Goal: Information Seeking & Learning: Learn about a topic

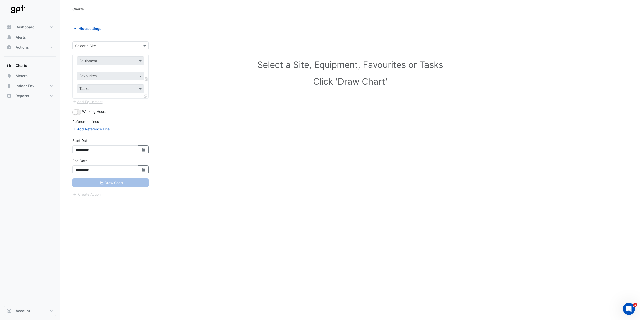
click at [106, 46] on input "text" at bounding box center [105, 45] width 61 height 5
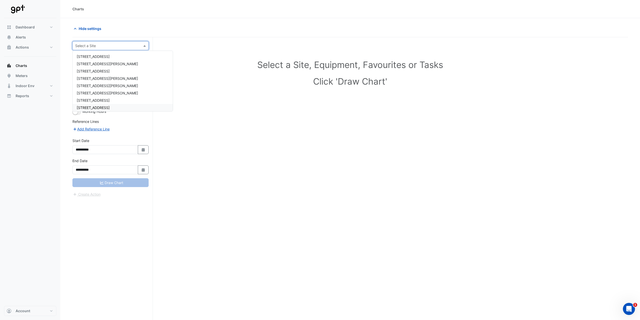
click at [95, 105] on div "[STREET_ADDRESS]" at bounding box center [123, 107] width 100 height 7
click at [111, 63] on div "Equipment" at bounding box center [106, 60] width 59 height 5
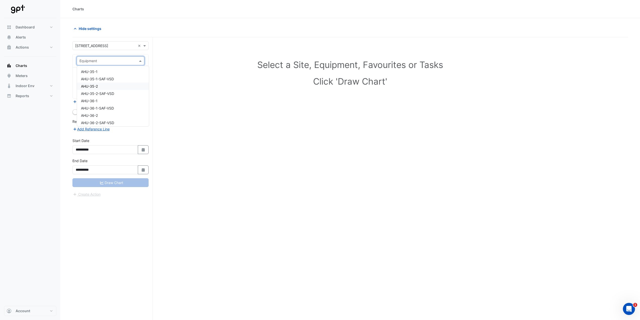
scroll to position [7533, 0]
click at [125, 108] on div "WSM-Main-F15099MA" at bounding box center [113, 105] width 72 height 7
click at [117, 78] on input "text" at bounding box center [108, 76] width 56 height 5
click at [117, 88] on span "Water Usage - Plantroom, WSM-Main-F15099MA" at bounding box center [121, 87] width 81 height 4
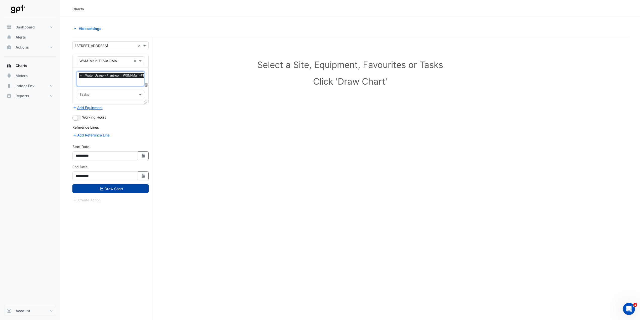
click at [128, 185] on button "Draw Chart" at bounding box center [110, 188] width 76 height 9
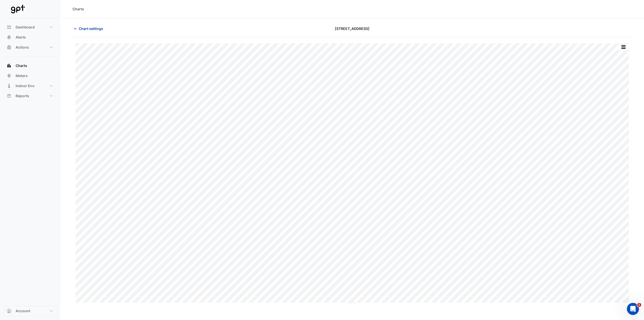
click at [87, 30] on span "Chart settings" at bounding box center [91, 28] width 24 height 5
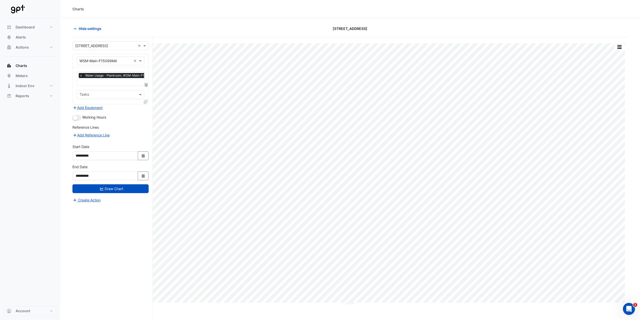
click at [146, 86] on icon at bounding box center [146, 85] width 3 height 4
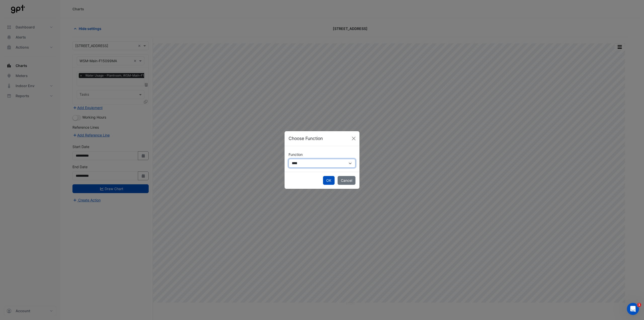
click at [302, 162] on select "**********" at bounding box center [322, 163] width 67 height 9
select select "******"
click at [289, 159] on select "**********" at bounding box center [322, 163] width 67 height 9
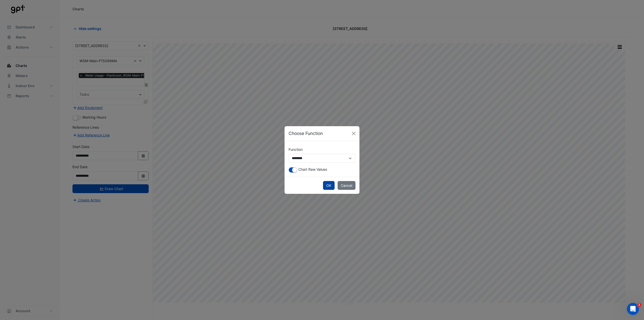
click at [328, 181] on button "OK" at bounding box center [329, 185] width 12 height 9
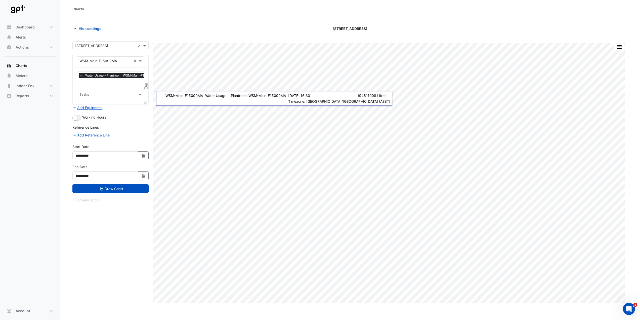
click at [147, 85] on icon at bounding box center [146, 85] width 3 height 4
select select "******"
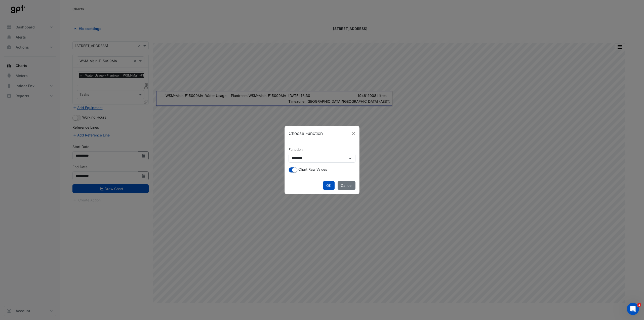
click at [298, 170] on div "Chart Raw Values" at bounding box center [322, 170] width 67 height 6
click at [293, 171] on small "button" at bounding box center [294, 169] width 5 height 5
click at [329, 184] on button "OK" at bounding box center [329, 185] width 12 height 9
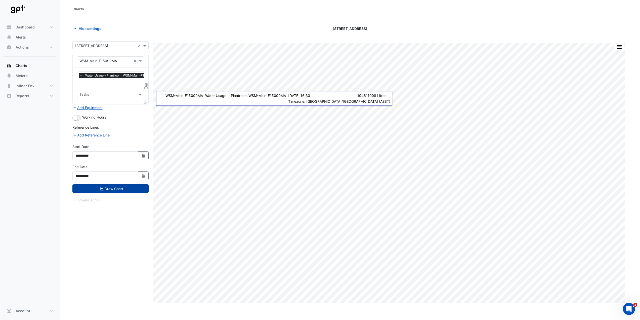
click at [97, 188] on button "Draw Chart" at bounding box center [110, 188] width 76 height 9
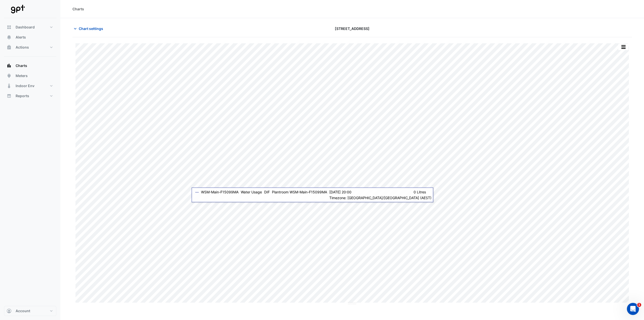
drag, startPoint x: 151, startPoint y: 197, endPoint x: 184, endPoint y: 7, distance: 193.2
click at [184, 7] on div "Charts" at bounding box center [352, 8] width 560 height 5
click at [93, 33] on div "Chart settings 8 Exhibition Street" at bounding box center [352, 30] width 560 height 13
click at [94, 30] on span "Chart settings" at bounding box center [91, 28] width 24 height 5
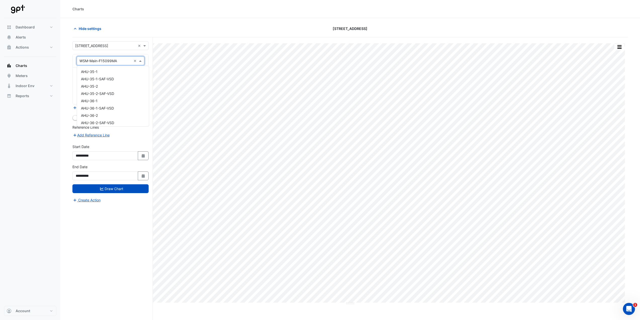
drag, startPoint x: 140, startPoint y: 62, endPoint x: 140, endPoint y: 68, distance: 6.8
click at [140, 61] on span at bounding box center [141, 60] width 6 height 5
click at [116, 97] on div "WSM-Gazi-MBF027615" at bounding box center [113, 98] width 72 height 7
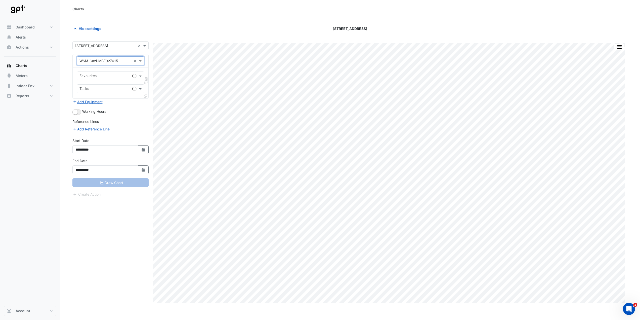
click at [109, 79] on div at bounding box center [105, 76] width 52 height 7
click at [113, 87] on span "Water Usage - Plantroom, WSM-Gazi-MBF027615" at bounding box center [122, 87] width 82 height 4
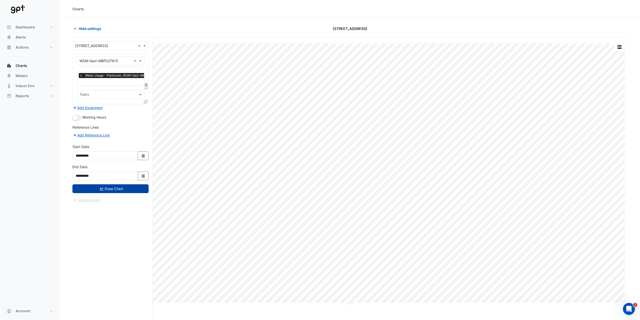
click at [125, 184] on button "Draw Chart" at bounding box center [110, 188] width 76 height 9
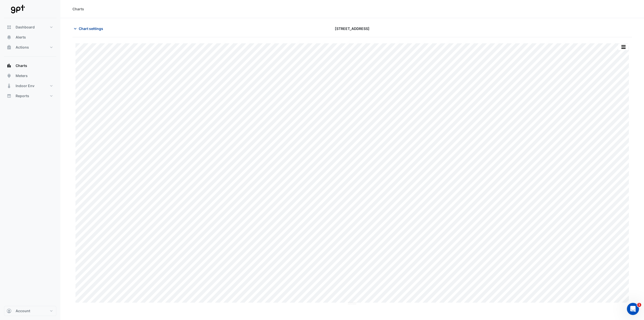
click at [93, 29] on span "Chart settings" at bounding box center [91, 28] width 24 height 5
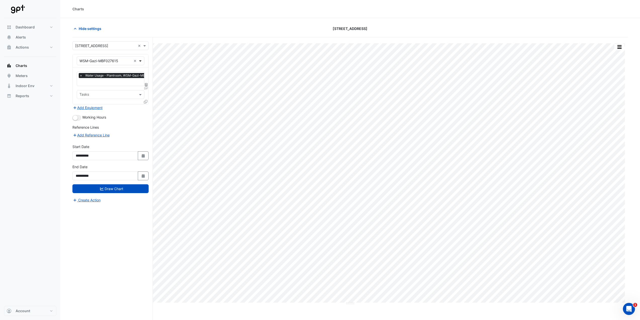
click at [141, 62] on span at bounding box center [141, 60] width 6 height 5
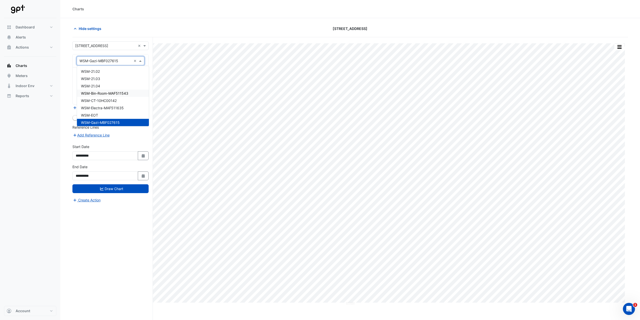
scroll to position [7533, 0]
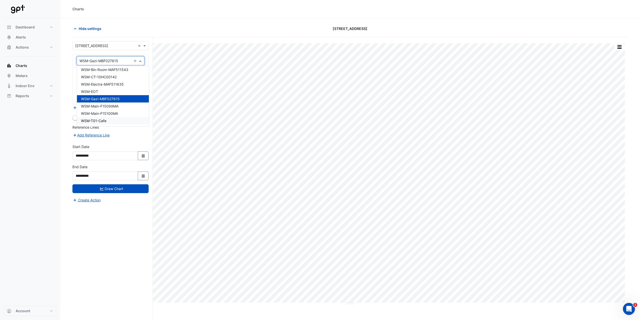
click at [103, 119] on span "WSM-T01-Cafe" at bounding box center [93, 121] width 25 height 4
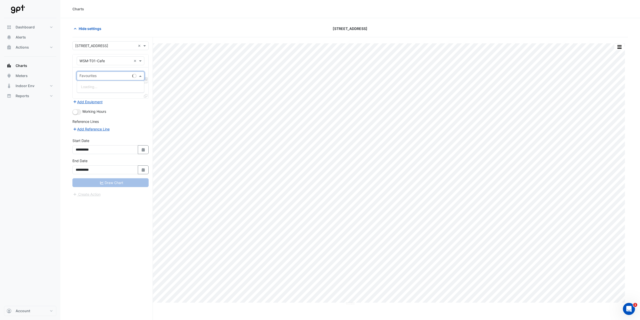
click at [106, 77] on input "text" at bounding box center [105, 76] width 51 height 5
click at [103, 85] on span "Water Usage - Plantroom, WSM-T01-Cafe" at bounding box center [115, 87] width 69 height 4
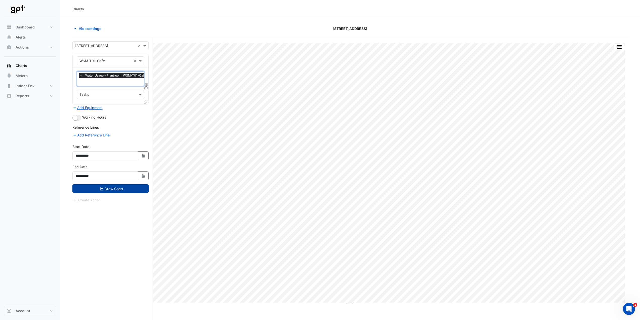
click at [120, 189] on button "Draw Chart" at bounding box center [110, 188] width 76 height 9
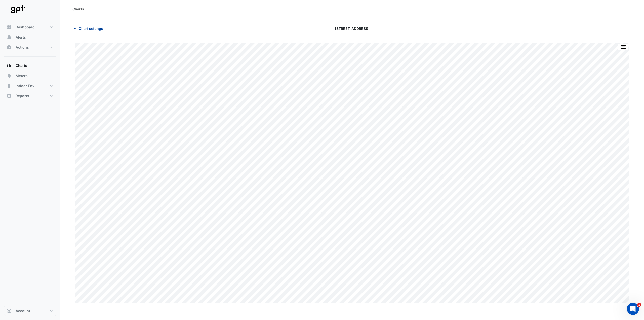
click at [95, 25] on button "Chart settings" at bounding box center [89, 28] width 34 height 9
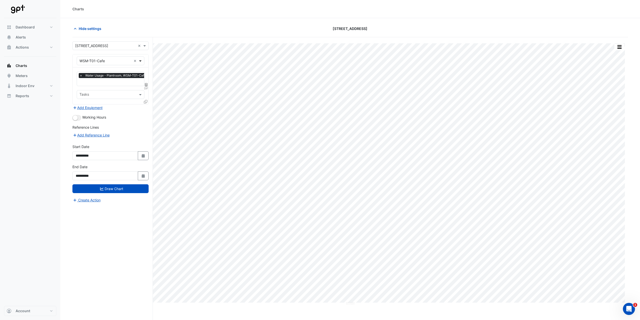
click at [140, 61] on span at bounding box center [141, 60] width 6 height 5
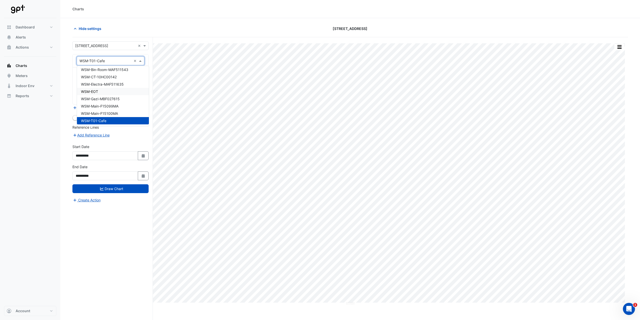
click at [105, 91] on div "WSM-EOT" at bounding box center [113, 91] width 72 height 7
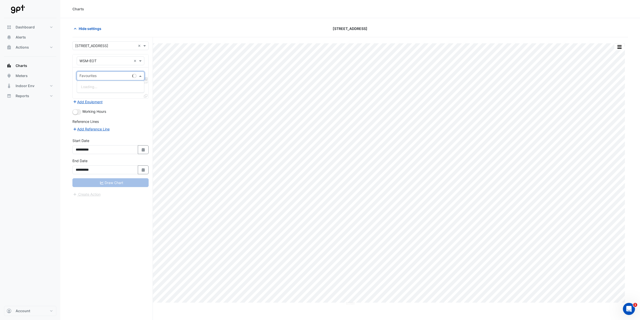
click at [114, 75] on input "text" at bounding box center [105, 76] width 51 height 5
click at [104, 84] on div "Water Usage - Plantroom, WSM-EOT" at bounding box center [111, 86] width 68 height 7
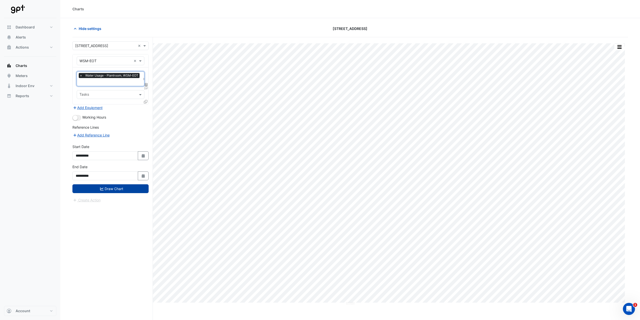
click at [127, 189] on button "Draw Chart" at bounding box center [110, 188] width 76 height 9
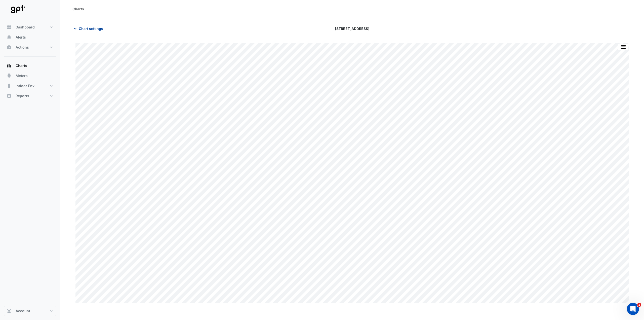
click at [83, 32] on button "Chart settings" at bounding box center [89, 28] width 34 height 9
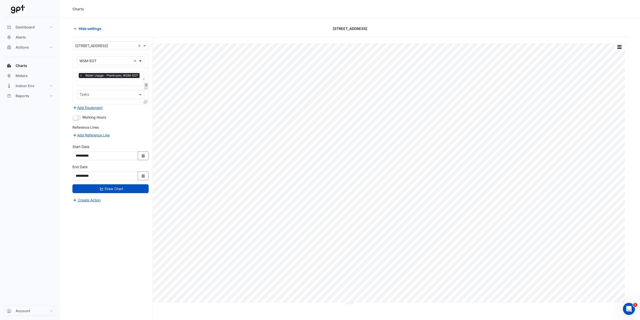
click at [140, 63] on span at bounding box center [141, 60] width 6 height 5
click at [119, 119] on span "WSM-Bin-Room-MAF511543" at bounding box center [104, 120] width 47 height 4
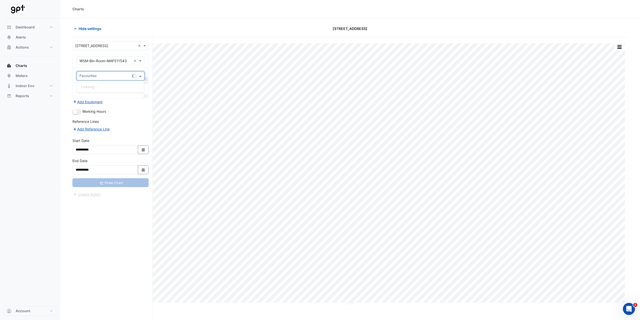
click at [116, 78] on input "text" at bounding box center [105, 76] width 51 height 5
click at [108, 89] on span "Water Usage - Plantroom, WSM-Bin-Room-MAF511543" at bounding box center [126, 87] width 91 height 4
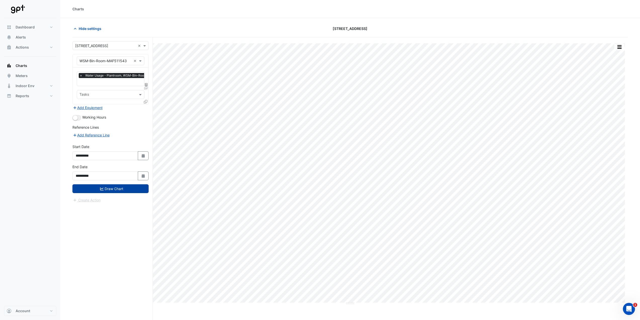
click at [126, 190] on button "Draw Chart" at bounding box center [110, 188] width 76 height 9
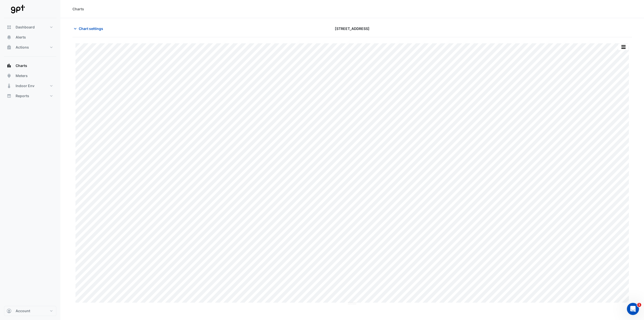
click at [84, 25] on button "Chart settings" at bounding box center [89, 28] width 34 height 9
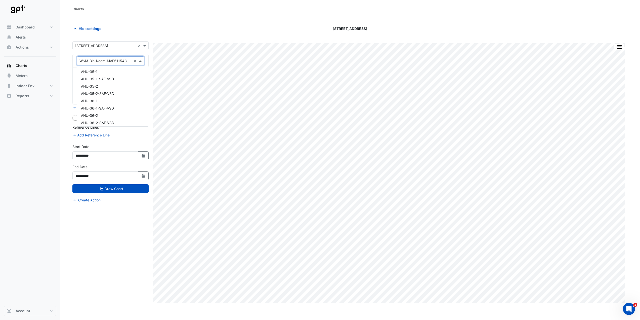
click at [141, 62] on span at bounding box center [141, 60] width 6 height 5
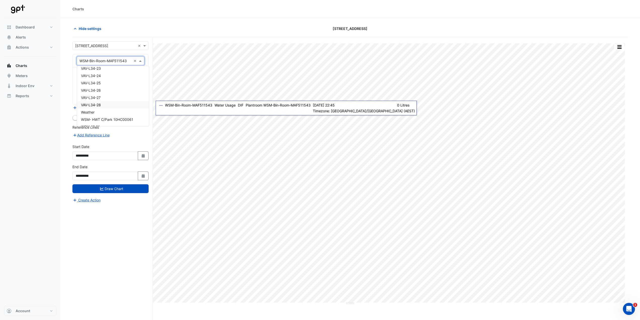
scroll to position [7357, 0]
click at [91, 103] on div "Weather" at bounding box center [113, 99] width 72 height 7
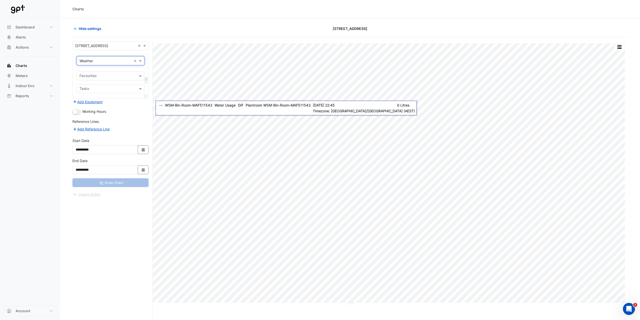
click at [126, 77] on input "text" at bounding box center [108, 76] width 56 height 5
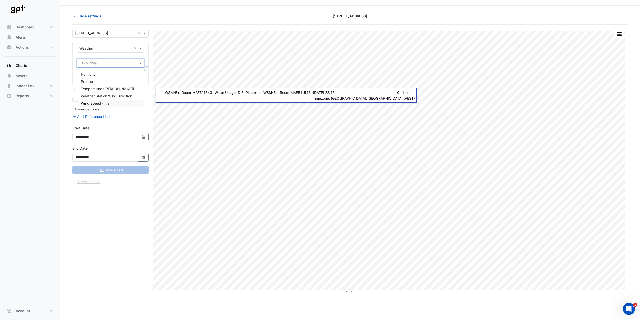
scroll to position [19, 0]
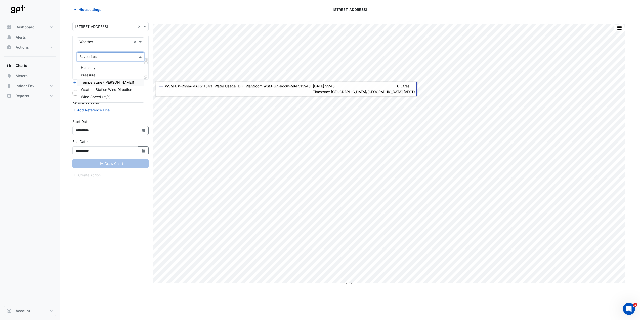
click at [97, 82] on span "Temperature ([PERSON_NAME])" at bounding box center [107, 82] width 53 height 4
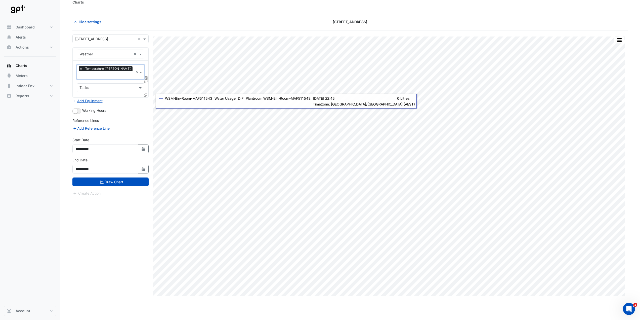
scroll to position [0, 0]
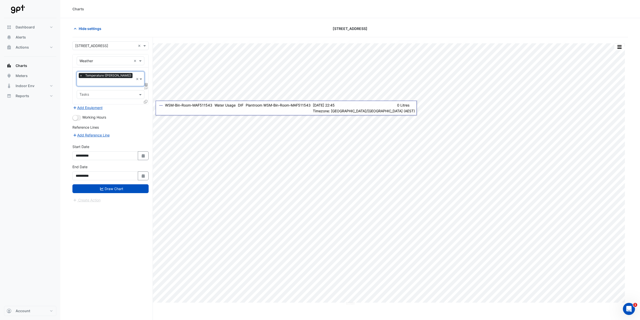
click at [148, 83] on fa-layers "DIF" at bounding box center [146, 85] width 5 height 4
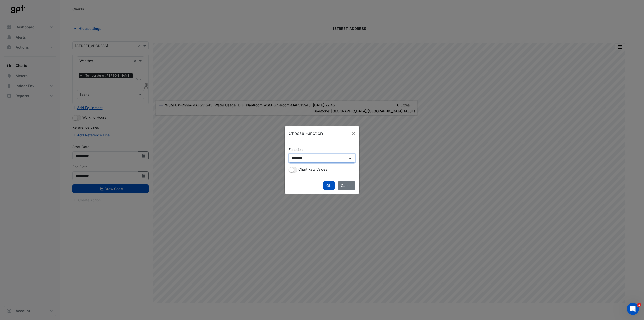
click at [307, 160] on select "**********" at bounding box center [322, 158] width 67 height 9
select select "*******"
click at [289, 159] on select "**********" at bounding box center [322, 158] width 67 height 9
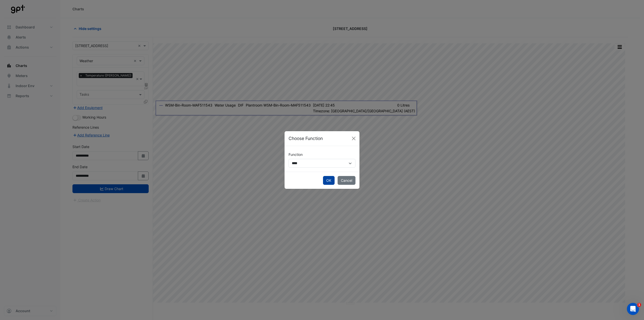
click at [332, 180] on button "OK" at bounding box center [329, 180] width 12 height 9
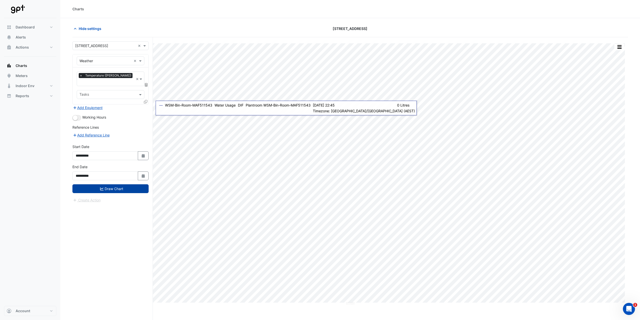
click at [129, 184] on button "Draw Chart" at bounding box center [110, 188] width 76 height 9
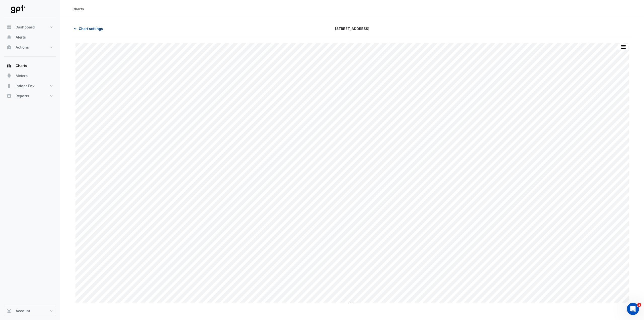
click at [86, 31] on button "Chart settings" at bounding box center [89, 28] width 34 height 9
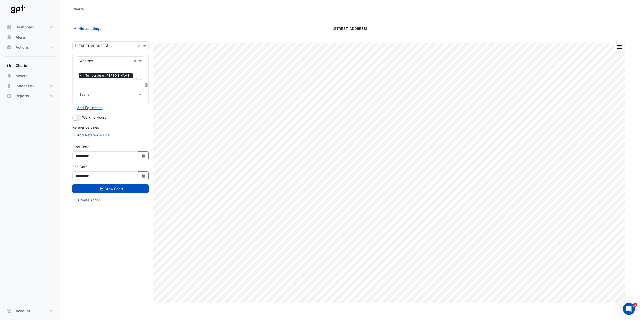
click at [86, 30] on span "Hide settings" at bounding box center [90, 28] width 23 height 5
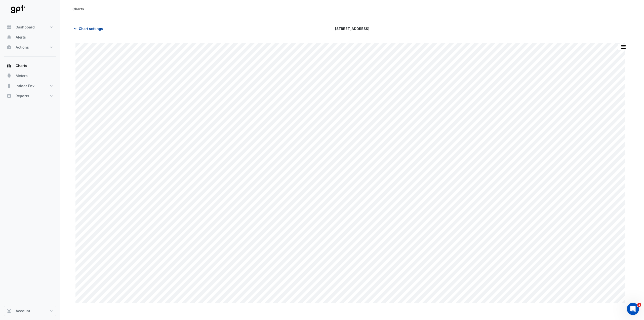
drag, startPoint x: 87, startPoint y: 30, endPoint x: 88, endPoint y: 32, distance: 2.7
click at [87, 30] on span "Chart settings" at bounding box center [91, 28] width 24 height 5
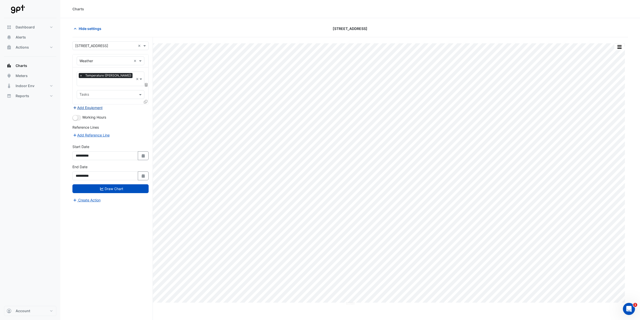
click at [91, 105] on button "Add Equipment" at bounding box center [87, 108] width 30 height 6
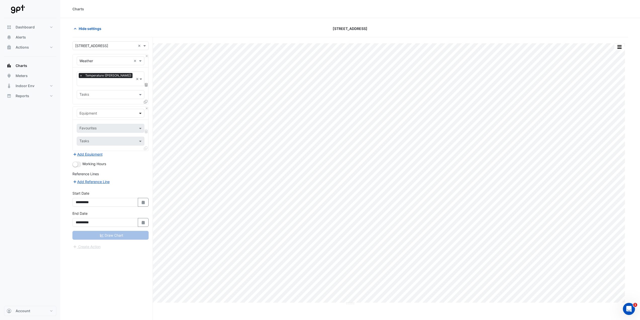
click at [139, 110] on span at bounding box center [141, 112] width 6 height 5
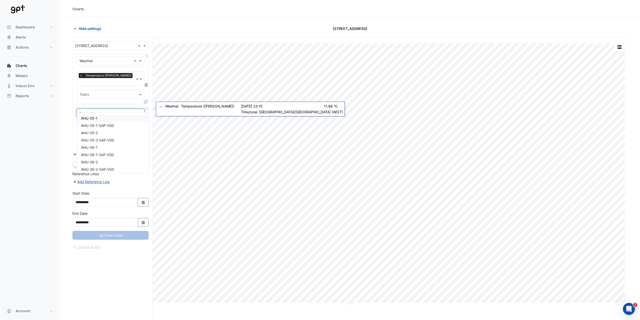
click at [102, 120] on div "AHU-35-1" at bounding box center [113, 117] width 72 height 7
click at [94, 126] on input "text" at bounding box center [105, 128] width 51 height 5
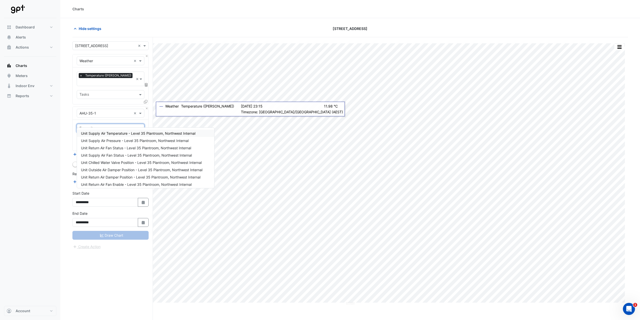
click at [118, 134] on span "Unit Supply Air Temperature - Level 35 Plantroom, Northwest Internal" at bounding box center [138, 133] width 114 height 4
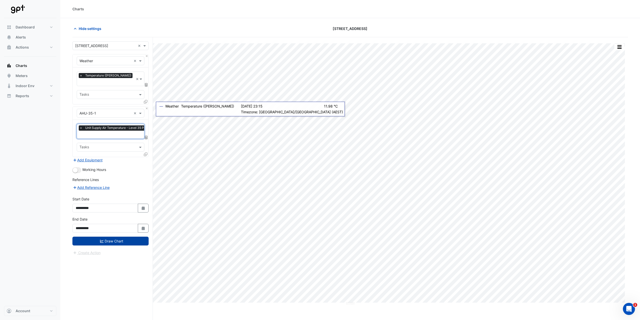
click at [114, 237] on button "Draw Chart" at bounding box center [110, 241] width 76 height 9
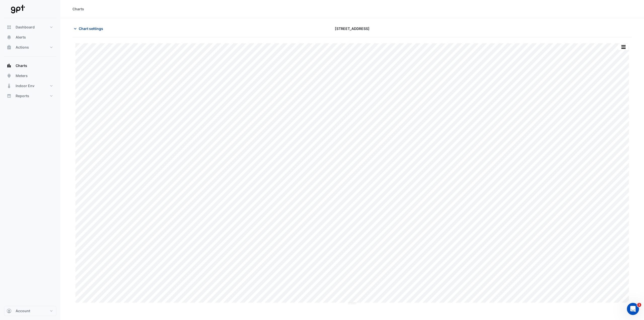
click at [88, 31] on span "Chart settings" at bounding box center [91, 28] width 24 height 5
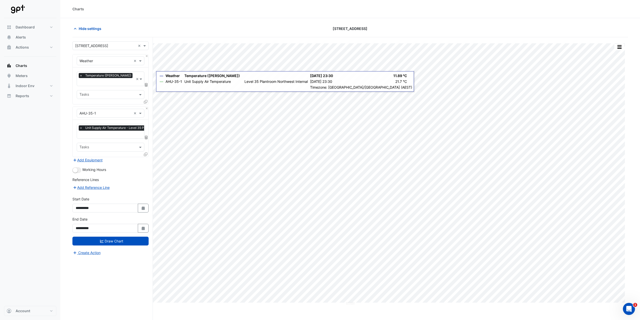
click at [136, 125] on span "Unit Supply Air Temperature - Level 35 Plantroom, Northwest Internal" at bounding box center [135, 127] width 102 height 5
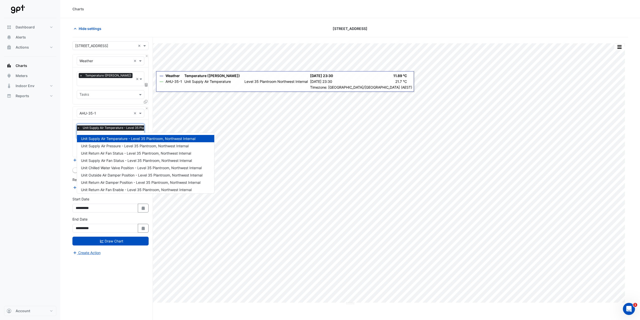
click at [79, 125] on span "×" at bounding box center [78, 127] width 5 height 5
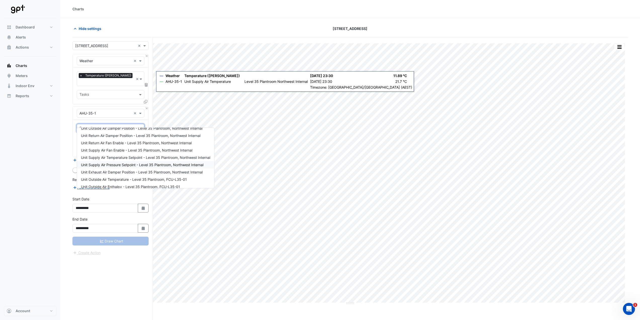
scroll to position [50, 0]
click at [159, 149] on span "Unit Supply Air Temperature Setpoint - Level 35 Plantroom, Northwest Internal" at bounding box center [145, 148] width 129 height 4
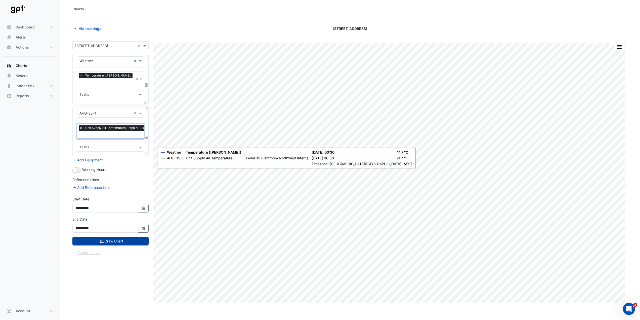
click at [132, 237] on button "Draw Chart" at bounding box center [110, 241] width 76 height 9
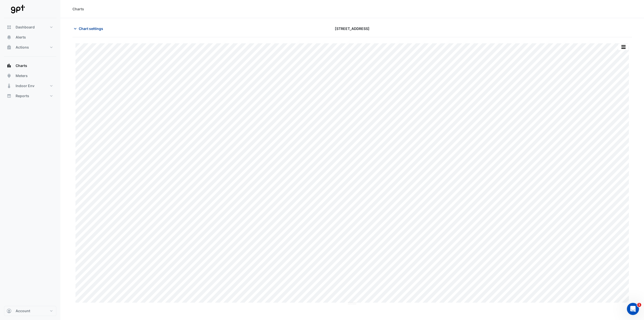
click at [83, 32] on button "Chart settings" at bounding box center [89, 28] width 34 height 9
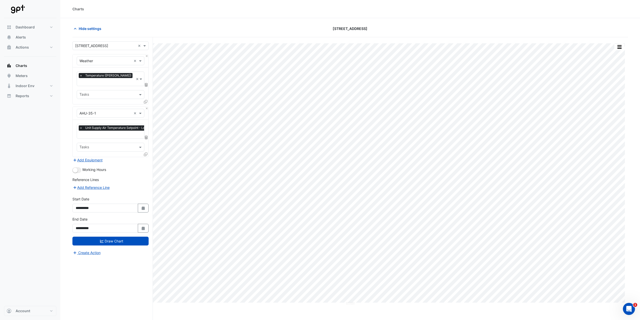
click at [80, 125] on span "×" at bounding box center [81, 127] width 5 height 5
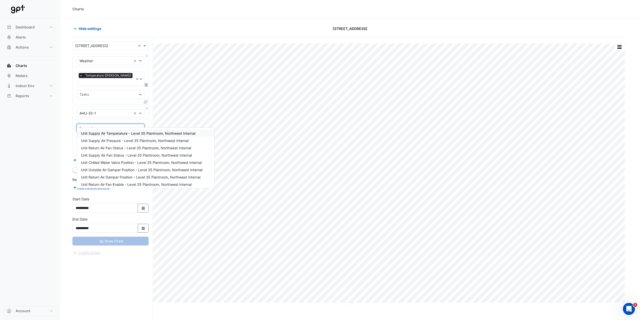
click at [142, 126] on span at bounding box center [141, 128] width 6 height 5
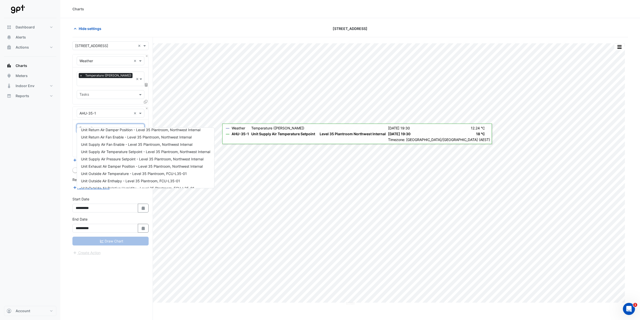
scroll to position [44, 0]
drag, startPoint x: 193, startPoint y: 141, endPoint x: 190, endPoint y: 148, distance: 7.2
click at [190, 148] on div "Unit Supply Air Temperature - Level 35 Plantroom, Northwest Internal Unit Suppl…" at bounding box center [145, 144] width 137 height 117
click at [187, 142] on span "Unit Return Air Fan Enable - Level 35 Plantroom, Northwest Internal" at bounding box center [136, 140] width 111 height 4
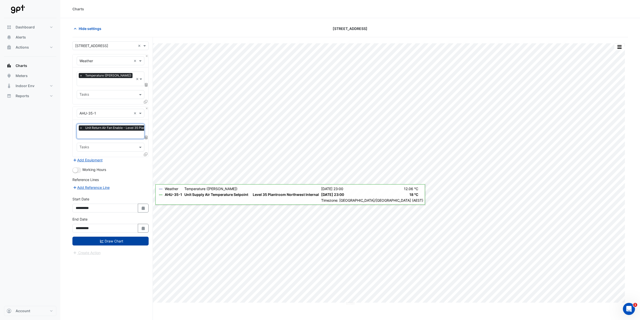
click at [136, 237] on button "Draw Chart" at bounding box center [110, 241] width 76 height 9
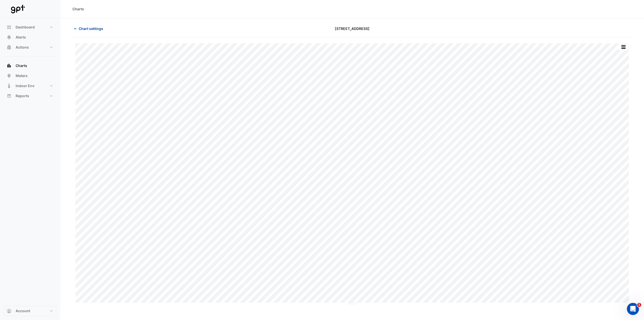
click at [88, 31] on span "Chart settings" at bounding box center [91, 28] width 24 height 5
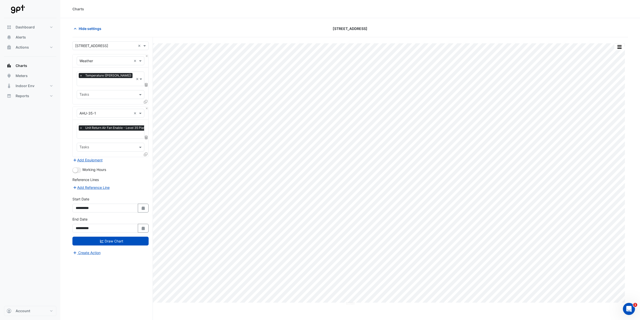
click at [80, 125] on span "×" at bounding box center [81, 127] width 5 height 5
click at [138, 124] on div "Favourites" at bounding box center [111, 128] width 68 height 9
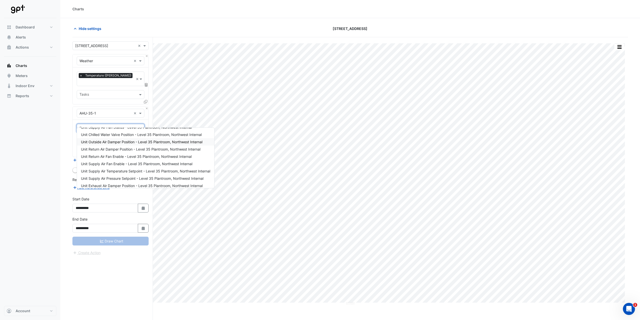
scroll to position [60, 0]
click at [139, 182] on span "Unit Operation Mode - Plantroom, Plantroom" at bounding box center [117, 182] width 73 height 4
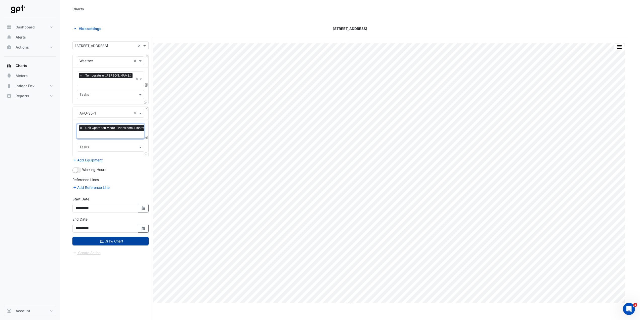
click at [122, 237] on button "Draw Chart" at bounding box center [110, 241] width 76 height 9
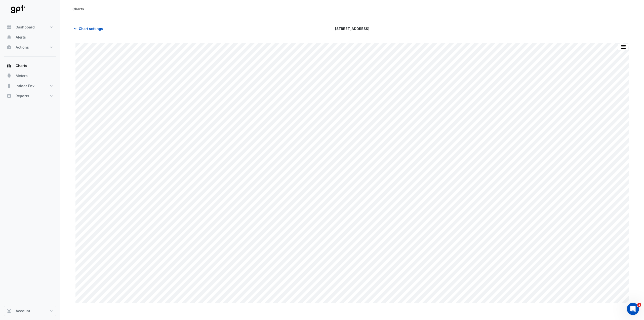
click at [89, 33] on div "Chart settings 8 Exhibition Street" at bounding box center [352, 30] width 560 height 13
click at [89, 29] on span "Chart settings" at bounding box center [91, 28] width 24 height 5
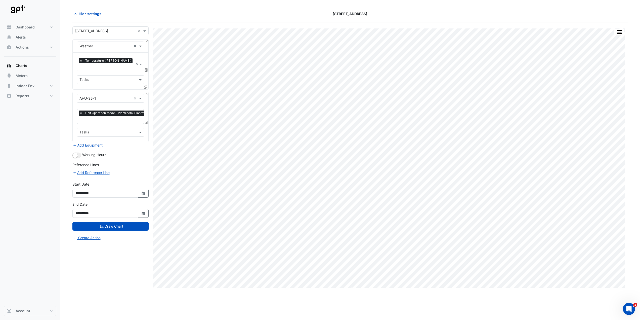
scroll to position [19, 0]
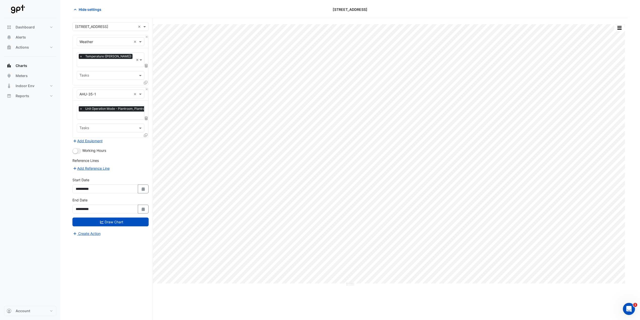
click at [80, 106] on span "×" at bounding box center [81, 108] width 5 height 5
click at [108, 107] on input "text" at bounding box center [108, 109] width 56 height 5
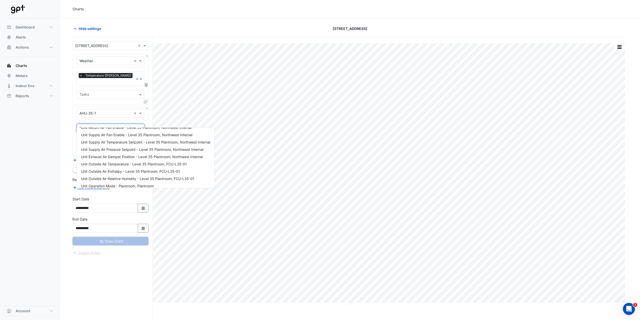
scroll to position [60, 0]
click at [166, 177] on span "Unit Outside Air Relative Humidity - Level 35 Plantroom, FCU-L35-01" at bounding box center [137, 175] width 113 height 4
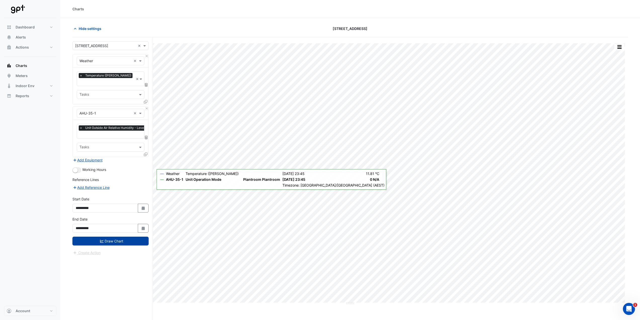
click at [117, 237] on button "Draw Chart" at bounding box center [110, 241] width 76 height 9
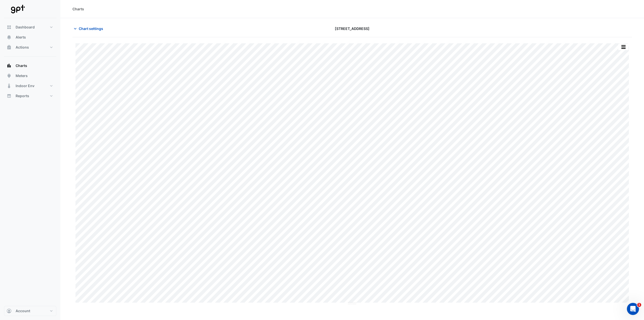
click at [92, 37] on div "Chart settings 8 Exhibition Street" at bounding box center [352, 30] width 560 height 13
click at [91, 29] on span "Chart settings" at bounding box center [91, 28] width 24 height 5
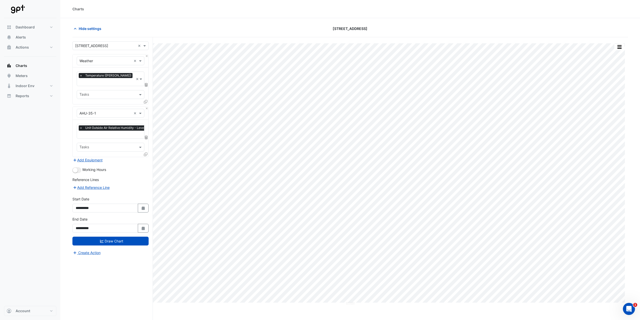
click at [81, 125] on span "×" at bounding box center [81, 127] width 5 height 5
click at [140, 126] on span at bounding box center [141, 128] width 6 height 5
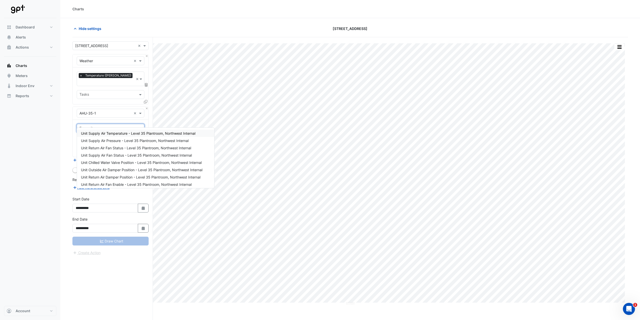
click at [162, 135] on span "Unit Supply Air Temperature - Level 35 Plantroom, Northwest Internal" at bounding box center [138, 133] width 114 height 4
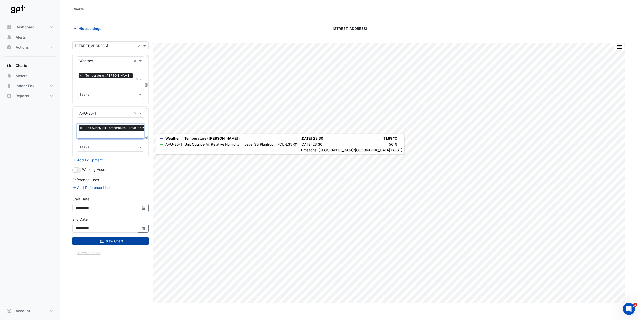
click at [122, 237] on button "Draw Chart" at bounding box center [110, 241] width 76 height 9
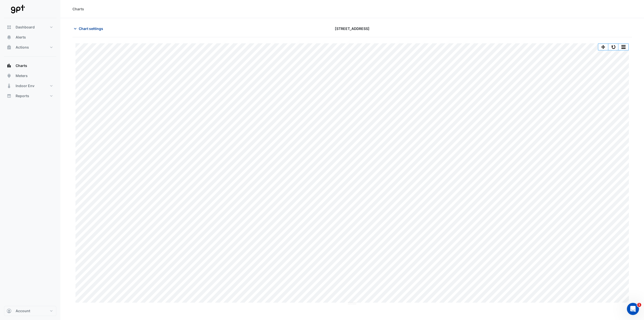
click at [79, 29] on span "Chart settings" at bounding box center [91, 28] width 24 height 5
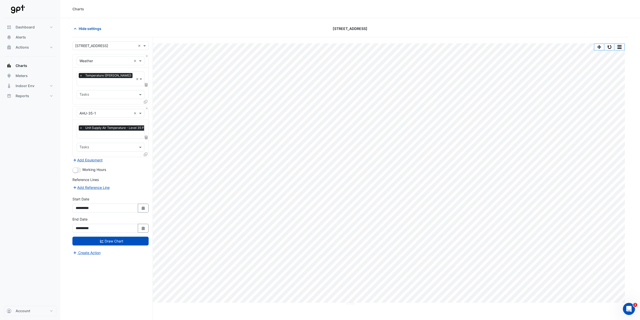
drag, startPoint x: 80, startPoint y: 122, endPoint x: 87, endPoint y: 129, distance: 9.6
click at [87, 129] on div "Favourites × Unit Supply Air Temperature - Level 35 Plantroom, Northwest Intern…" at bounding box center [132, 131] width 110 height 14
click at [170, 33] on div "Hide settings 8 Exhibition Street" at bounding box center [350, 30] width 556 height 13
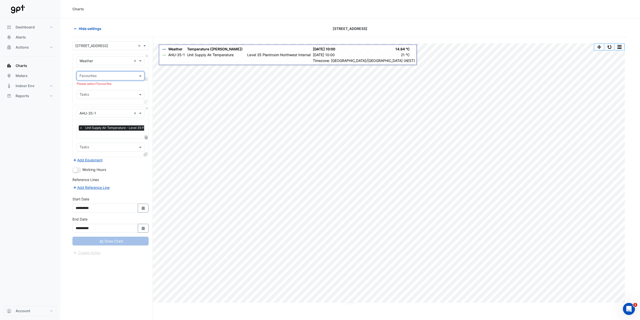
click at [128, 78] on input "text" at bounding box center [108, 76] width 56 height 5
click at [110, 86] on div "Humidity" at bounding box center [110, 86] width 67 height 7
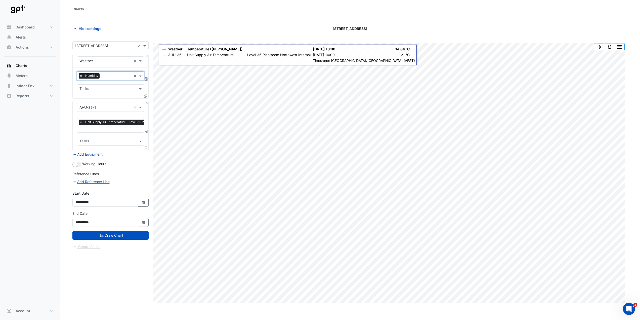
click at [81, 122] on span "×" at bounding box center [81, 122] width 5 height 5
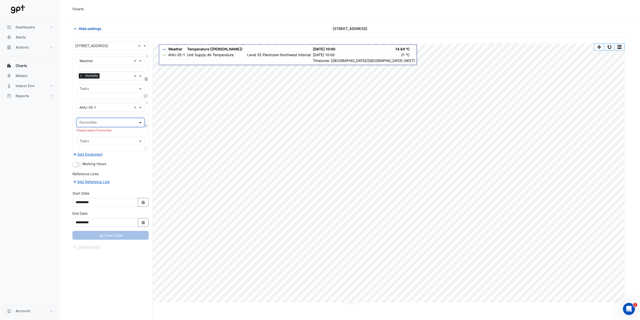
click at [143, 123] on span at bounding box center [141, 122] width 6 height 5
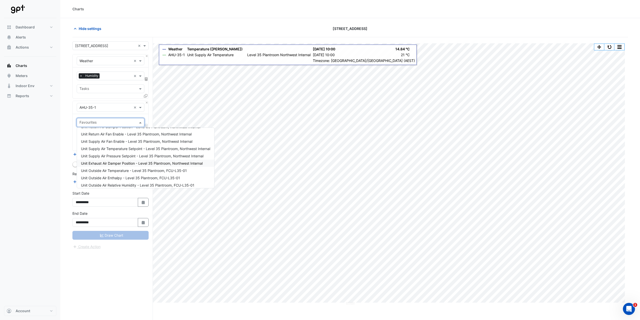
scroll to position [60, 0]
click at [148, 174] on span "Unit Outside Air Relative Humidity - Level 35 Plantroom, FCU-L35-01" at bounding box center [137, 175] width 113 height 4
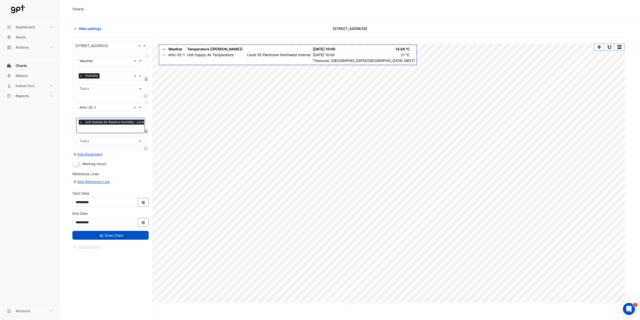
click at [125, 241] on form "Select a Site × 8 Exhibition Street × Equipment × Weather × Favourites × Humidi…" at bounding box center [110, 145] width 76 height 208
click at [125, 235] on button "Draw Chart" at bounding box center [110, 235] width 76 height 9
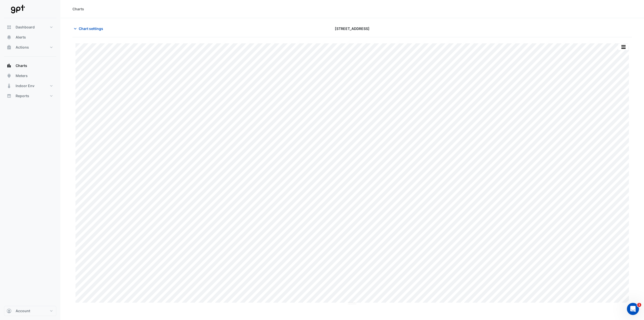
click at [99, 34] on div "Chart settings 8 Exhibition Street" at bounding box center [352, 30] width 560 height 13
click at [97, 29] on span "Chart settings" at bounding box center [91, 28] width 24 height 5
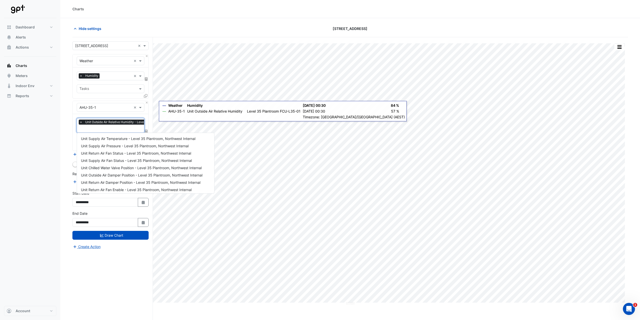
click at [96, 129] on input "text" at bounding box center [134, 128] width 108 height 5
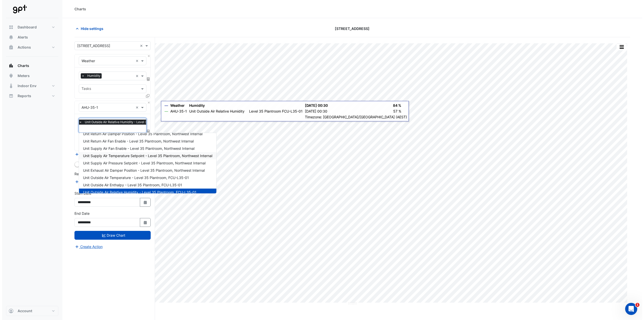
scroll to position [60, 0]
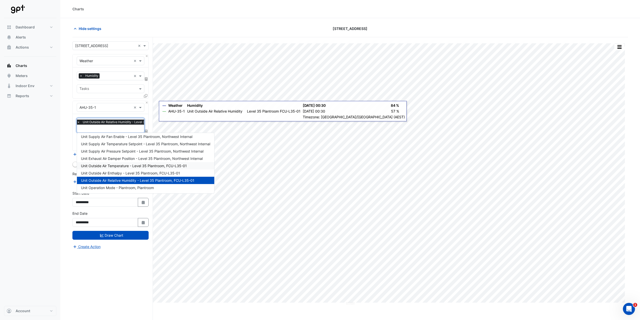
click at [154, 166] on span "Unit Outside Air Temperature - Level 35 Plantroom, FCU-L35-01" at bounding box center [134, 166] width 106 height 4
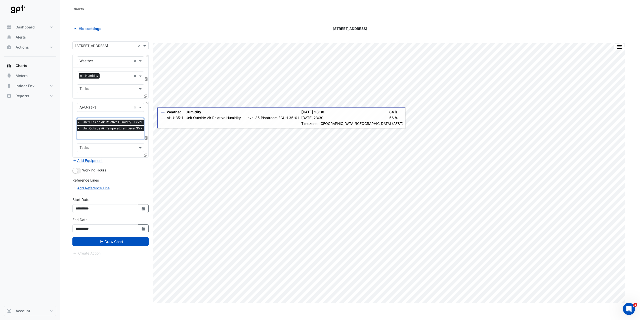
click at [122, 77] on input "text" at bounding box center [117, 76] width 30 height 5
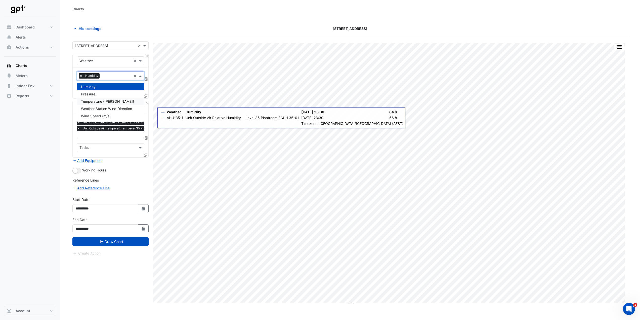
click at [107, 102] on span "Temperature ([PERSON_NAME])" at bounding box center [107, 101] width 53 height 4
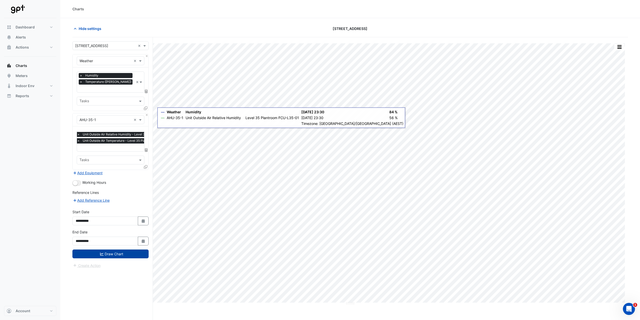
click at [127, 250] on button "Draw Chart" at bounding box center [110, 253] width 76 height 9
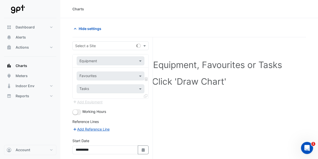
click at [109, 46] on input "text" at bounding box center [105, 45] width 61 height 5
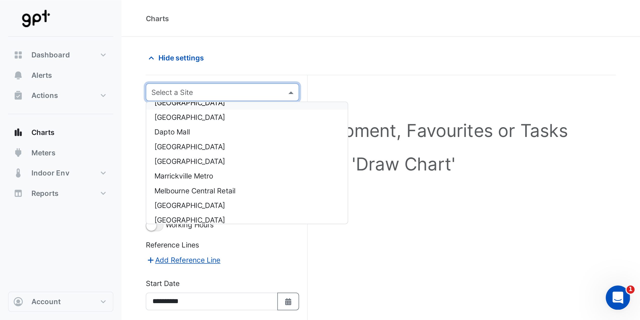
scroll to position [101, 0]
click at [105, 84] on div "[GEOGRAPHIC_DATA]" at bounding box center [123, 86] width 100 height 7
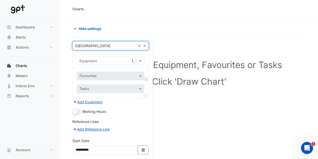
click at [114, 62] on input "text" at bounding box center [106, 60] width 52 height 5
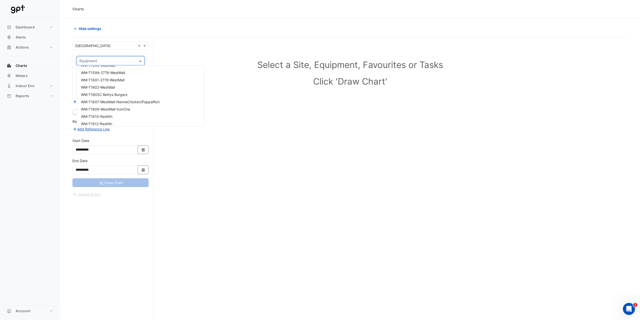
scroll to position [11105, 0]
click at [116, 44] on input "text" at bounding box center [105, 45] width 61 height 5
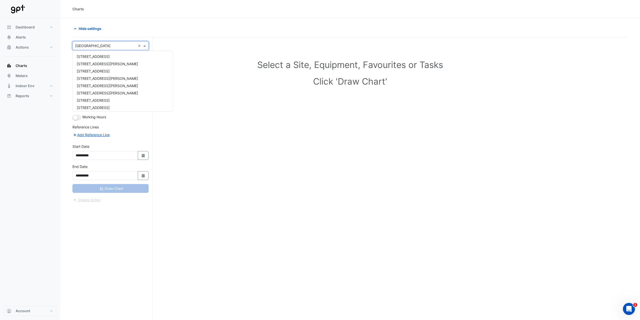
scroll to position [119, 0]
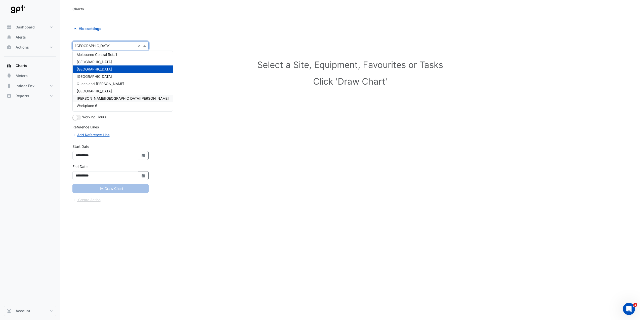
click at [119, 98] on div "[PERSON_NAME][GEOGRAPHIC_DATA][PERSON_NAME]" at bounding box center [123, 98] width 100 height 7
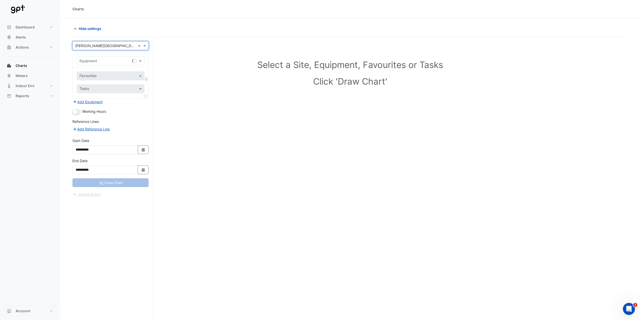
click at [120, 62] on input "text" at bounding box center [106, 60] width 52 height 5
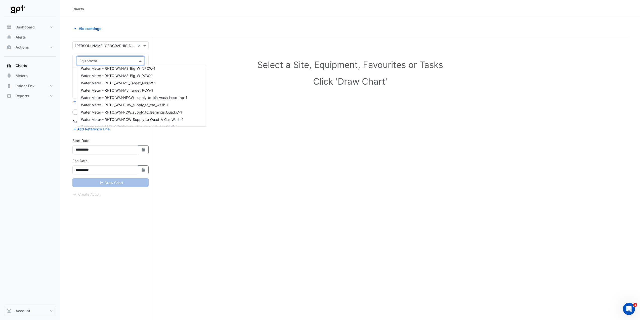
scroll to position [7898, 0]
click at [143, 77] on div "WM-UF_Outlet_water_meter_WM2" at bounding box center [142, 76] width 130 height 7
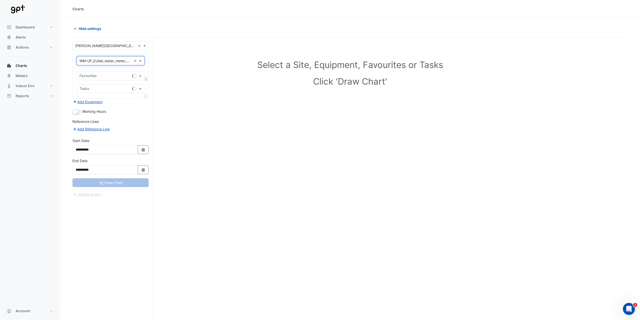
click at [122, 76] on input "text" at bounding box center [105, 76] width 51 height 5
click at [121, 87] on span "Water Usage (kL) - Quad A & B, 1" at bounding box center [108, 87] width 55 height 4
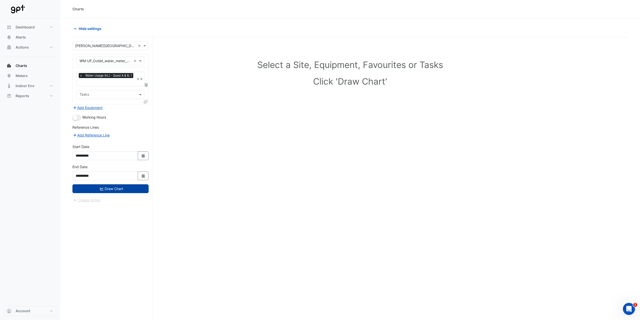
click at [116, 159] on button "Draw Chart" at bounding box center [110, 188] width 76 height 9
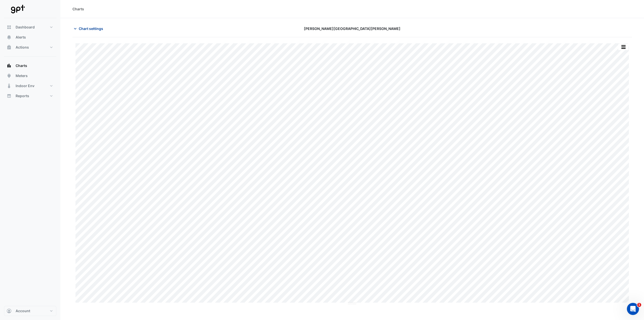
click at [99, 31] on span "Chart settings" at bounding box center [91, 28] width 24 height 5
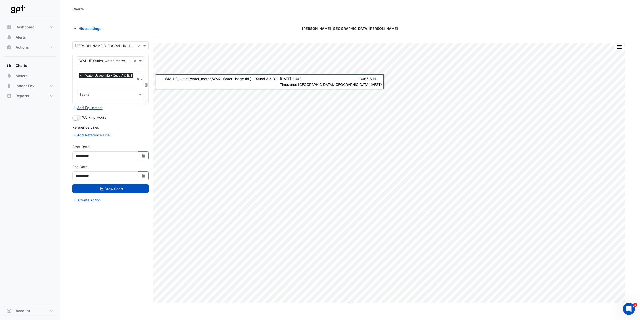
click at [147, 85] on icon at bounding box center [146, 85] width 3 height 4
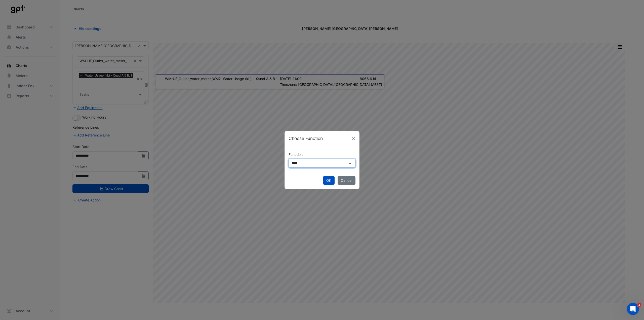
click at [294, 159] on select "**********" at bounding box center [322, 163] width 67 height 9
select select "******"
click at [289, 159] on select "**********" at bounding box center [322, 163] width 67 height 9
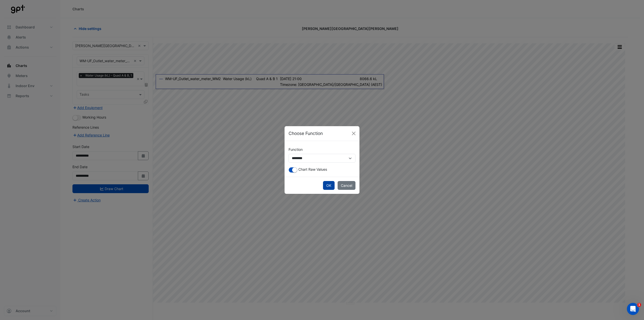
click at [322, 159] on button "OK" at bounding box center [329, 185] width 12 height 9
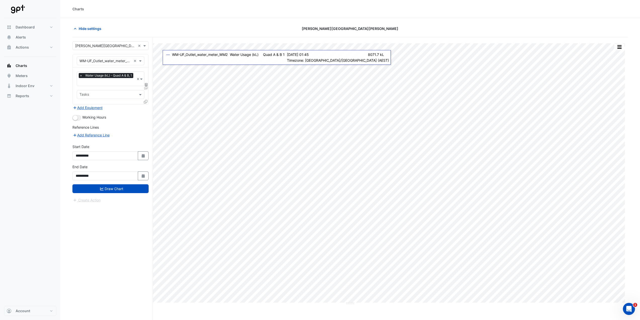
click at [145, 83] on icon at bounding box center [146, 85] width 3 height 4
select select "******"
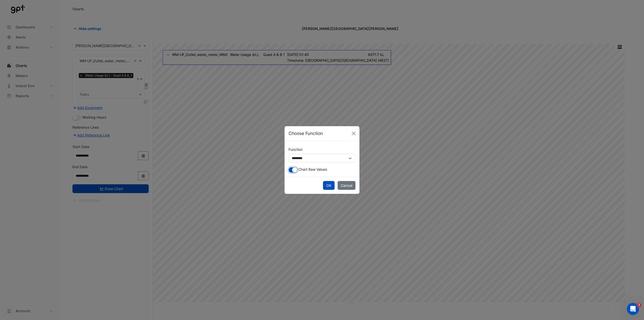
click at [291, 159] on button "button" at bounding box center [293, 170] width 9 height 6
click at [322, 159] on button "OK" at bounding box center [329, 185] width 12 height 9
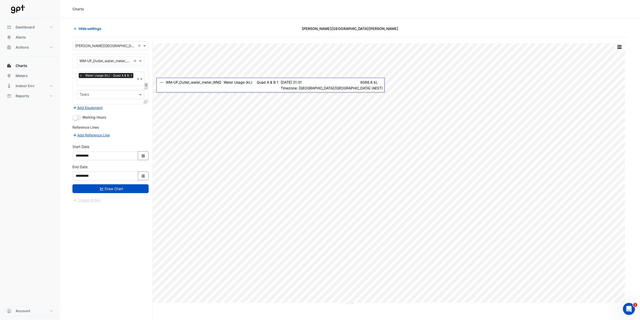
click at [148, 87] on span "DIF" at bounding box center [146, 88] width 4 height 4
select select "******"
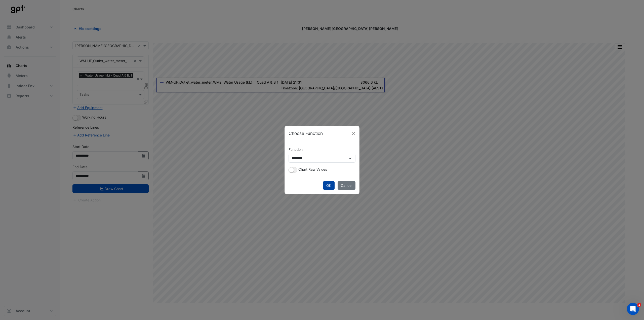
click at [322, 159] on button "OK" at bounding box center [329, 185] width 12 height 9
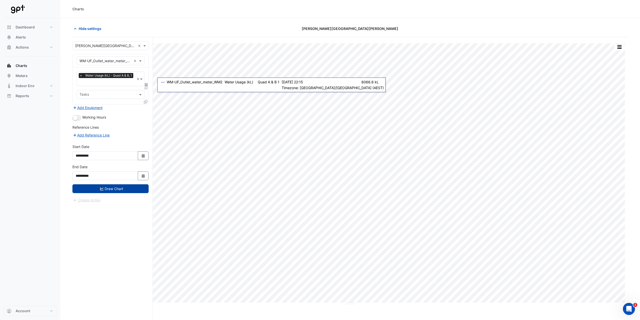
click at [130, 159] on button "Draw Chart" at bounding box center [110, 188] width 76 height 9
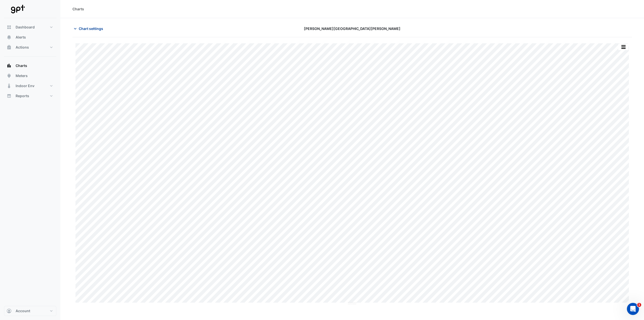
click at [84, 29] on span "Chart settings" at bounding box center [91, 28] width 24 height 5
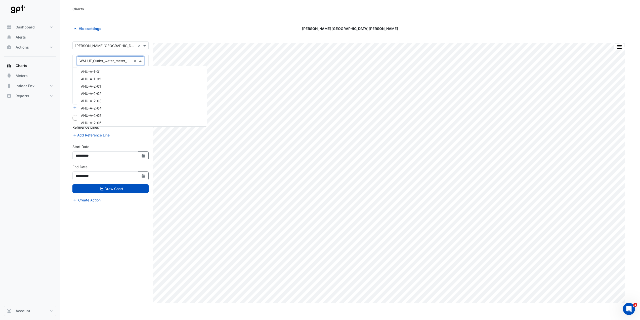
click at [142, 61] on span at bounding box center [141, 60] width 6 height 5
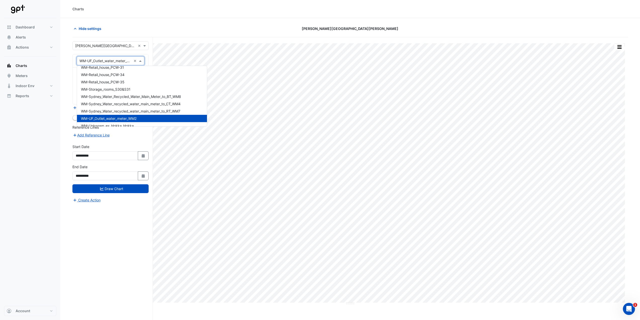
scroll to position [7848, 0]
click at [167, 106] on span "WM-Sydney_Water_Recycled_Water_Main_Meter_to_BT_WM8" at bounding box center [131, 105] width 100 height 4
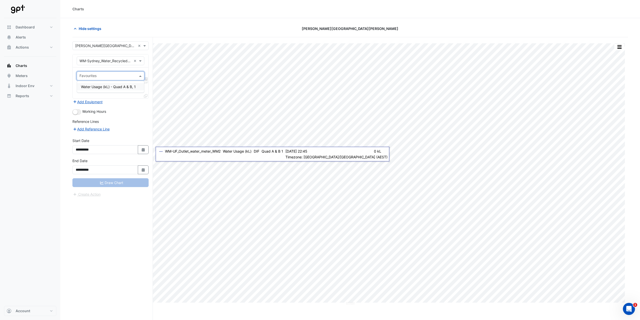
click at [126, 87] on span "Water Usage (kL) - Quad A & B, 1" at bounding box center [108, 87] width 55 height 4
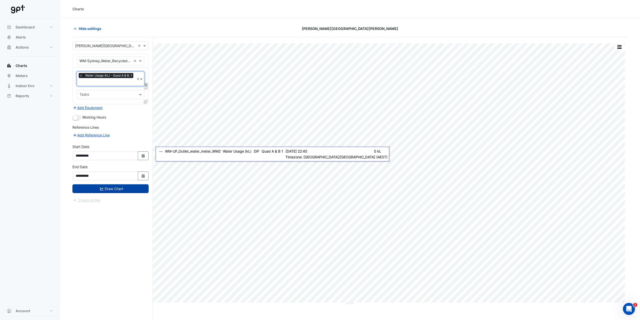
click at [128, 159] on button "Draw Chart" at bounding box center [110, 188] width 76 height 9
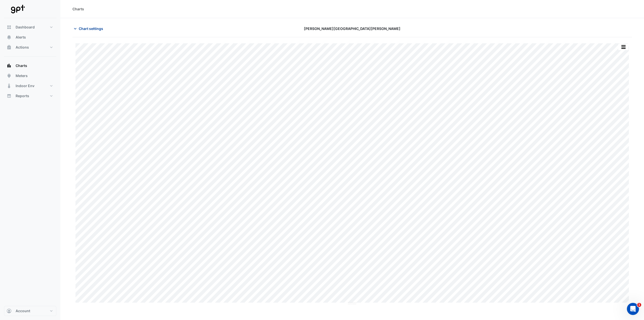
click at [100, 31] on button "Chart settings" at bounding box center [89, 28] width 34 height 9
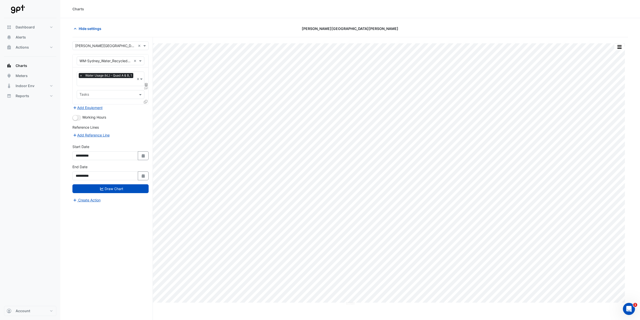
click at [119, 62] on input "text" at bounding box center [106, 60] width 52 height 5
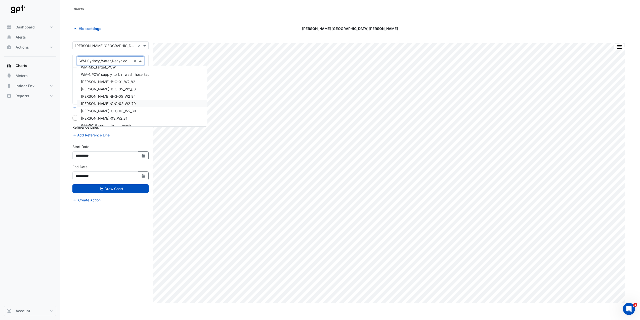
scroll to position [7657, 0]
click at [141, 114] on div "WM-PCW_supply_to_car_wash" at bounding box center [142, 113] width 130 height 7
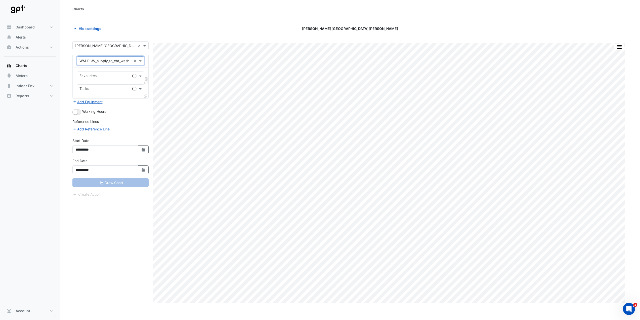
click at [116, 79] on input "text" at bounding box center [105, 76] width 51 height 5
click at [112, 90] on div "Water Usage (kL) - Quad C, 1" at bounding box center [110, 86] width 67 height 7
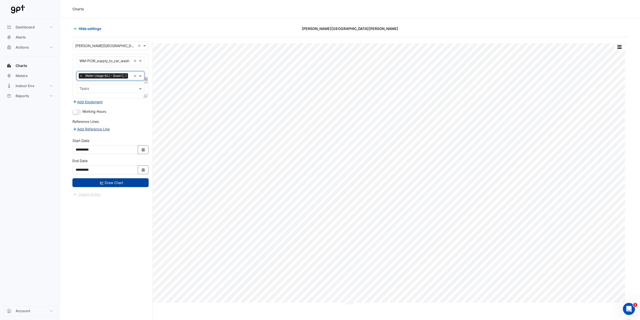
click at [130, 159] on button "Draw Chart" at bounding box center [110, 182] width 76 height 9
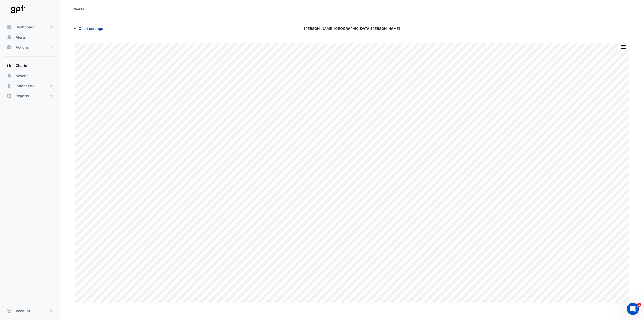
click at [92, 31] on button "Chart settings" at bounding box center [89, 28] width 34 height 9
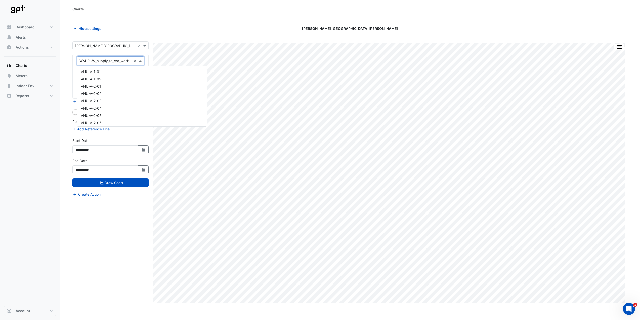
click at [119, 62] on input "text" at bounding box center [106, 60] width 52 height 5
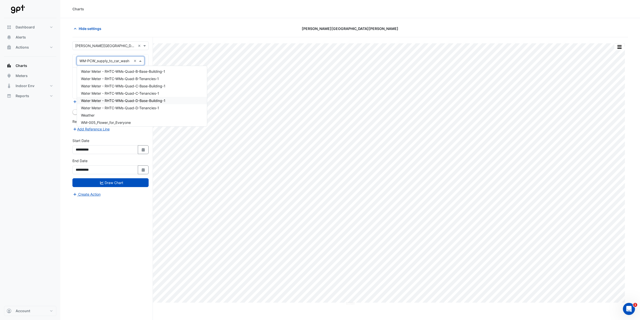
click at [152, 101] on span "Water Meter - RHTC-WMs-Quad-D-Base-Building-1" at bounding box center [123, 100] width 85 height 4
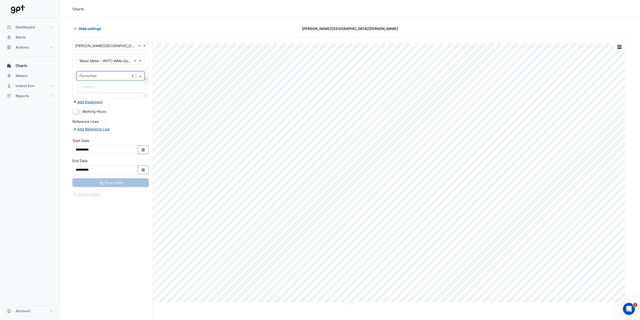
click at [106, 75] on input "text" at bounding box center [105, 76] width 51 height 5
click at [128, 87] on div "Water Consumption Actual" at bounding box center [111, 86] width 69 height 7
click at [123, 159] on button "Draw Chart" at bounding box center [110, 182] width 76 height 9
click at [89, 27] on span "Chart settings" at bounding box center [91, 28] width 24 height 5
click at [141, 75] on span at bounding box center [141, 75] width 6 height 5
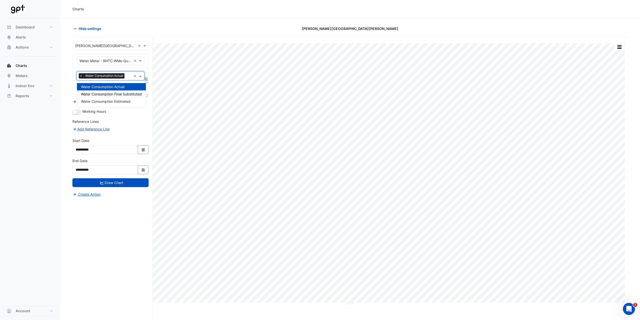
drag, startPoint x: 132, startPoint y: 96, endPoint x: 130, endPoint y: 101, distance: 5.6
click at [130, 101] on div "Water Consumption Actual Water Consumption Final Substituted Water Consumption …" at bounding box center [111, 94] width 69 height 22
click at [130, 101] on span "Water Consumption Estimated" at bounding box center [106, 101] width 50 height 4
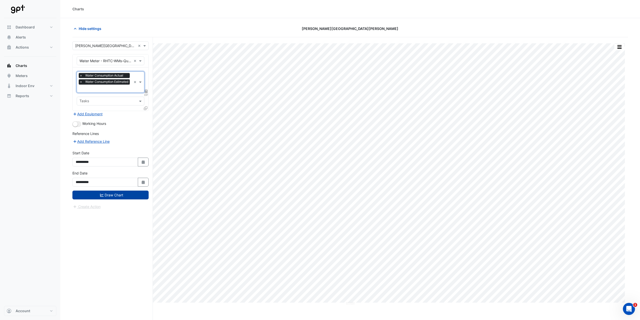
click at [127, 159] on button "Draw Chart" at bounding box center [110, 194] width 76 height 9
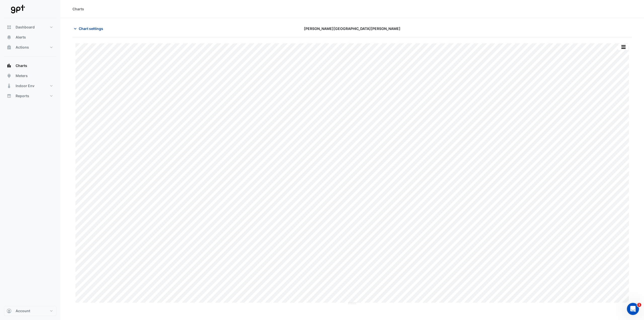
click at [99, 29] on span "Chart settings" at bounding box center [91, 28] width 24 height 5
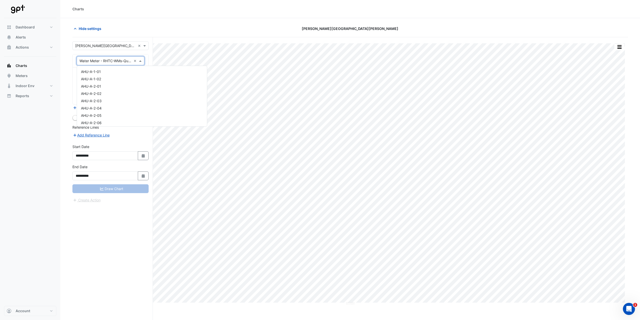
click at [141, 63] on span at bounding box center [141, 60] width 6 height 5
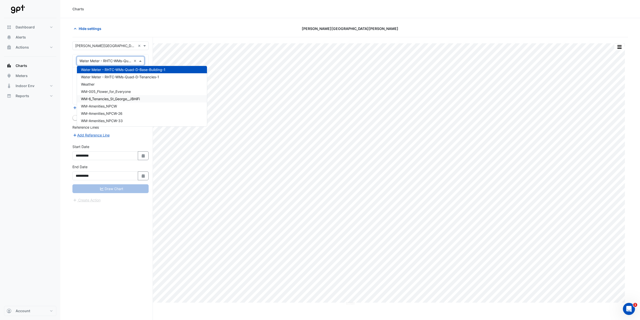
scroll to position [6983, 0]
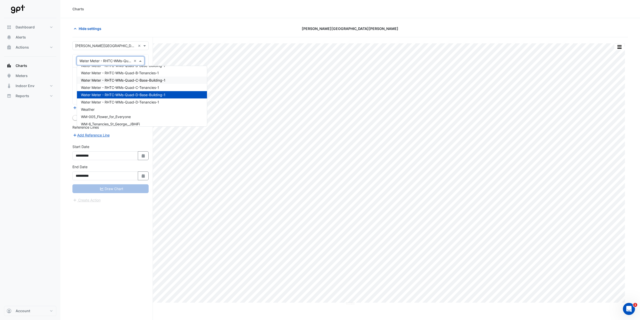
click at [151, 81] on span "Water Meter - RHTC-WMs-Quad-C-Base-Building-1" at bounding box center [123, 80] width 85 height 4
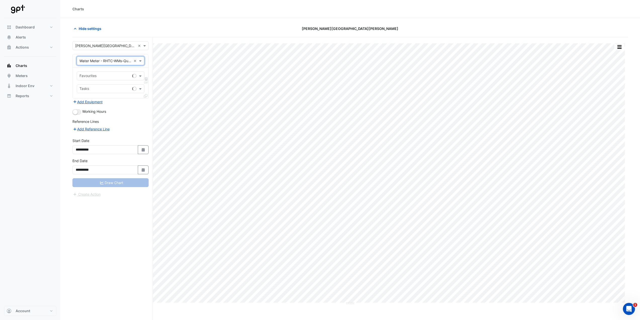
click at [120, 79] on div at bounding box center [105, 76] width 52 height 7
click at [118, 88] on span "Water Consumption Actual" at bounding box center [103, 87] width 44 height 4
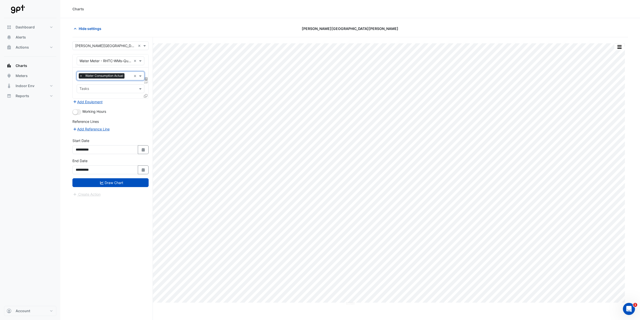
click at [125, 159] on form "**********" at bounding box center [110, 119] width 76 height 156
click at [124, 159] on button "Draw Chart" at bounding box center [110, 182] width 76 height 9
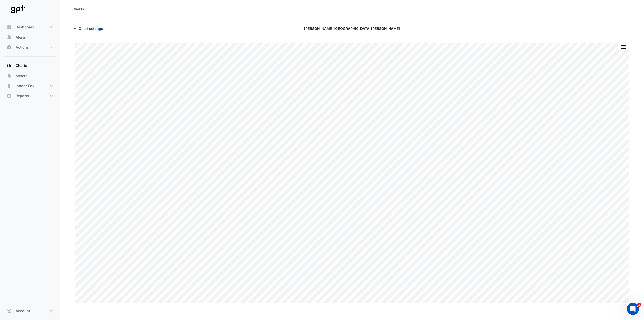
click at [98, 28] on span "Chart settings" at bounding box center [91, 28] width 24 height 5
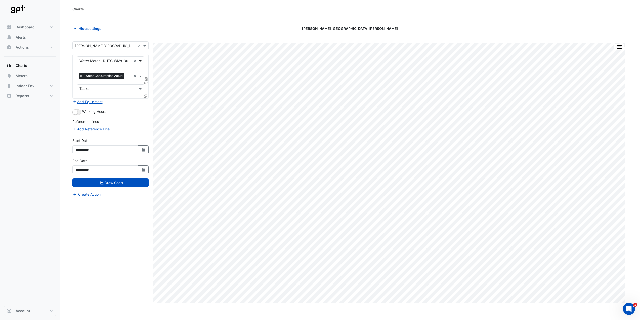
click at [139, 63] on span at bounding box center [141, 60] width 6 height 5
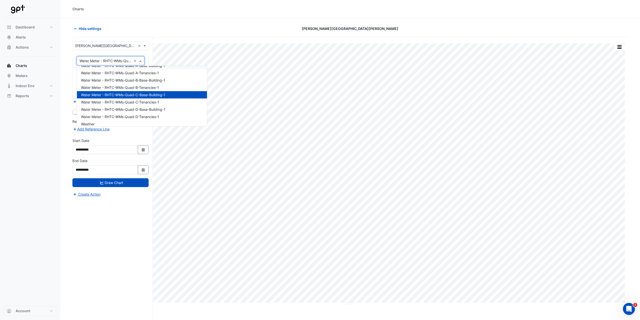
scroll to position [6943, 0]
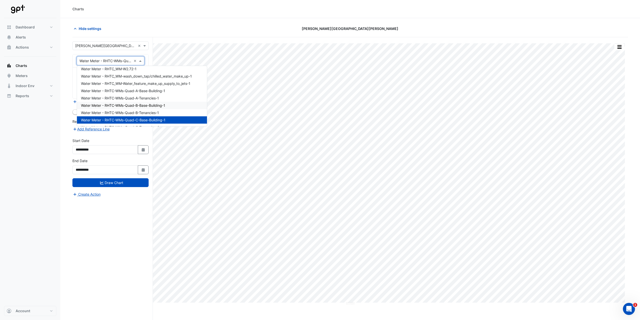
click at [163, 107] on span "Water Meter - RHTC-WMs-Quad-B-Base-Building-1" at bounding box center [123, 105] width 84 height 4
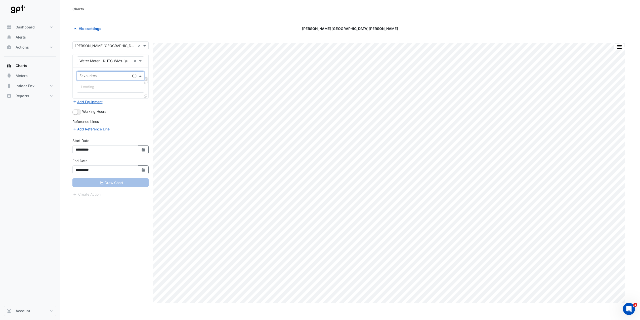
click at [104, 78] on input "text" at bounding box center [105, 76] width 51 height 5
click at [104, 87] on span "Water Consumption Actual" at bounding box center [103, 87] width 44 height 4
click at [129, 159] on button "Draw Chart" at bounding box center [110, 182] width 76 height 9
click at [91, 27] on span "Chart settings" at bounding box center [91, 28] width 24 height 5
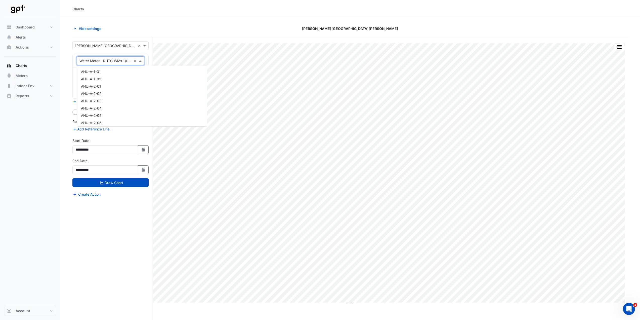
click at [141, 61] on span at bounding box center [141, 60] width 6 height 5
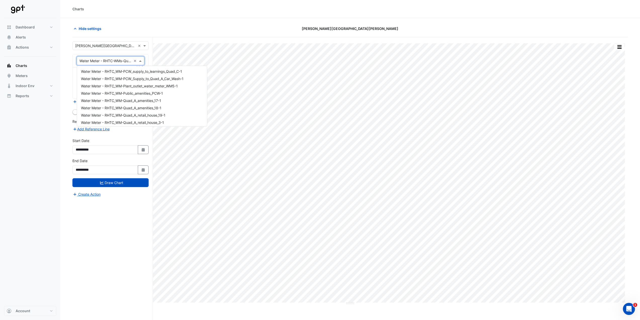
scroll to position [6702, 0]
click at [168, 113] on div "Water Meter - RHTC_WM-Quad_A_amenities_17-1" at bounding box center [142, 112] width 130 height 7
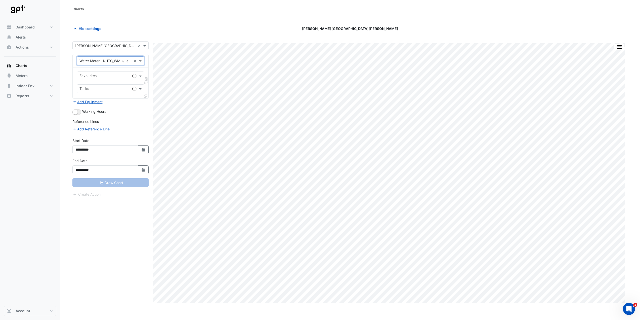
click at [145, 79] on fa-layers "DIF" at bounding box center [146, 79] width 5 height 4
click at [142, 79] on div "Favourites" at bounding box center [111, 75] width 68 height 9
click at [133, 93] on div "Water Consumption Estimated" at bounding box center [111, 93] width 69 height 7
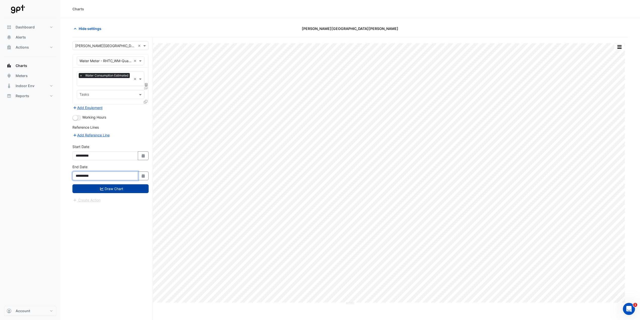
click at [125, 159] on form "**********" at bounding box center [110, 122] width 76 height 162
click at [124, 159] on button "Draw Chart" at bounding box center [110, 188] width 76 height 9
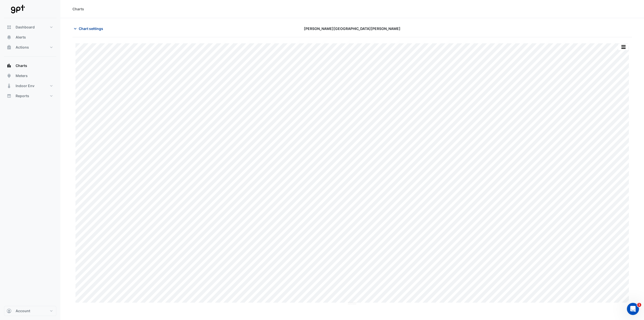
click at [89, 30] on span "Chart settings" at bounding box center [91, 28] width 24 height 5
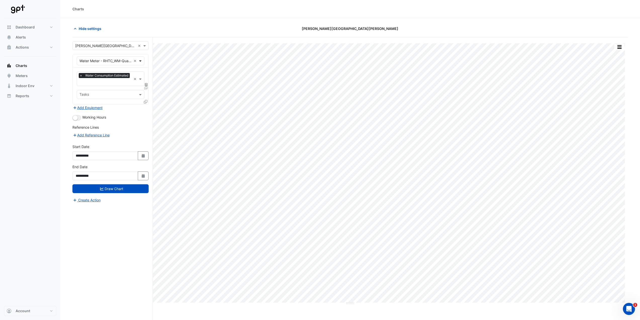
click at [140, 59] on span at bounding box center [141, 60] width 6 height 5
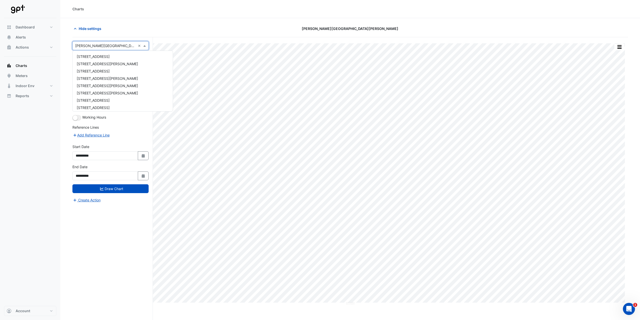
click at [145, 47] on span at bounding box center [145, 45] width 6 height 5
click at [120, 103] on div "Workplace 6" at bounding box center [123, 105] width 100 height 7
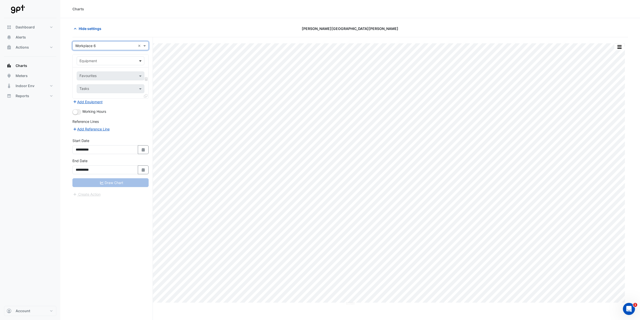
click at [141, 62] on span at bounding box center [141, 60] width 6 height 5
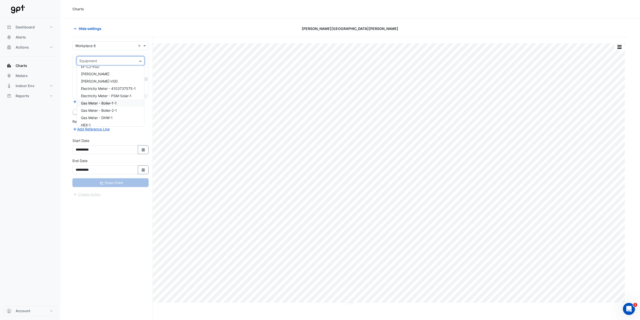
click at [122, 103] on div "Gas Meter - Boiler-1-1" at bounding box center [110, 102] width 67 height 7
click at [115, 77] on input "text" at bounding box center [108, 76] width 56 height 5
click at [140, 61] on span at bounding box center [141, 60] width 6 height 5
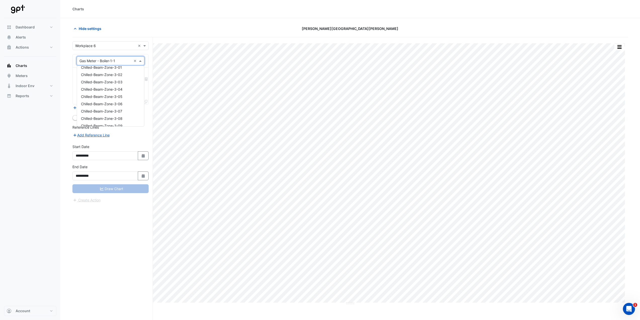
scroll to position [0, 0]
click at [145, 48] on span at bounding box center [145, 45] width 6 height 5
click at [139, 61] on span at bounding box center [141, 60] width 6 height 5
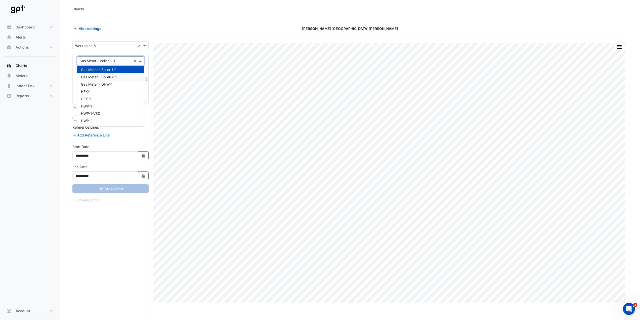
click at [126, 78] on div "Gas Meter - Boiler-2-1" at bounding box center [110, 76] width 67 height 7
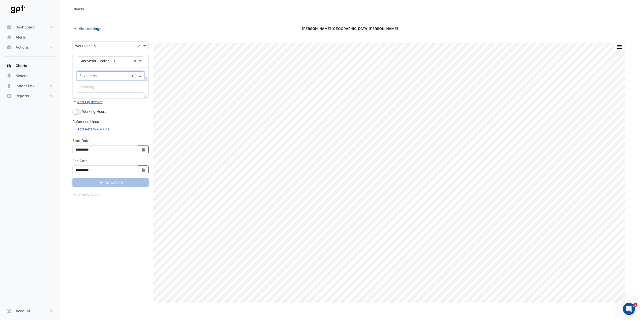
click at [126, 78] on input "text" at bounding box center [105, 76] width 51 height 5
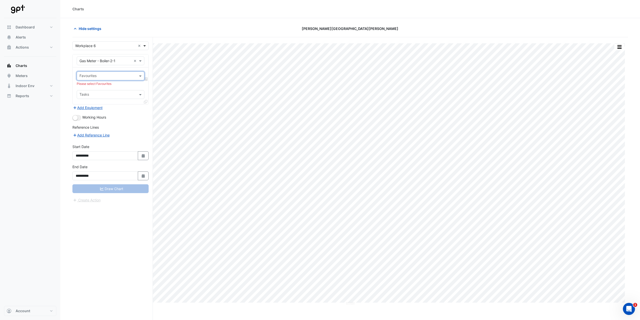
click at [146, 48] on span at bounding box center [145, 45] width 6 height 5
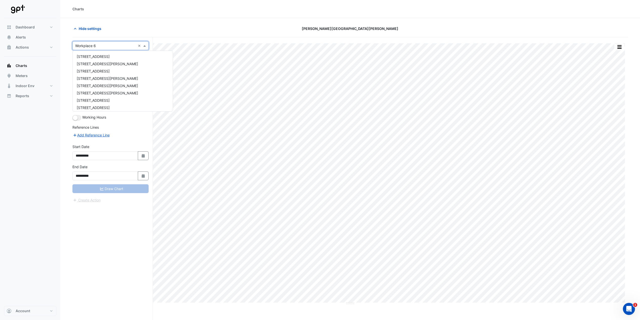
scroll to position [119, 0]
click at [124, 70] on div "[GEOGRAPHIC_DATA]" at bounding box center [123, 68] width 100 height 7
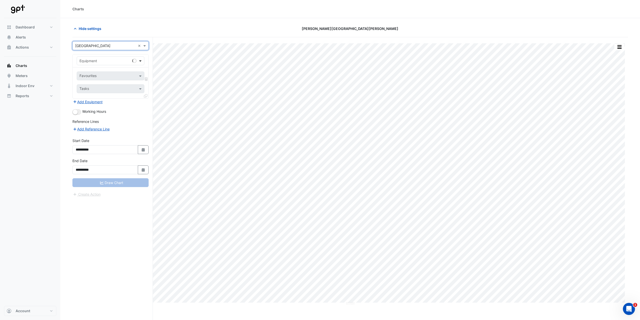
click at [142, 62] on span at bounding box center [141, 60] width 6 height 5
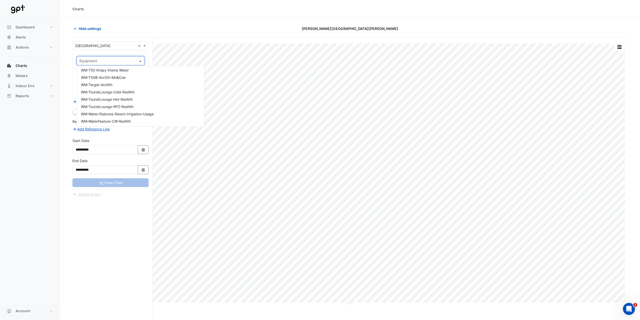
scroll to position [11407, 0]
click at [144, 46] on span at bounding box center [145, 45] width 6 height 5
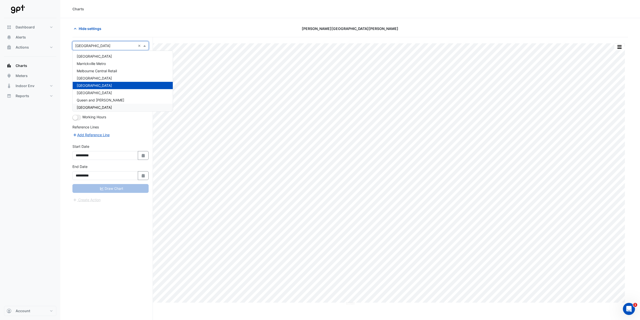
scroll to position [94, 0]
click at [121, 86] on div "[GEOGRAPHIC_DATA]" at bounding box center [123, 86] width 100 height 7
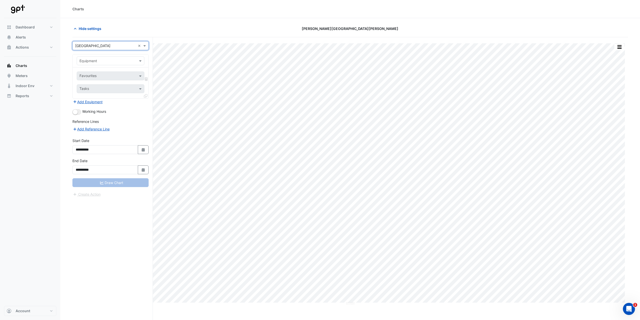
click at [108, 63] on input "text" at bounding box center [106, 60] width 52 height 5
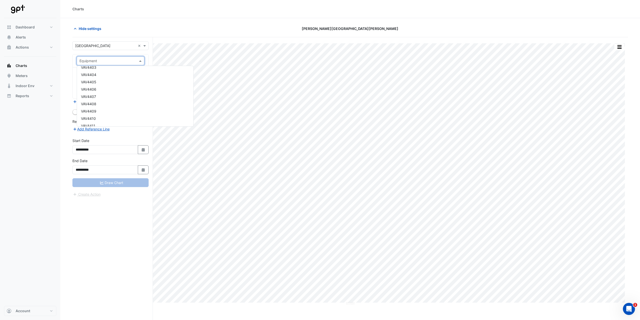
scroll to position [9299, 0]
click at [143, 122] on span "WM-Total-Base-Building-Cooling-Tower-Water" at bounding box center [118, 121] width 75 height 4
click at [117, 76] on input "text" at bounding box center [105, 76] width 51 height 5
click at [122, 84] on div "Water Usage - Plantroom, Plantroom" at bounding box center [111, 86] width 68 height 7
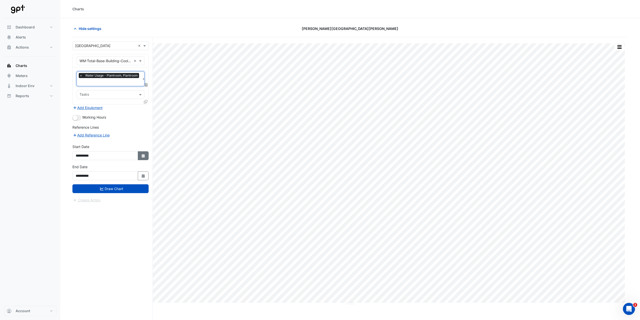
click at [142, 157] on button "Select Date" at bounding box center [143, 155] width 11 height 9
select select "*"
select select "****"
click at [82, 91] on button "Previous month" at bounding box center [81, 88] width 6 height 8
click at [82, 90] on button "Previous month" at bounding box center [81, 88] width 6 height 8
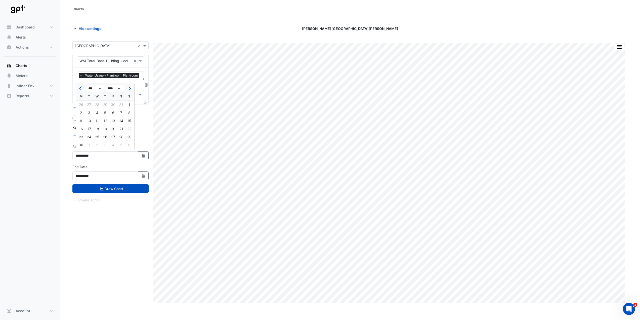
click at [82, 90] on button "Previous month" at bounding box center [81, 88] width 6 height 8
select select "*"
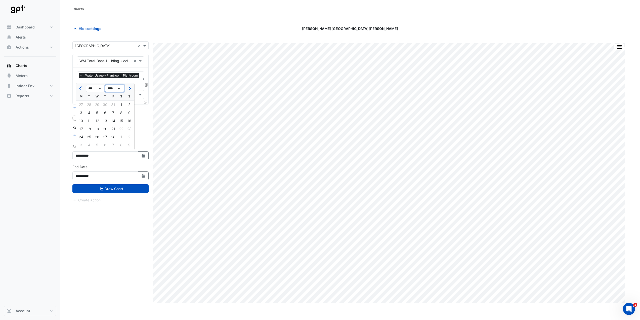
click at [122, 89] on select "**** **** **** **** **** **** **** **** **** **** ****" at bounding box center [114, 89] width 19 height 8
select select "****"
click at [105, 85] on select "**** **** **** **** **** **** **** **** **** **** ****" at bounding box center [114, 89] width 19 height 8
click at [79, 90] on button "Previous month" at bounding box center [81, 88] width 6 height 8
select select "*"
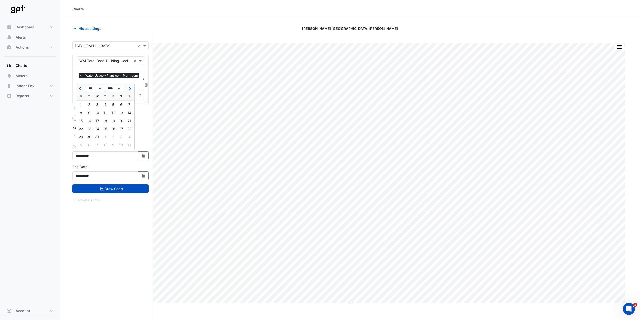
click at [81, 103] on div "1" at bounding box center [81, 105] width 8 height 8
type input "**********"
click at [113, 159] on button "Draw Chart" at bounding box center [110, 188] width 76 height 9
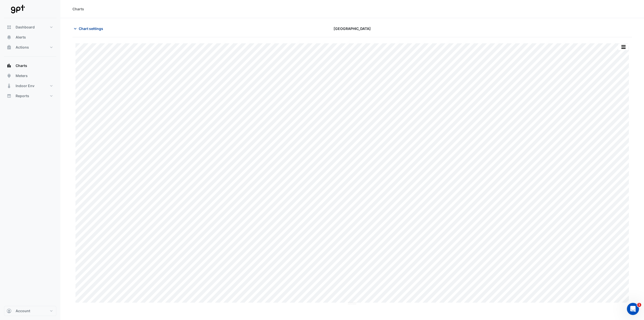
click at [101, 28] on span "Chart settings" at bounding box center [91, 28] width 24 height 5
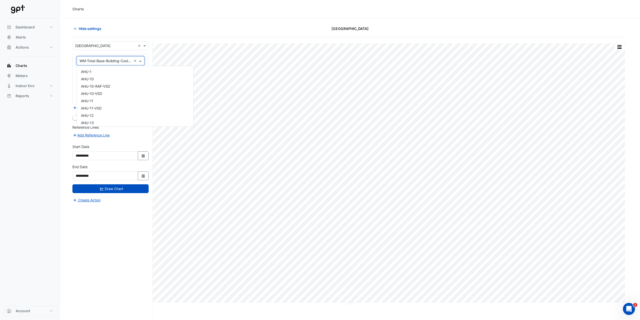
click at [140, 60] on span at bounding box center [141, 60] width 6 height 5
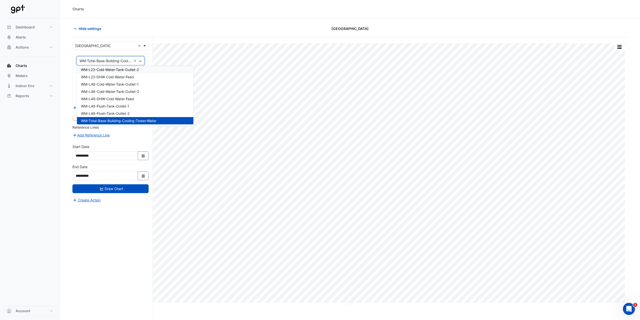
click at [143, 47] on span at bounding box center [145, 45] width 6 height 5
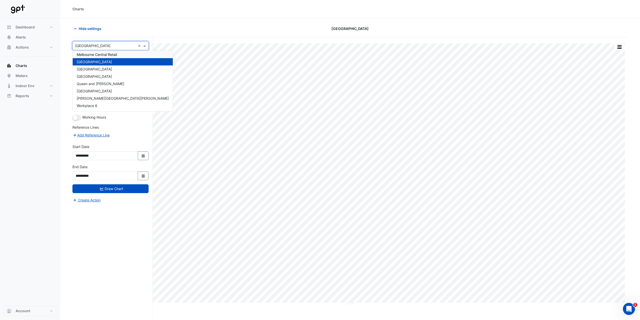
scroll to position [0, 0]
click at [110, 69] on span "[STREET_ADDRESS]" at bounding box center [93, 71] width 33 height 4
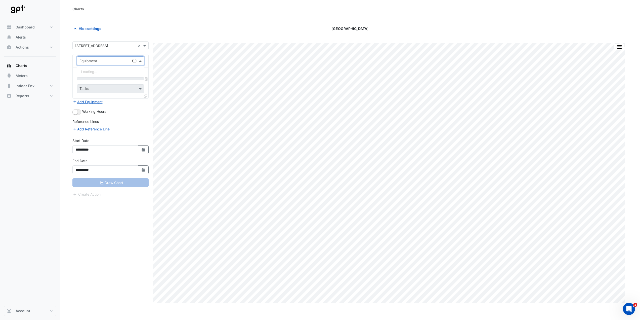
click at [141, 62] on span at bounding box center [141, 60] width 6 height 5
click at [146, 47] on span at bounding box center [145, 45] width 6 height 5
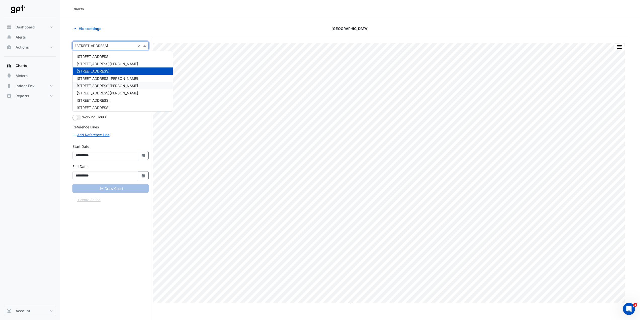
click at [112, 85] on div "[STREET_ADDRESS][PERSON_NAME]" at bounding box center [123, 85] width 100 height 7
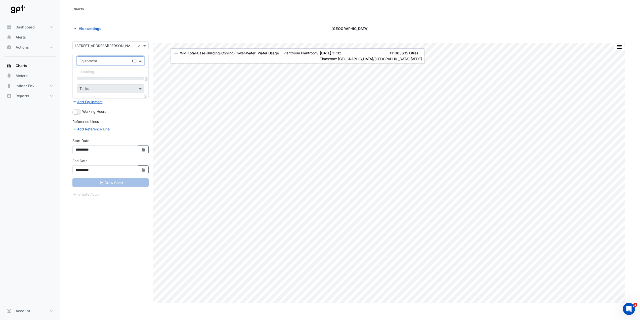
click at [143, 63] on span at bounding box center [141, 60] width 6 height 5
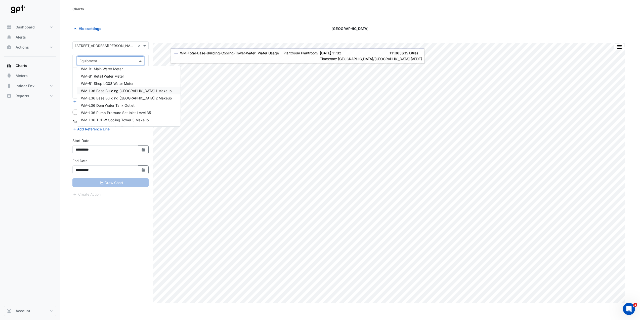
click at [152, 93] on div "WM-L36 Base Building [GEOGRAPHIC_DATA] 1 Makeup" at bounding box center [129, 90] width 104 height 7
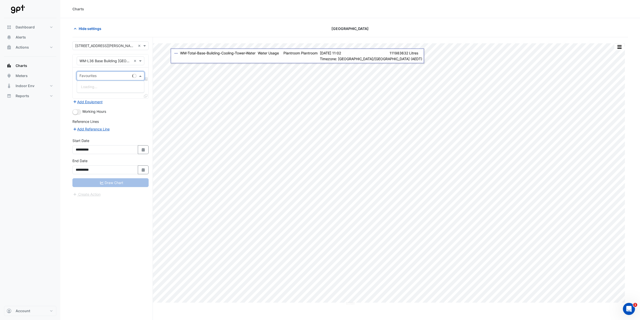
click at [141, 76] on span at bounding box center [141, 75] width 6 height 5
click at [134, 85] on span "Water Usage (kL) - Plantroom, Plantroom" at bounding box center [114, 87] width 67 height 4
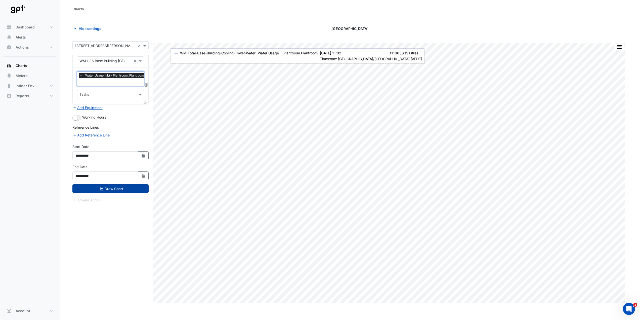
click at [123, 159] on button "Draw Chart" at bounding box center [110, 188] width 76 height 9
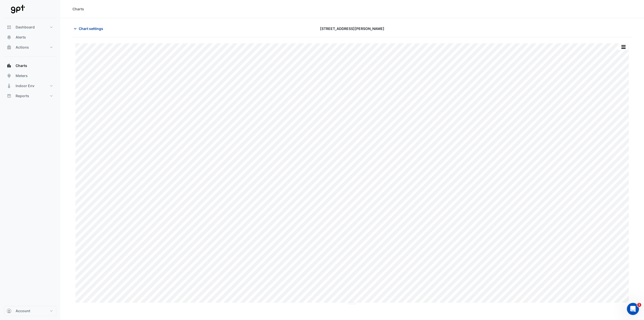
click at [107, 29] on div "Chart settings" at bounding box center [163, 28] width 188 height 9
click at [104, 31] on button "Chart settings" at bounding box center [89, 28] width 34 height 9
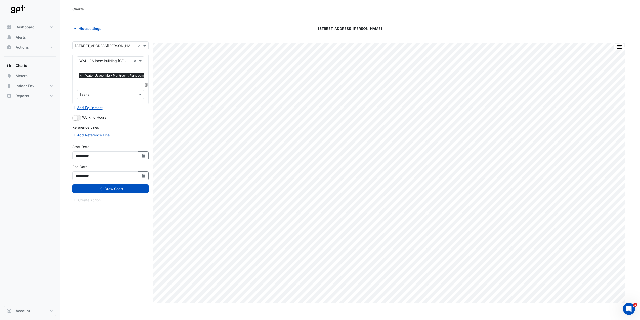
click at [129, 65] on div "Equipment × WM-L36 Base Building Cooling Tower 1 Makeup ×" at bounding box center [111, 60] width 76 height 13
click at [130, 63] on div "Equipment × WM-L36 Base Building Cooling Tower 1 Makeup ×" at bounding box center [111, 60] width 68 height 9
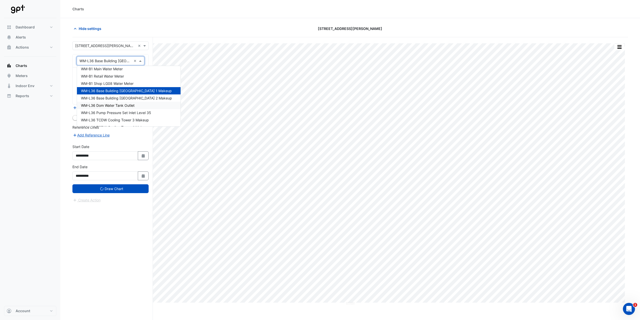
scroll to position [4911, 0]
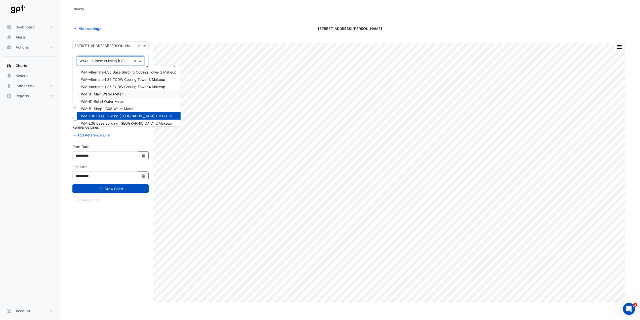
click at [141, 93] on div "WM-B1 Main Water Meter" at bounding box center [129, 93] width 104 height 7
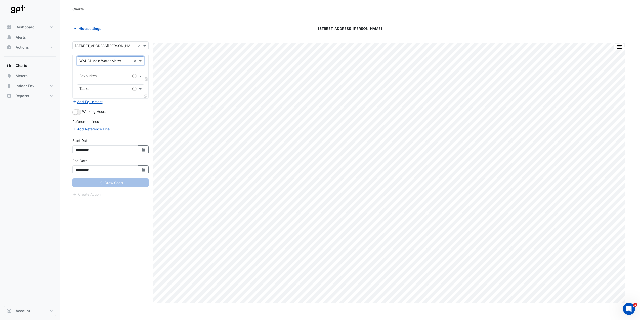
click at [119, 77] on input "text" at bounding box center [105, 76] width 51 height 5
click at [107, 89] on div "Water Usage (kL) - Plantroom, Plantroom" at bounding box center [114, 86] width 75 height 7
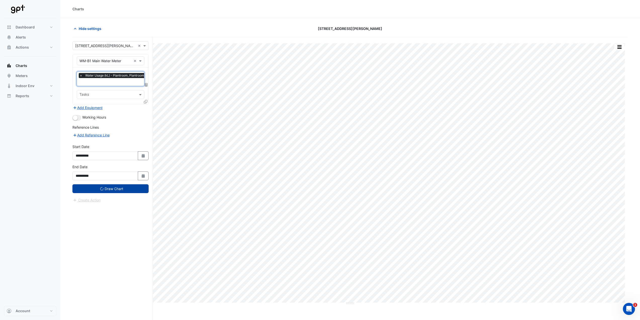
click at [139, 159] on button "Draw Chart" at bounding box center [110, 188] width 76 height 9
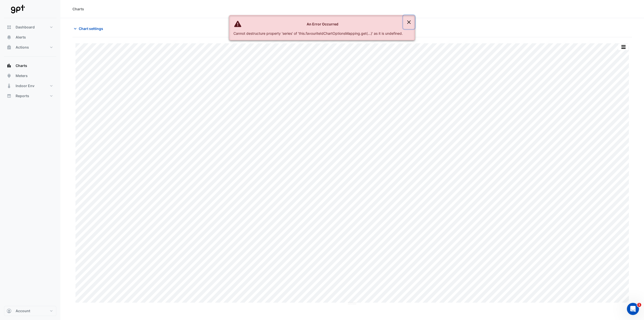
click at [322, 20] on button "Close" at bounding box center [409, 22] width 12 height 14
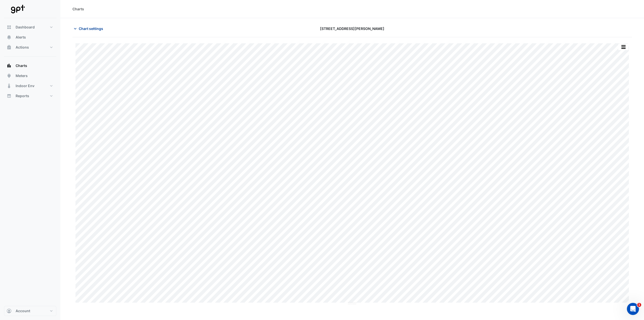
click at [92, 26] on span "Chart settings" at bounding box center [91, 28] width 24 height 5
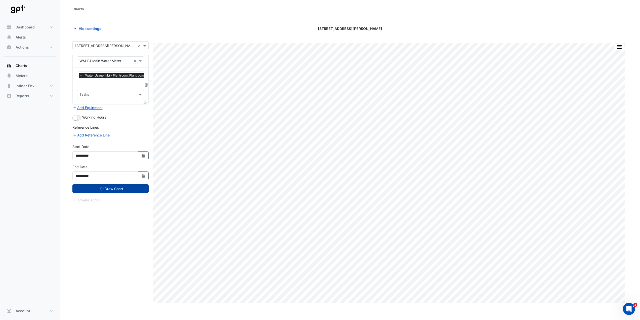
click at [129, 159] on button "Draw Chart" at bounding box center [110, 188] width 76 height 9
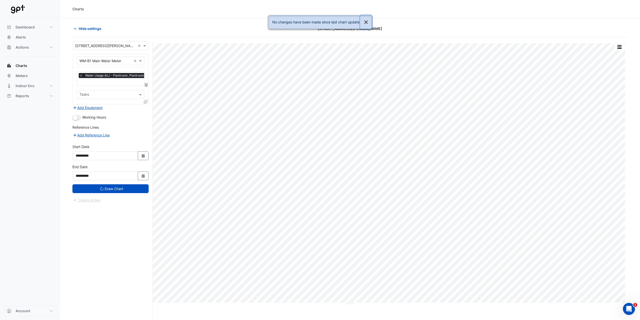
click at [322, 22] on button "Close" at bounding box center [366, 22] width 12 height 14
click at [144, 154] on icon "button" at bounding box center [143, 156] width 3 height 4
select select "****"
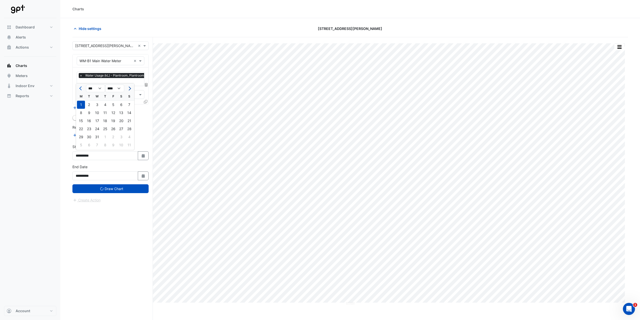
click at [132, 88] on button "Next month" at bounding box center [129, 88] width 6 height 8
click at [131, 89] on button "Next month" at bounding box center [129, 88] width 6 height 8
select select "*"
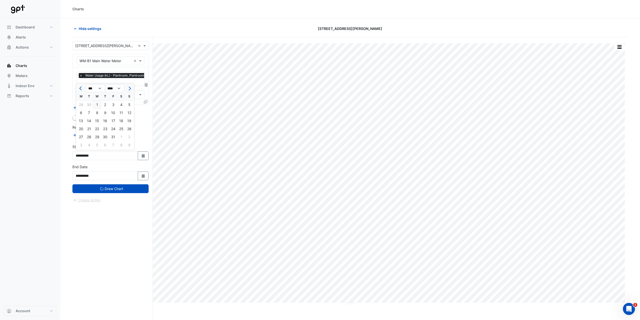
click at [97, 105] on div "1" at bounding box center [97, 105] width 8 height 8
type input "**********"
click at [123, 159] on button "Draw Chart" at bounding box center [110, 188] width 76 height 9
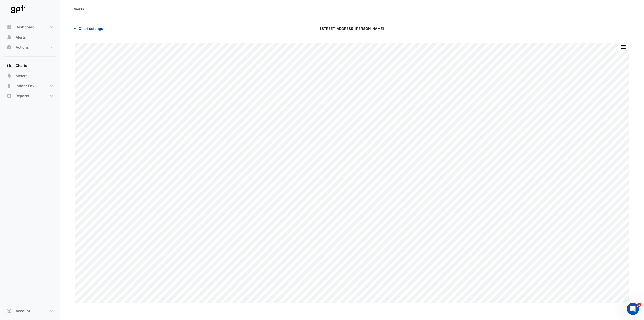
click at [80, 30] on span "Chart settings" at bounding box center [91, 28] width 24 height 5
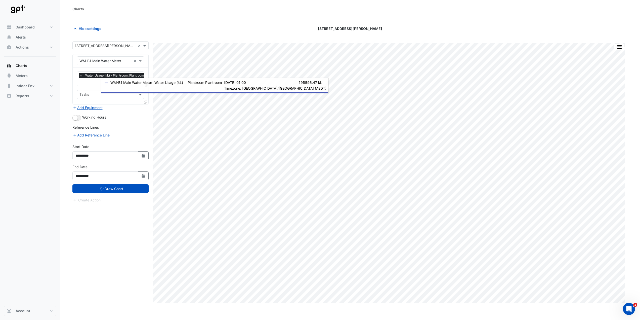
click at [146, 83] on icon at bounding box center [146, 85] width 3 height 4
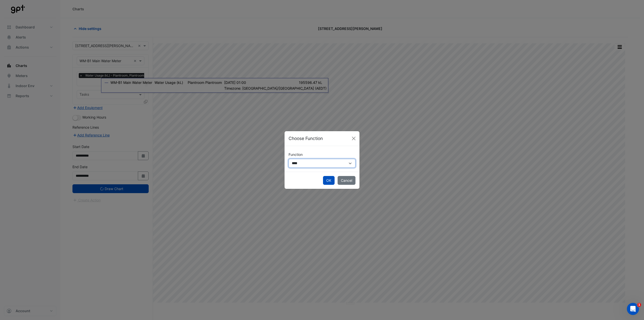
drag, startPoint x: 304, startPoint y: 162, endPoint x: 309, endPoint y: 163, distance: 5.3
click at [304, 159] on select "**********" at bounding box center [322, 163] width 67 height 9
select select "******"
click at [289, 159] on select "**********" at bounding box center [322, 163] width 67 height 9
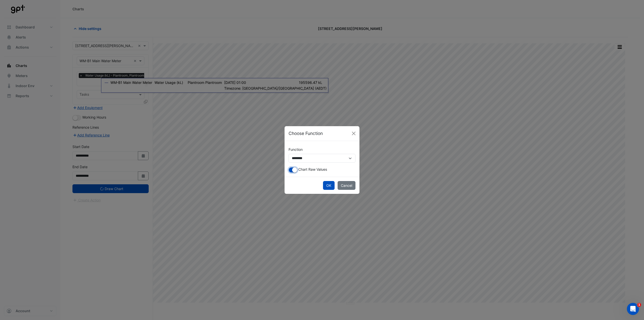
click at [294, 159] on small "button" at bounding box center [294, 169] width 5 height 5
click at [322, 159] on button "OK" at bounding box center [329, 185] width 12 height 9
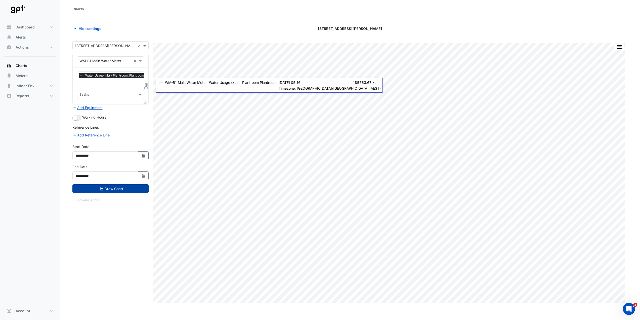
click at [115, 159] on button "Draw Chart" at bounding box center [110, 188] width 76 height 9
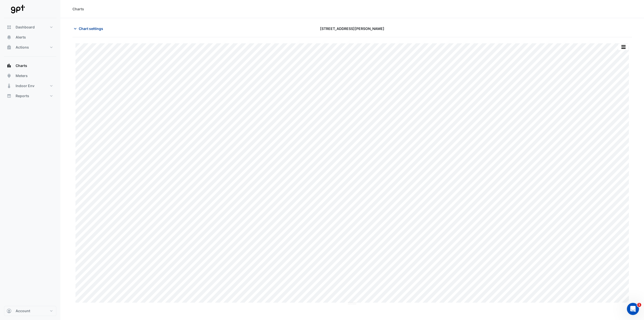
click at [95, 28] on span "Chart settings" at bounding box center [91, 28] width 24 height 5
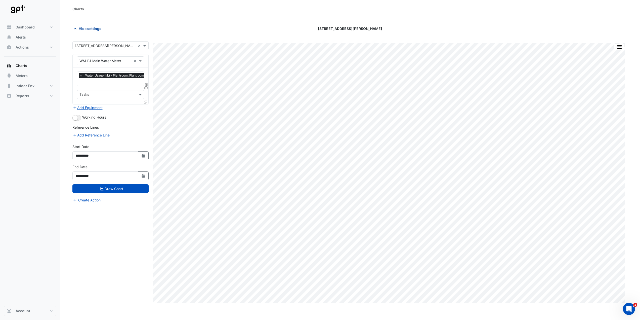
click at [98, 29] on span "Hide settings" at bounding box center [90, 28] width 23 height 5
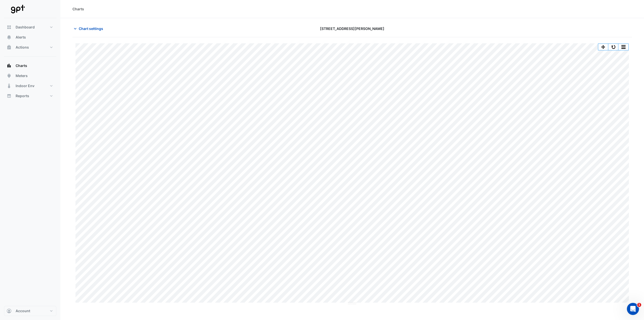
click at [72, 28] on div "Chart settings" at bounding box center [163, 28] width 188 height 9
click at [80, 28] on span "Chart settings" at bounding box center [91, 28] width 24 height 5
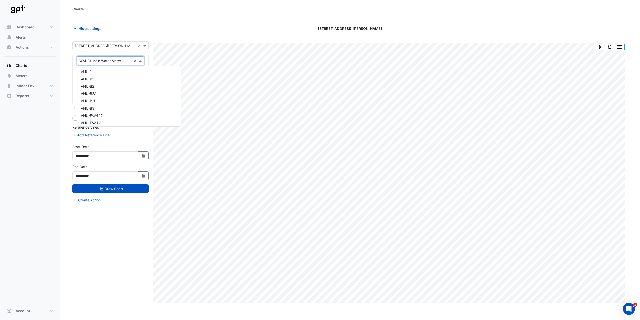
click at [141, 62] on span at bounding box center [141, 60] width 6 height 5
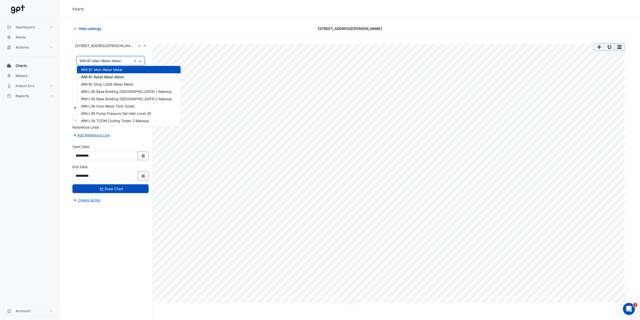
click at [154, 79] on div "WM-B1 Retail Water Meter" at bounding box center [129, 76] width 104 height 7
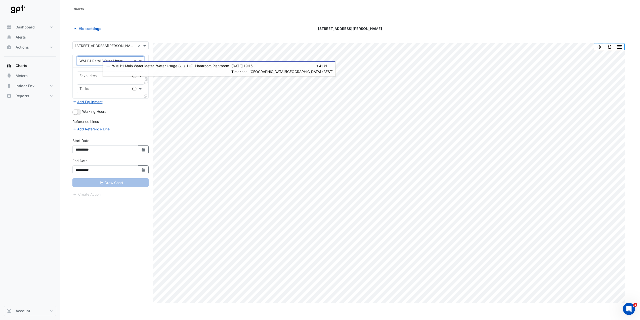
click at [141, 77] on span at bounding box center [141, 75] width 6 height 5
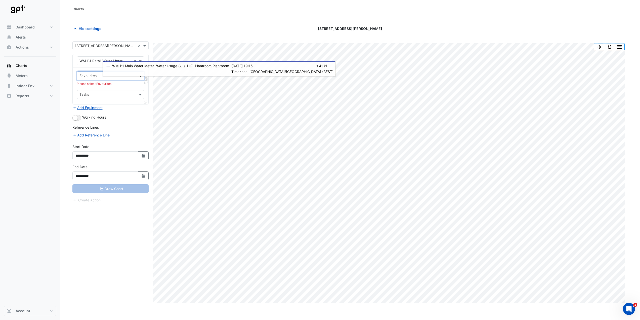
click at [141, 77] on span at bounding box center [141, 75] width 6 height 5
click at [132, 86] on span "Water Usage (kL) - Plantroom, Plantroom" at bounding box center [114, 87] width 67 height 4
click at [125, 159] on button "Draw Chart" at bounding box center [110, 188] width 76 height 9
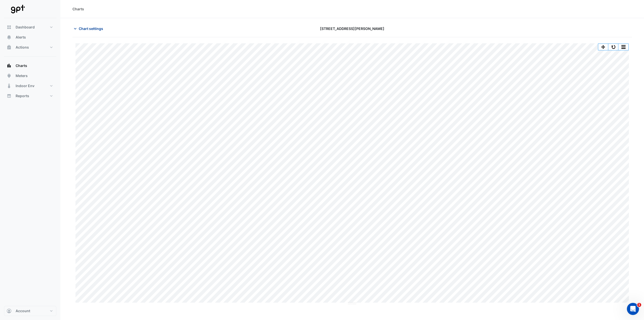
click at [81, 32] on button "Chart settings" at bounding box center [89, 28] width 34 height 9
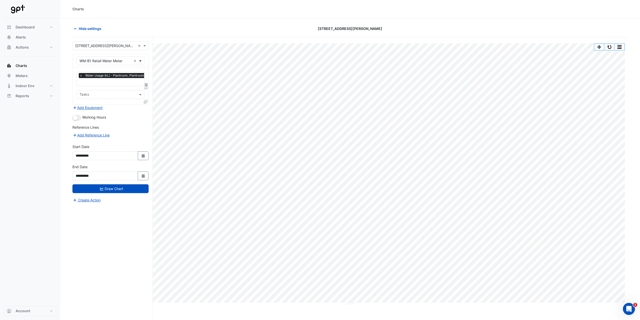
click at [141, 62] on span at bounding box center [141, 60] width 6 height 5
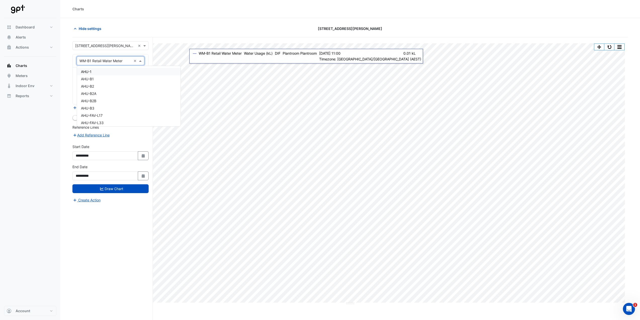
click at [157, 75] on div "AHU-1" at bounding box center [129, 71] width 104 height 7
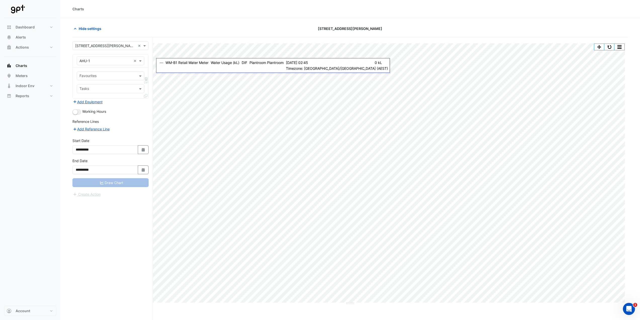
click at [146, 80] on icon at bounding box center [146, 79] width 3 height 4
click at [141, 126] on div "Add Reference Line" at bounding box center [110, 129] width 76 height 6
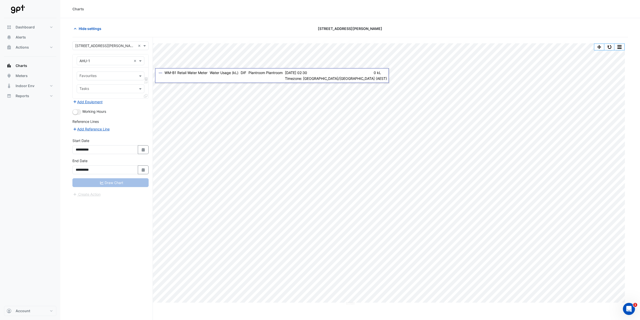
click at [132, 159] on div "Draw Chart" at bounding box center [110, 182] width 76 height 9
click at [138, 75] on span at bounding box center [141, 75] width 6 height 5
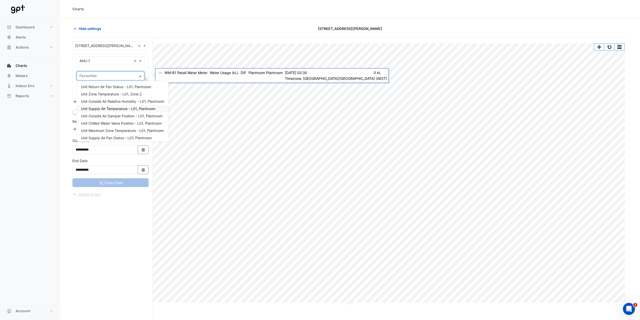
click at [150, 108] on span "Unit Supply Air Temperature - L01, Plantroom" at bounding box center [118, 108] width 74 height 4
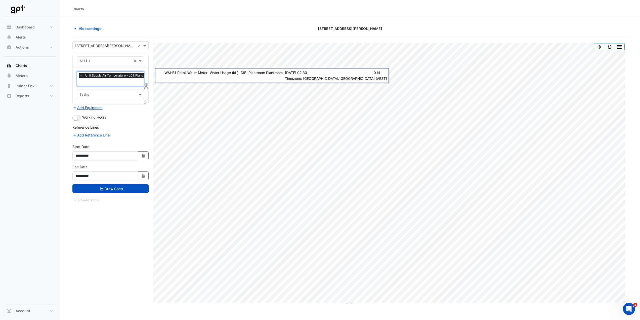
click at [125, 94] on input "text" at bounding box center [108, 94] width 56 height 5
click at [124, 94] on input "text" at bounding box center [108, 94] width 56 height 5
click at [136, 85] on input "text" at bounding box center [116, 82] width 73 height 5
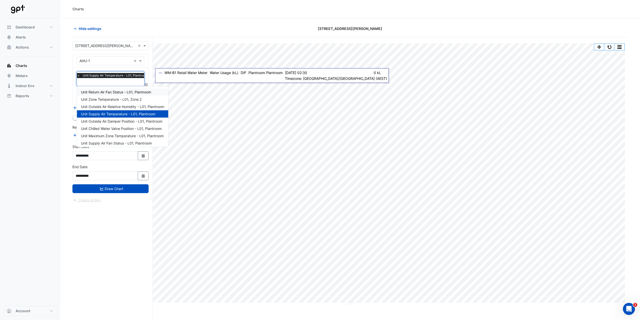
click at [121, 84] on input "text" at bounding box center [113, 82] width 73 height 5
click at [146, 85] on icon at bounding box center [146, 85] width 3 height 4
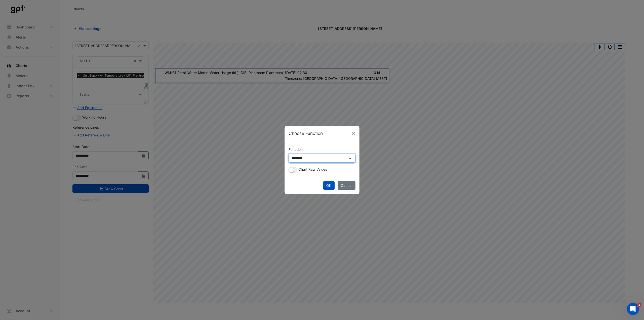
click at [315, 159] on select "**********" at bounding box center [322, 158] width 67 height 9
select select "*******"
click at [289, 159] on select "**********" at bounding box center [322, 158] width 67 height 9
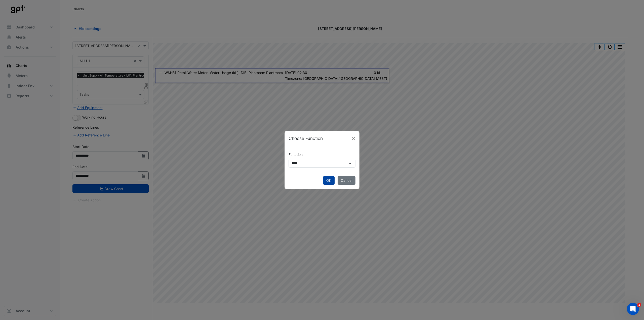
click at [322, 159] on button "OK" at bounding box center [329, 180] width 12 height 9
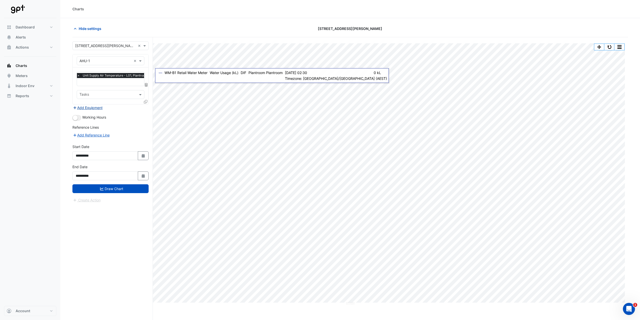
click at [94, 105] on button "Add Equipment" at bounding box center [87, 108] width 30 height 6
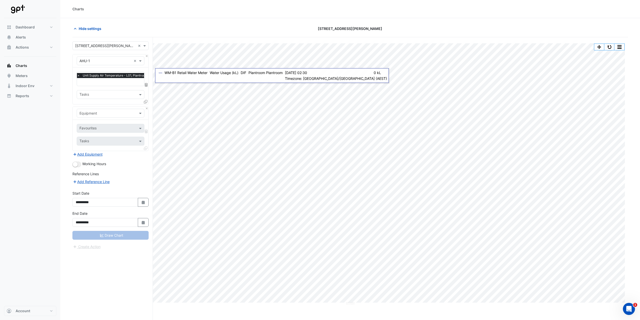
click at [123, 117] on div "Equipment" at bounding box center [111, 113] width 68 height 9
type input "****"
click at [102, 123] on div "Weather" at bounding box center [110, 123] width 67 height 7
click at [119, 128] on input "text" at bounding box center [105, 128] width 51 height 5
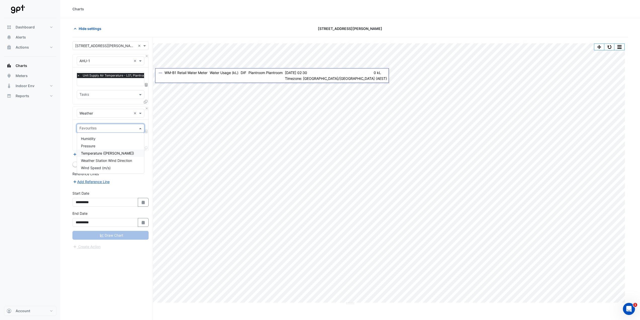
click at [110, 152] on span "Temperature ([PERSON_NAME])" at bounding box center [107, 153] width 53 height 4
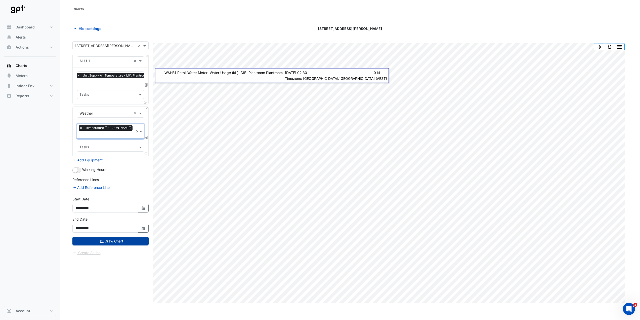
drag, startPoint x: 119, startPoint y: 232, endPoint x: 147, endPoint y: 232, distance: 28.7
click at [119, 159] on button "Draw Chart" at bounding box center [110, 241] width 76 height 9
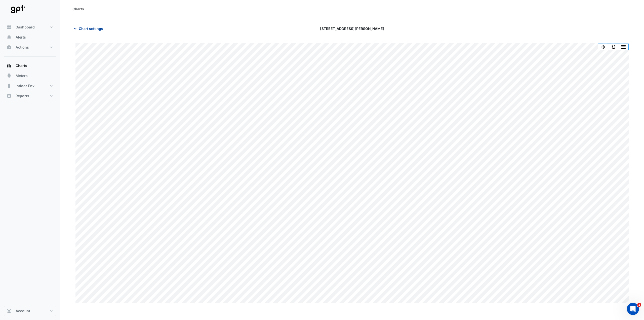
click at [89, 30] on span "Chart settings" at bounding box center [91, 28] width 24 height 5
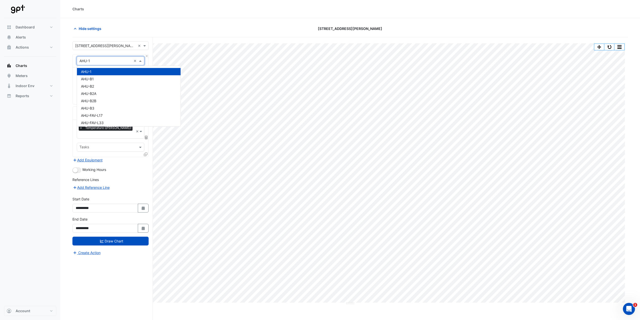
click at [141, 63] on span at bounding box center [141, 60] width 6 height 5
click at [103, 92] on div "CHL-3" at bounding box center [129, 92] width 104 height 7
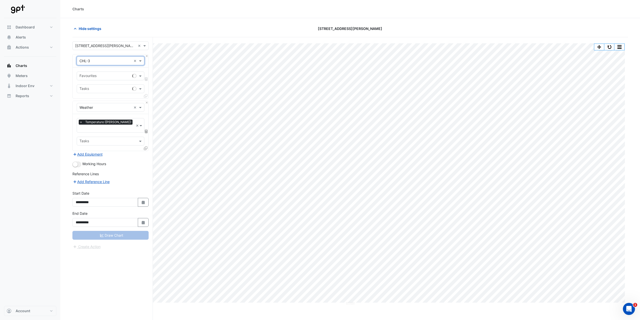
scroll to position [0, 0]
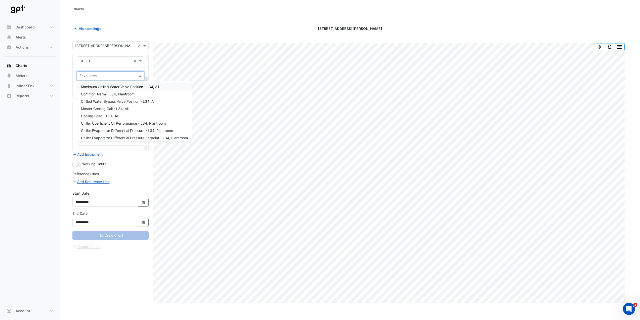
click at [102, 78] on input "text" at bounding box center [108, 76] width 56 height 5
click at [124, 115] on div "Cooling Load - L34, All" at bounding box center [134, 115] width 115 height 7
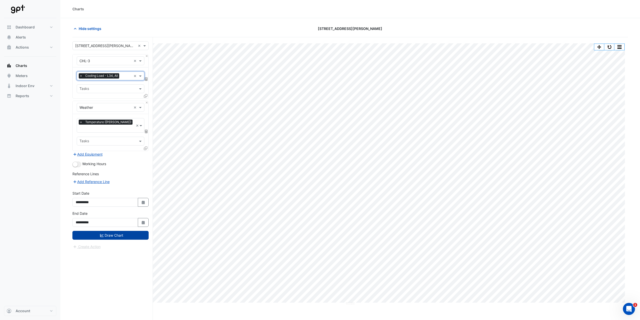
click at [128, 159] on button "Draw Chart" at bounding box center [110, 235] width 76 height 9
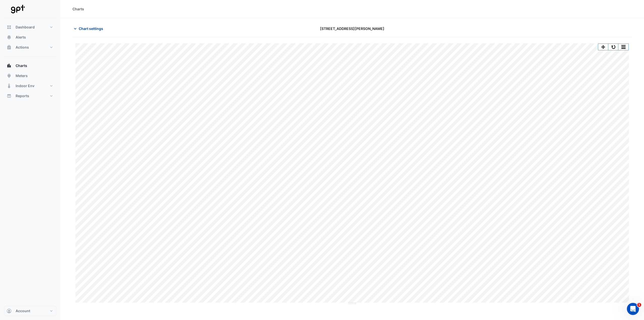
click at [83, 29] on span "Chart settings" at bounding box center [91, 28] width 24 height 5
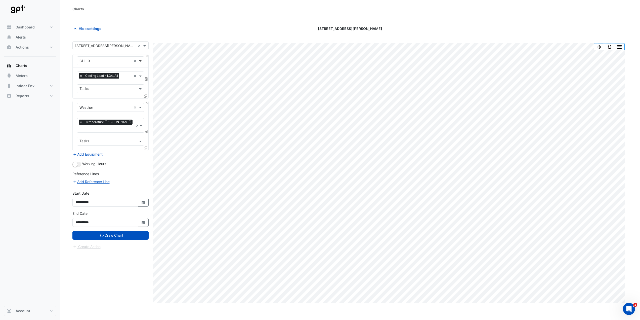
click at [141, 62] on span at bounding box center [141, 60] width 6 height 5
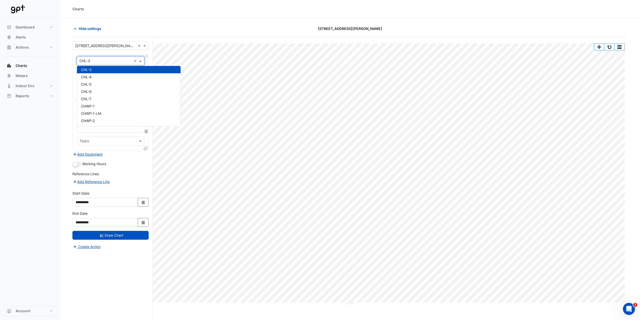
click at [141, 61] on span at bounding box center [141, 60] width 6 height 5
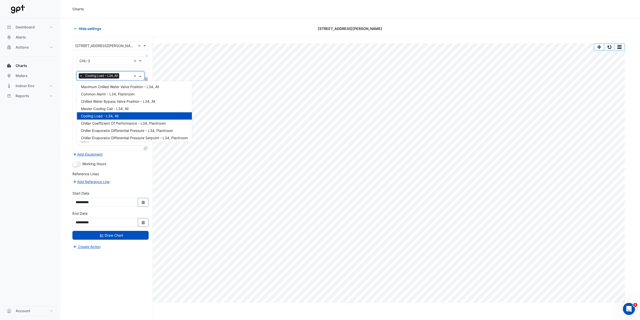
click at [141, 75] on span at bounding box center [141, 75] width 6 height 5
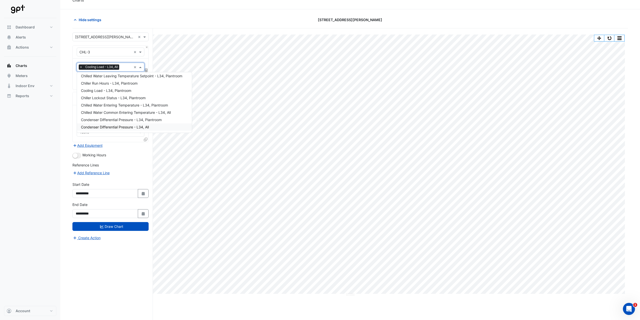
scroll to position [0, 0]
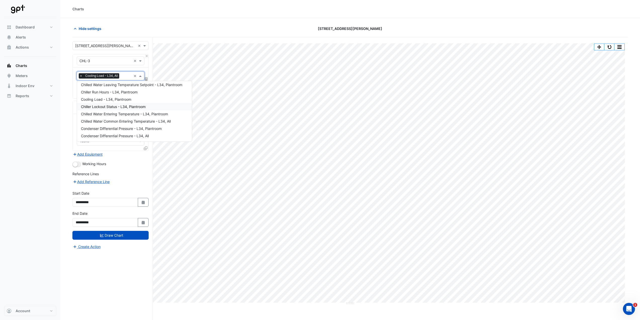
click at [151, 107] on div "Chiller Lockout Status - L34, Plantroom" at bounding box center [134, 106] width 115 height 7
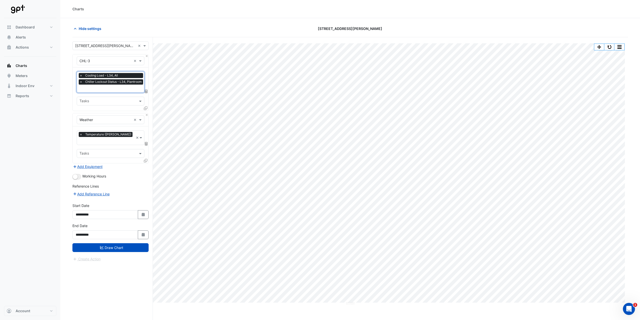
click at [81, 83] on span "×" at bounding box center [81, 81] width 5 height 5
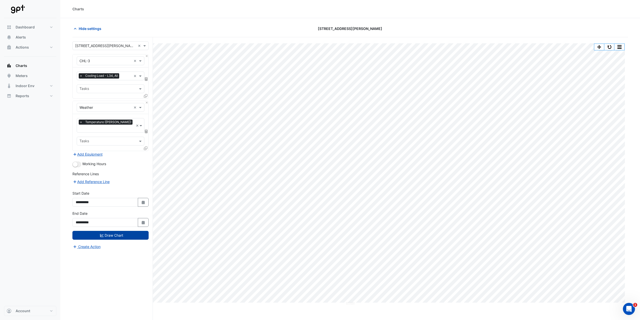
click at [139, 159] on button "Draw Chart" at bounding box center [110, 235] width 76 height 9
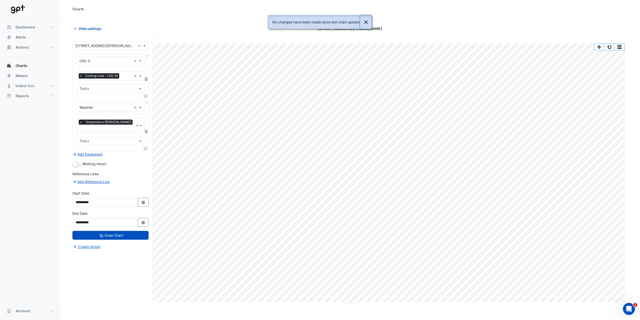
click at [322, 22] on button "Close" at bounding box center [366, 22] width 12 height 14
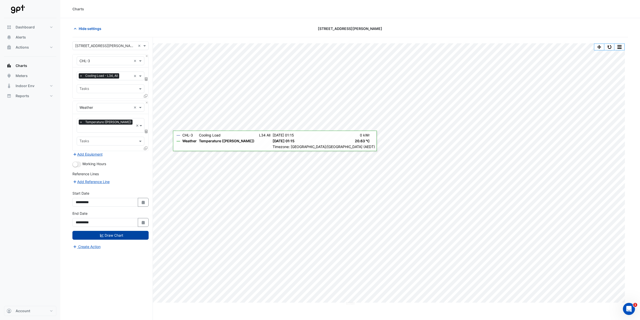
drag, startPoint x: 122, startPoint y: 230, endPoint x: 126, endPoint y: 196, distance: 34.7
click at [122, 159] on button "Draw Chart" at bounding box center [110, 235] width 76 height 9
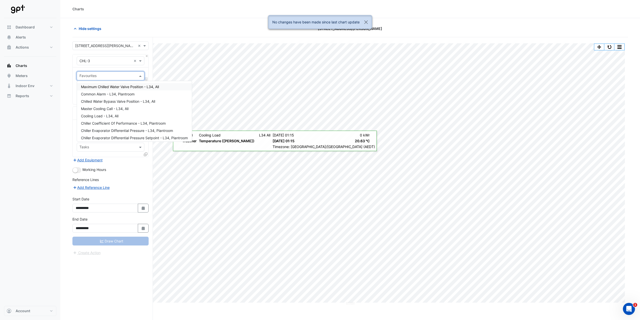
click at [137, 76] on div "Favourites" at bounding box center [111, 75] width 68 height 9
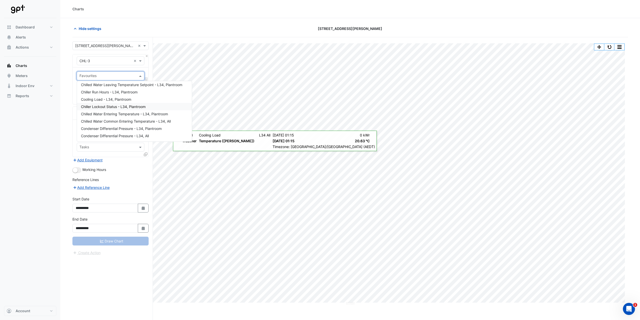
click at [143, 107] on span "Chiller Lockout Status - L34, Plantroom" at bounding box center [113, 106] width 65 height 4
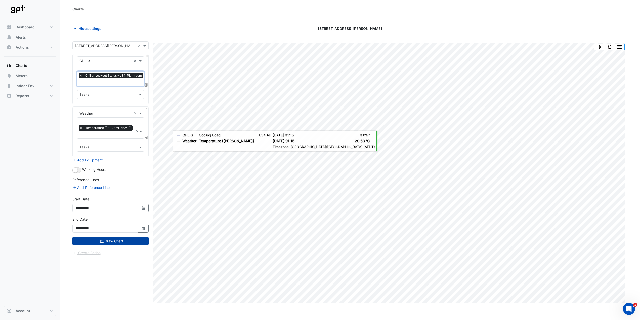
click at [135, 159] on button "Draw Chart" at bounding box center [110, 241] width 76 height 9
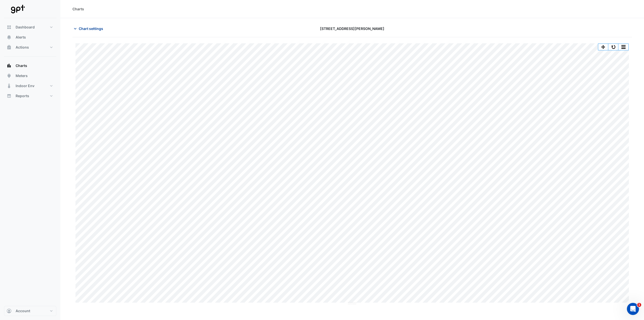
click at [91, 26] on span "Chart settings" at bounding box center [91, 28] width 24 height 5
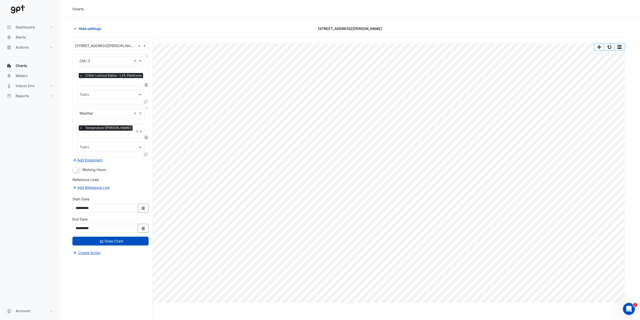
click at [81, 76] on span "×" at bounding box center [81, 75] width 5 height 5
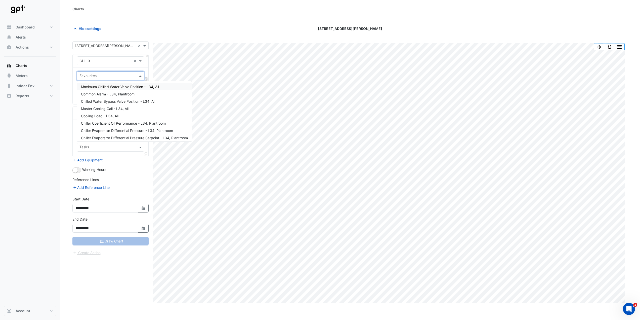
click at [89, 75] on input "text" at bounding box center [108, 76] width 56 height 5
click at [226, 126] on body "Maximum Chilled Water Valve Position - L34, All Common Alarm - L34, Plantroom C…" at bounding box center [320, 169] width 640 height 339
click at [122, 78] on input "text" at bounding box center [108, 76] width 56 height 5
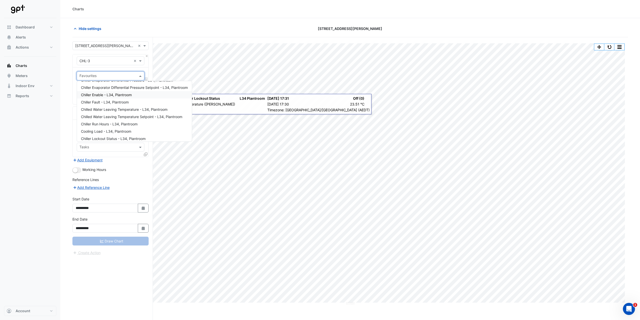
click at [137, 96] on div "Chiller Enable - L34, Plantroom" at bounding box center [134, 94] width 115 height 7
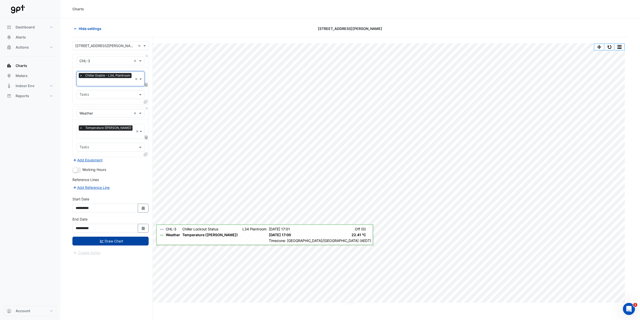
click at [132, 159] on button "Draw Chart" at bounding box center [110, 241] width 76 height 9
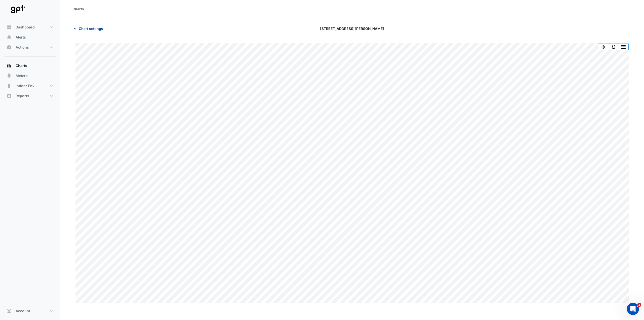
click at [92, 26] on span "Chart settings" at bounding box center [91, 28] width 24 height 5
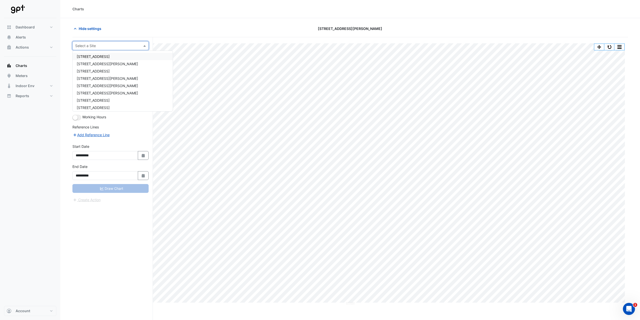
click at [144, 46] on span at bounding box center [145, 45] width 6 height 5
click at [99, 58] on span "[STREET_ADDRESS]" at bounding box center [93, 56] width 33 height 4
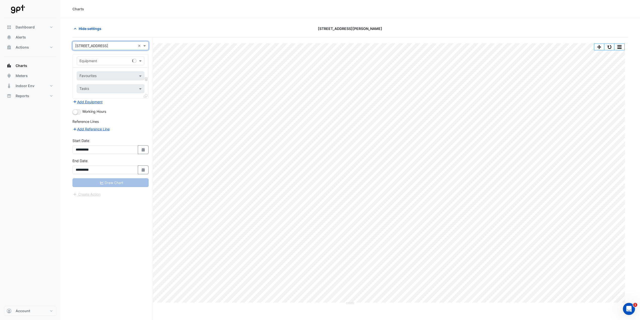
click at [119, 62] on input "text" at bounding box center [106, 60] width 52 height 5
click at [155, 35] on div "Hide settings [STREET_ADDRESS][PERSON_NAME]" at bounding box center [350, 30] width 556 height 13
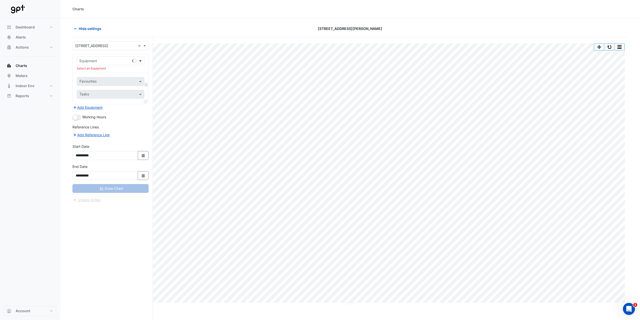
click at [141, 62] on span at bounding box center [141, 60] width 6 height 5
click at [109, 91] on div "CT-56-3B" at bounding box center [140, 91] width 127 height 7
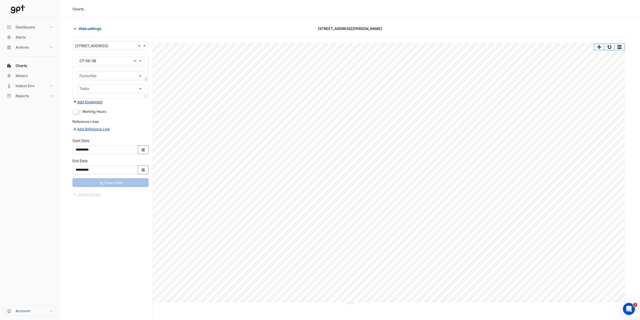
click at [98, 104] on button "Add Equipment" at bounding box center [87, 102] width 30 height 6
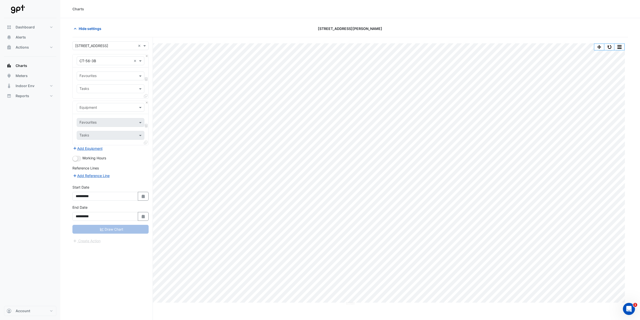
click at [105, 107] on input "text" at bounding box center [106, 107] width 52 height 5
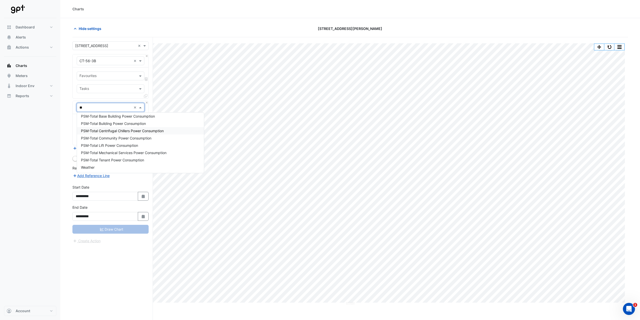
scroll to position [0, 0]
type input "*******"
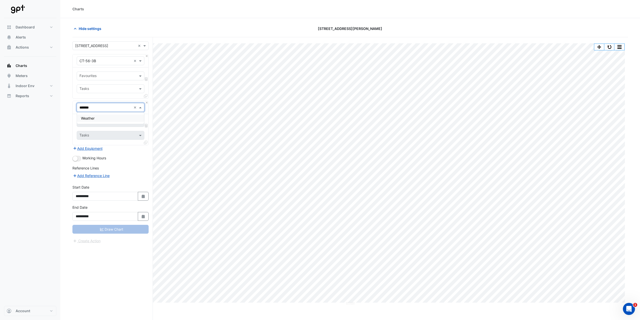
click at [113, 118] on div "Weather" at bounding box center [110, 117] width 67 height 7
click at [109, 123] on input "text" at bounding box center [105, 122] width 51 height 5
click at [108, 146] on span "Temperature ([PERSON_NAME])" at bounding box center [107, 148] width 53 height 4
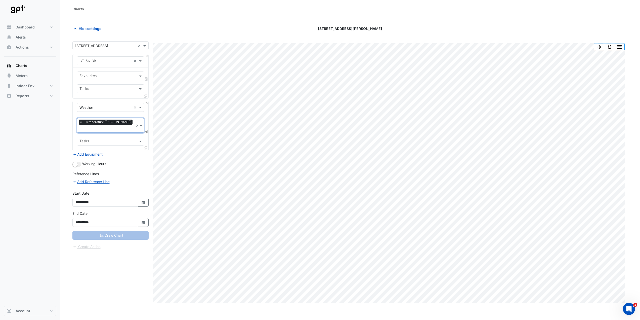
click at [63, 135] on section "Hide settings [STREET_ADDRESS][PERSON_NAME] Split by Equip Split by Unit Split …" at bounding box center [350, 178] width 580 height 321
click at [48, 159] on div "Dashboard Portfolio Ratings Performance Alerts Actions Site Manager Charts" at bounding box center [30, 162] width 52 height 288
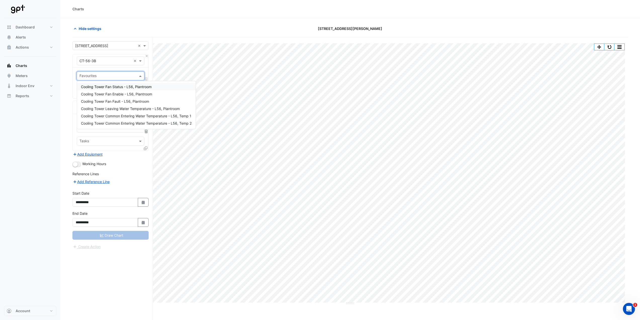
click at [99, 79] on div at bounding box center [107, 76] width 57 height 7
click at [142, 93] on span "Cooling Tower Fan Enable - L56, Plantroom" at bounding box center [116, 94] width 71 height 4
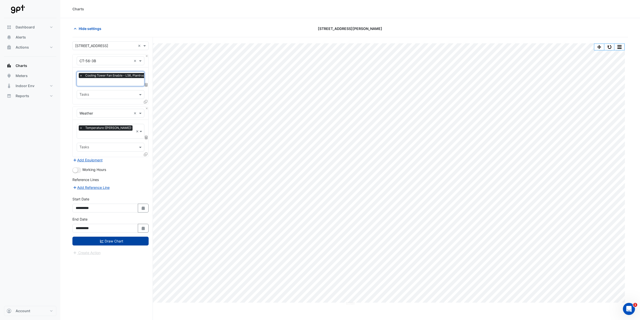
click at [134, 159] on button "Draw Chart" at bounding box center [110, 241] width 76 height 9
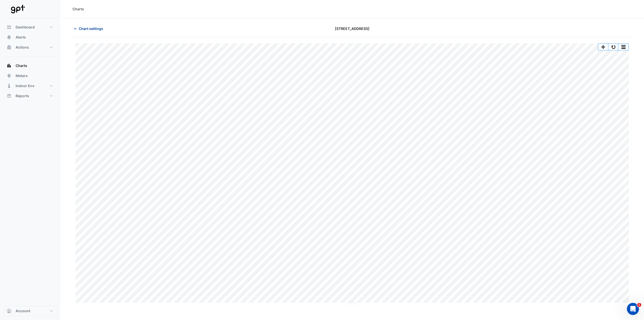
click at [81, 29] on span "Chart settings" at bounding box center [91, 28] width 24 height 5
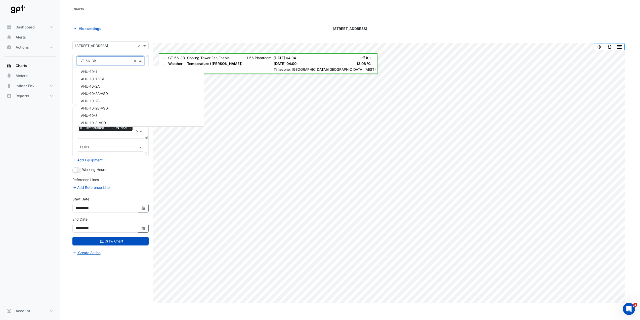
click at [105, 65] on div "Equipment × CT-56-3B ×" at bounding box center [111, 60] width 68 height 9
click at [105, 82] on div "CT-56-4A" at bounding box center [140, 84] width 127 height 7
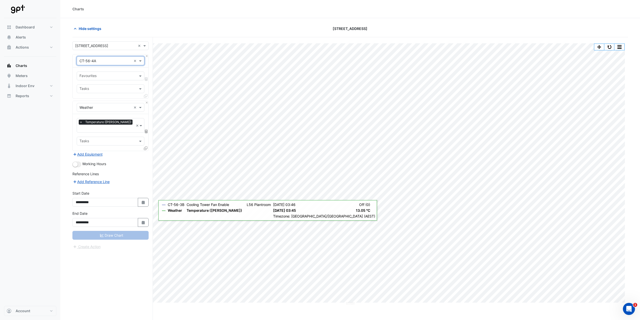
click at [98, 76] on input "text" at bounding box center [108, 76] width 56 height 5
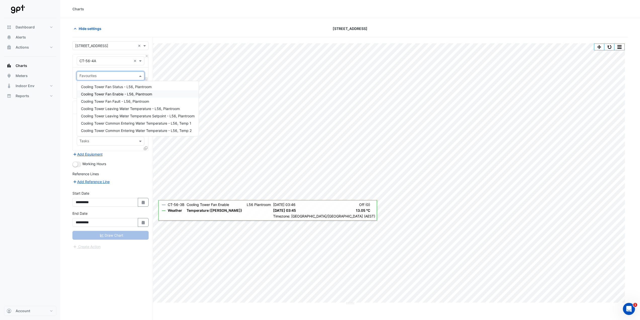
click at [143, 93] on span "Cooling Tower Fan Enable - L56, Plantroom" at bounding box center [116, 94] width 71 height 4
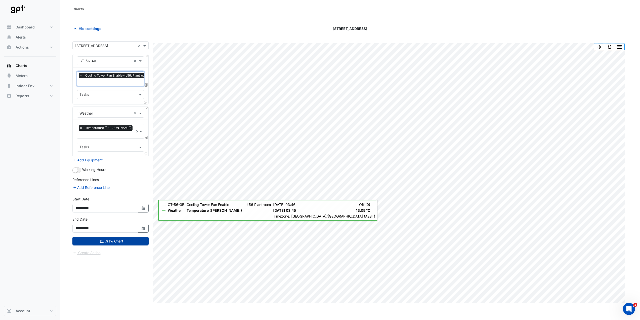
click at [127, 159] on button "Draw Chart" at bounding box center [110, 241] width 76 height 9
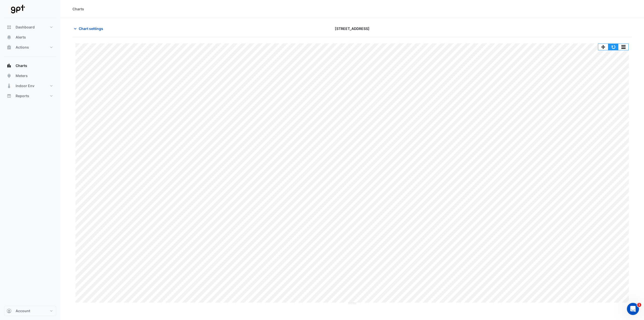
click at [322, 48] on button "button" at bounding box center [613, 47] width 10 height 6
click at [322, 47] on button "button" at bounding box center [613, 47] width 10 height 6
click at [97, 29] on span "Chart settings" at bounding box center [91, 28] width 24 height 5
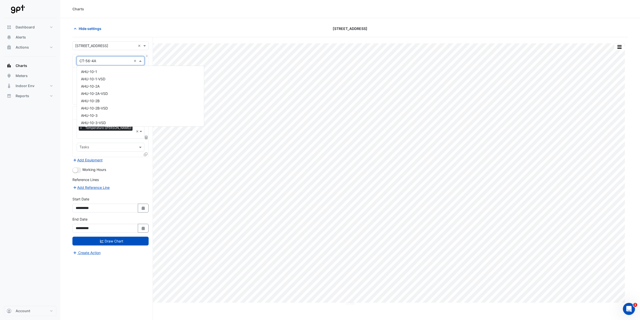
click at [141, 62] on span at bounding box center [141, 60] width 6 height 5
click at [123, 102] on div "VAV-49-24" at bounding box center [140, 105] width 127 height 7
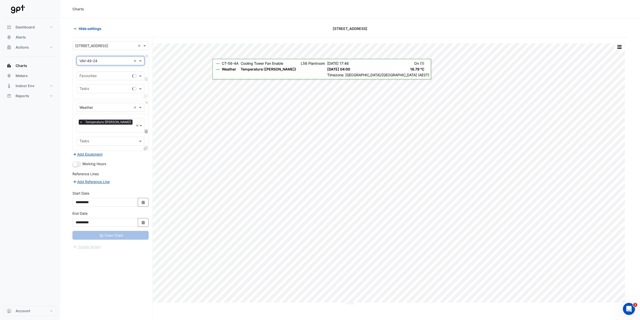
drag, startPoint x: 135, startPoint y: 123, endPoint x: 136, endPoint y: 152, distance: 29.4
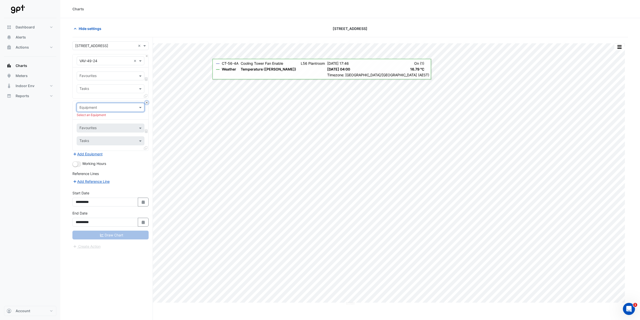
click at [147, 103] on button "Close" at bounding box center [146, 102] width 3 height 3
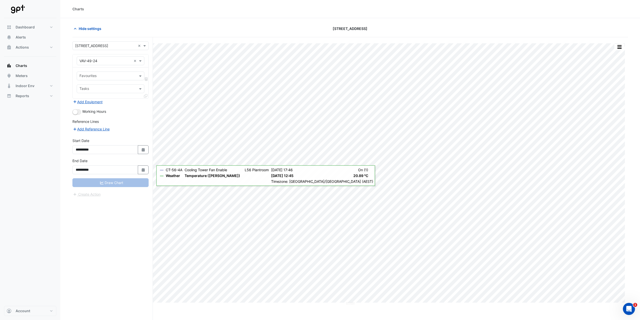
click at [113, 184] on div "Draw Chart" at bounding box center [110, 182] width 76 height 9
click at [122, 74] on div "Favourites" at bounding box center [106, 76] width 59 height 8
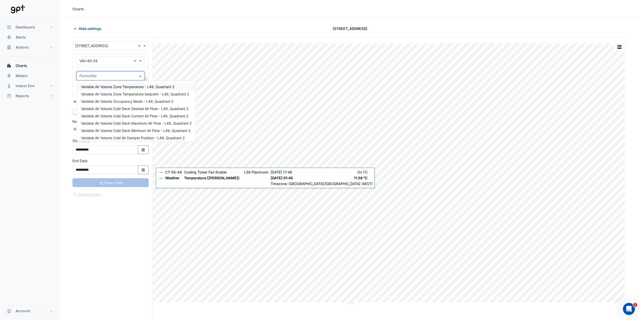
click at [136, 87] on span "Variable Air Volume Zone Temperature - L49, Quadrant 2" at bounding box center [127, 87] width 93 height 4
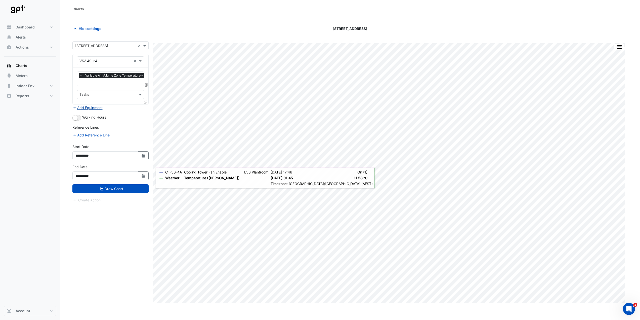
click at [94, 105] on button "Add Equipment" at bounding box center [87, 108] width 30 height 6
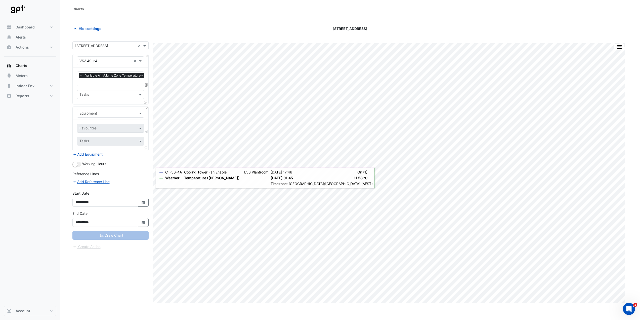
click at [97, 112] on input "text" at bounding box center [106, 113] width 52 height 5
type input "*******"
click at [99, 123] on div "Weather" at bounding box center [110, 123] width 67 height 7
click at [101, 129] on input "text" at bounding box center [105, 128] width 51 height 5
click at [102, 153] on span "Temperature ([PERSON_NAME])" at bounding box center [107, 153] width 53 height 4
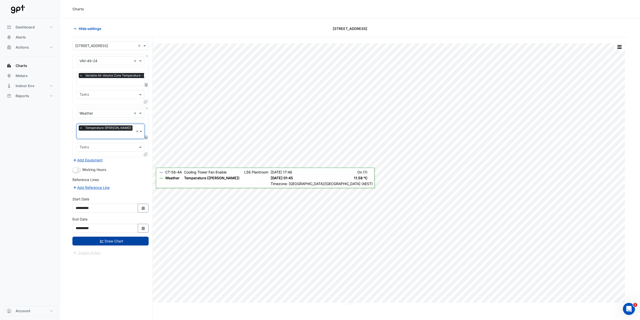
click at [110, 237] on button "Draw Chart" at bounding box center [110, 241] width 76 height 9
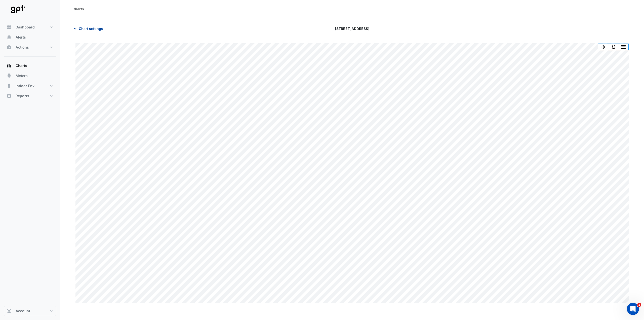
click at [85, 29] on span "Chart settings" at bounding box center [91, 28] width 24 height 5
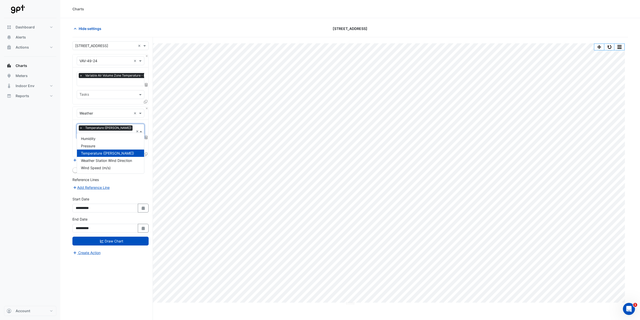
click at [141, 129] on span at bounding box center [141, 131] width 5 height 5
click at [150, 70] on div "Select a Site × 111 Eagle Street × Equipment × VAV-49-24 × Favourites × Variabl…" at bounding box center [112, 188] width 81 height 302
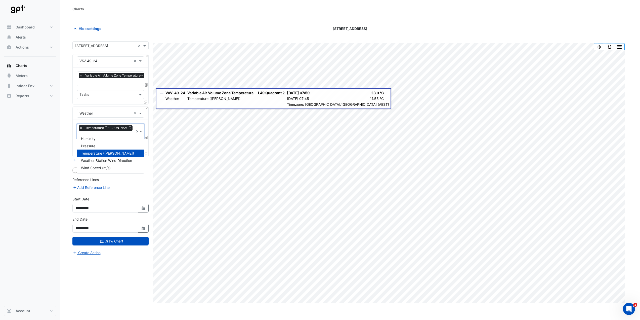
click at [141, 129] on span at bounding box center [141, 131] width 5 height 5
click at [125, 144] on div "Pressure" at bounding box center [110, 145] width 67 height 7
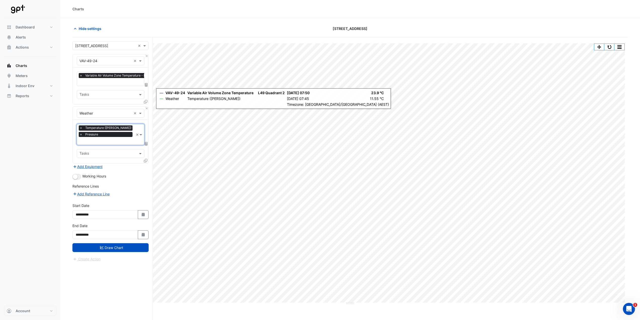
click at [81, 129] on span "×" at bounding box center [81, 127] width 5 height 5
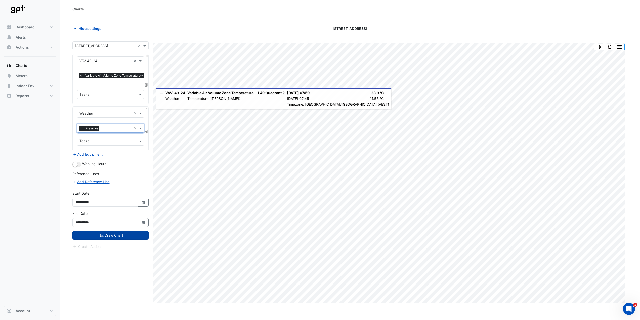
click at [126, 236] on button "Draw Chart" at bounding box center [110, 235] width 76 height 9
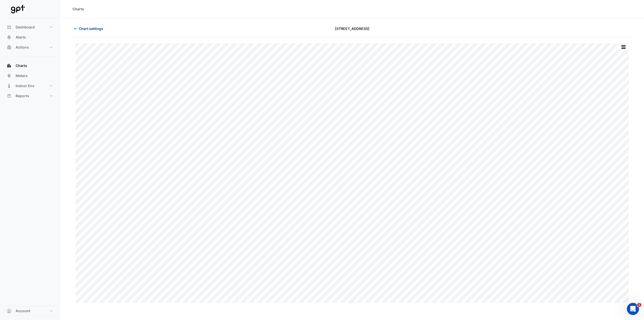
click at [91, 29] on span "Chart settings" at bounding box center [91, 28] width 24 height 5
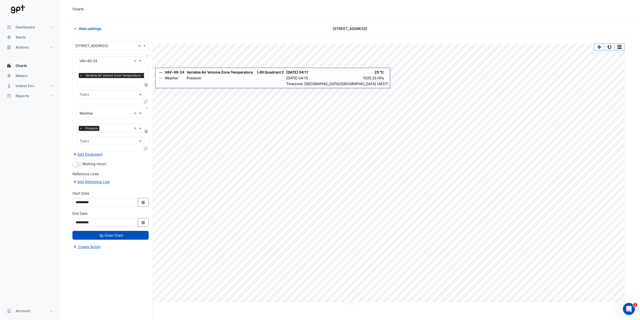
click at [81, 76] on span "×" at bounding box center [81, 75] width 5 height 5
click at [142, 63] on span at bounding box center [141, 60] width 6 height 5
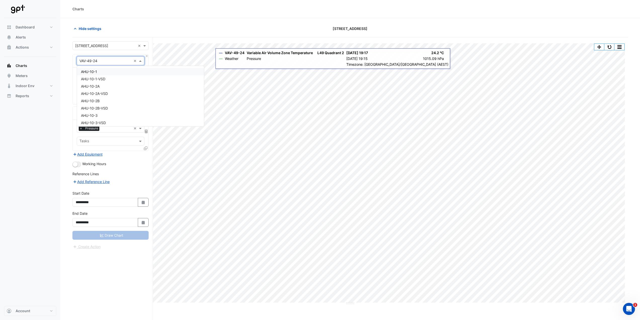
click at [146, 72] on div "AHU-10-1" at bounding box center [140, 71] width 127 height 7
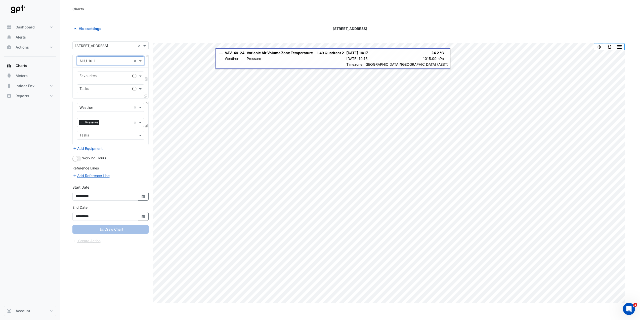
click at [81, 122] on span "×" at bounding box center [81, 122] width 5 height 5
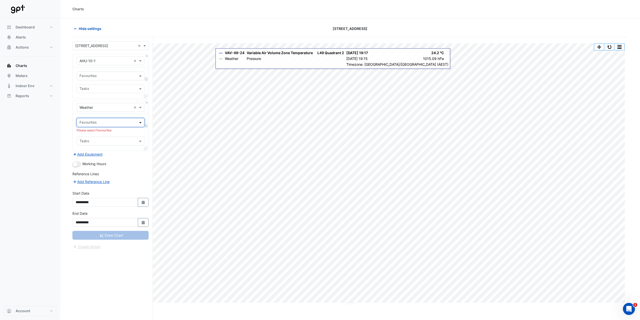
click at [142, 123] on span at bounding box center [141, 122] width 6 height 5
click at [116, 147] on span "Temperature ([PERSON_NAME])" at bounding box center [107, 148] width 53 height 4
click at [110, 78] on input "text" at bounding box center [108, 76] width 56 height 5
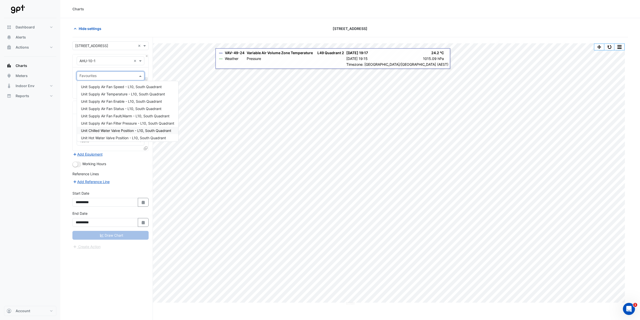
click at [71, 127] on section "Hide settings 111 Eagle Street Split by Equip Split by Unit Split All Print Sav…" at bounding box center [350, 178] width 580 height 321
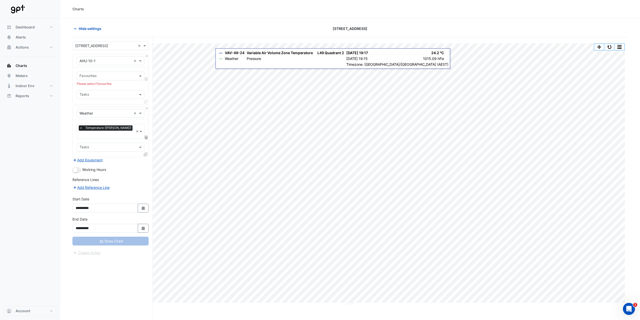
click at [112, 75] on input "text" at bounding box center [108, 76] width 56 height 5
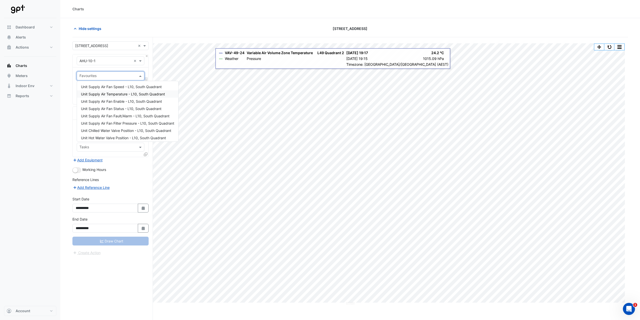
click at [136, 95] on span "Unit Supply Air Temperature - L10, South Quadrant" at bounding box center [123, 94] width 84 height 4
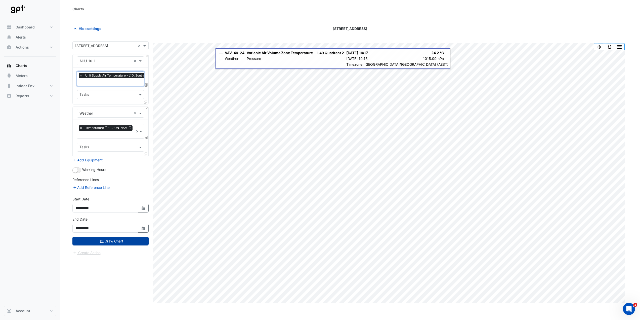
click at [123, 237] on button "Draw Chart" at bounding box center [110, 241] width 76 height 9
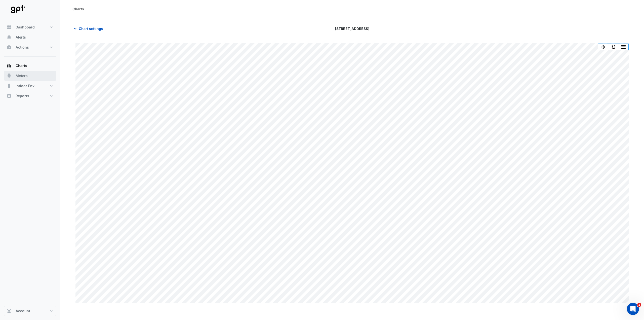
click at [24, 77] on span "Meters" at bounding box center [22, 75] width 12 height 5
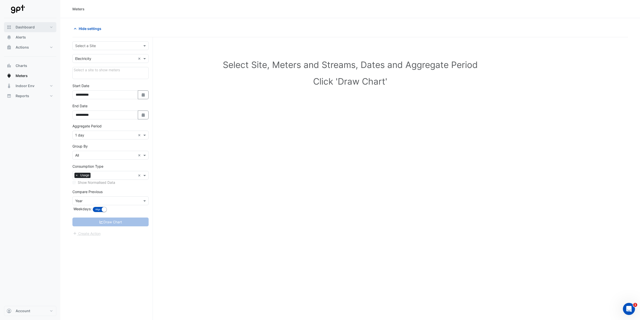
click at [26, 28] on span "Dashboard" at bounding box center [25, 27] width 19 height 5
select select "**"
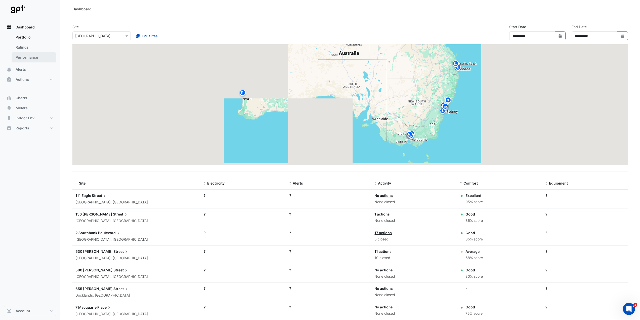
click at [34, 58] on link "Performance" at bounding box center [34, 57] width 45 height 10
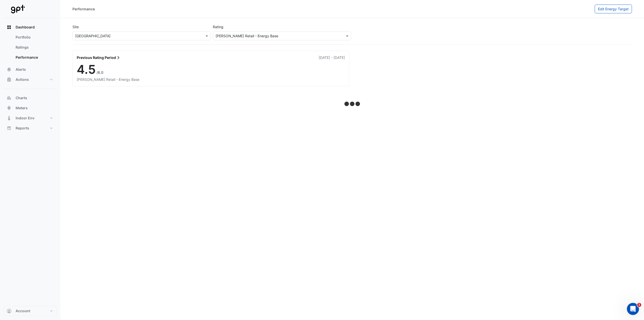
click at [255, 35] on input "text" at bounding box center [277, 35] width 123 height 5
click at [169, 32] on div "Select a Site × Charlestown Square" at bounding box center [141, 35] width 138 height 9
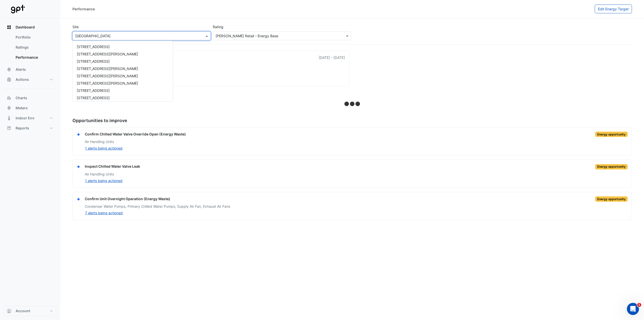
scroll to position [75, 0]
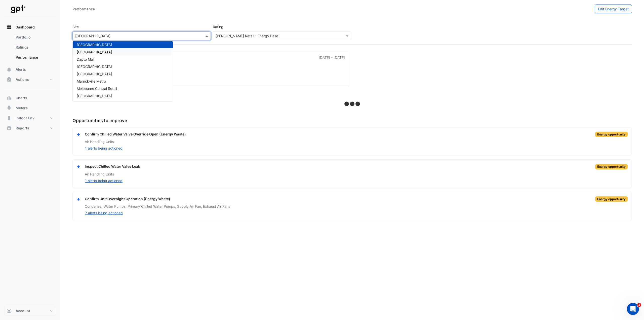
click at [112, 51] on span "[GEOGRAPHIC_DATA]" at bounding box center [94, 52] width 35 height 4
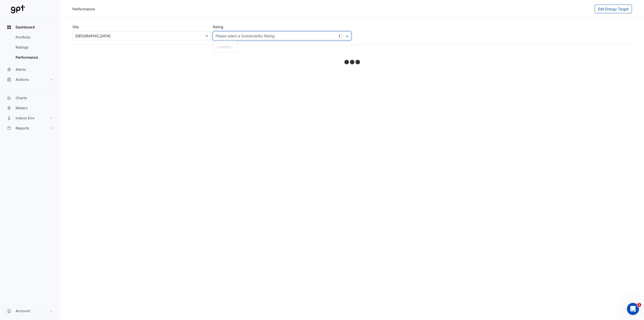
click at [254, 32] on div "Please select a Sustainability Rating" at bounding box center [282, 35] width 138 height 9
click at [237, 44] on div "NABERS Retail - Energy Base" at bounding box center [248, 46] width 63 height 5
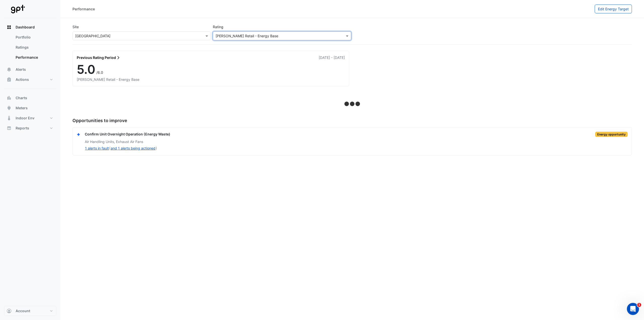
click at [111, 35] on input "text" at bounding box center [136, 35] width 123 height 5
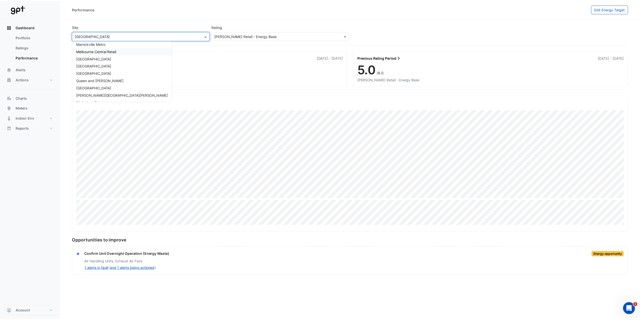
scroll to position [119, 0]
click at [106, 66] on span "[GEOGRAPHIC_DATA]" at bounding box center [94, 66] width 35 height 4
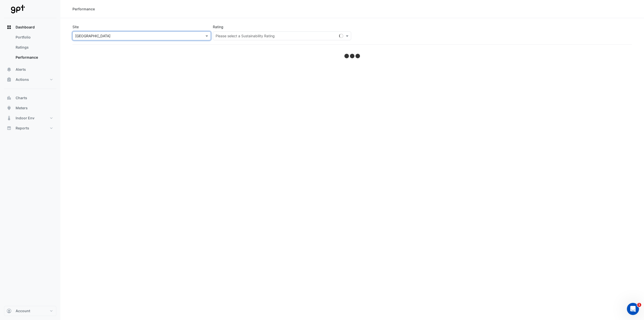
click at [247, 37] on input "text" at bounding box center [277, 35] width 123 height 5
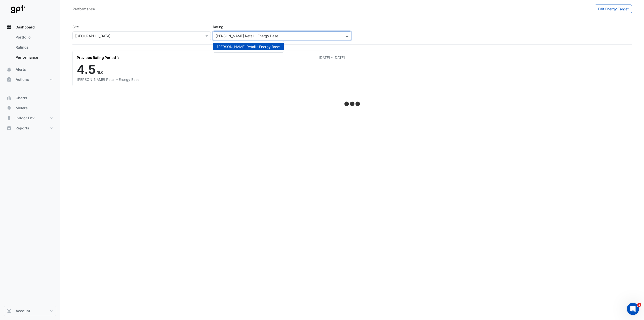
click at [239, 47] on div "NABERS Retail - Energy Base" at bounding box center [248, 46] width 63 height 5
click at [192, 47] on div "Previous Rating Period 01 Oct 2023 - 30 Sep 2024 4.5 /6.0 NABERS Retail - Energ…" at bounding box center [352, 66] width 566 height 42
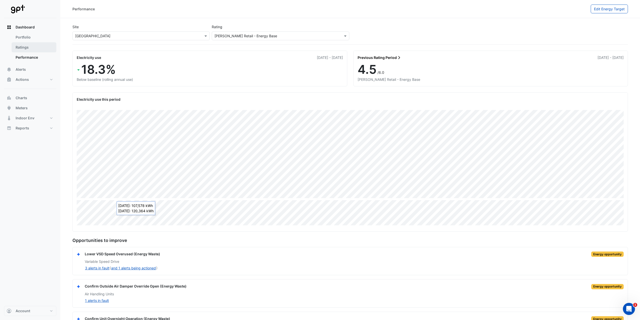
click at [30, 43] on link "Ratings" at bounding box center [34, 47] width 45 height 10
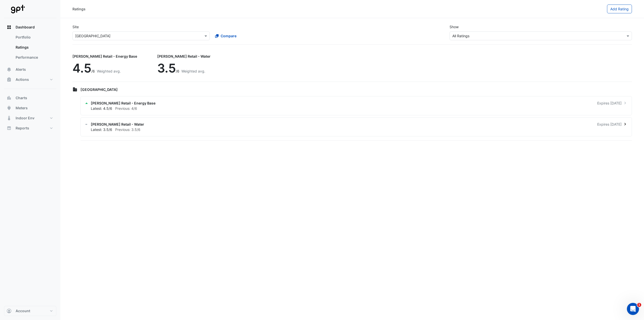
click at [118, 122] on span "NABERS Retail - Water" at bounding box center [117, 124] width 53 height 5
click at [250, 217] on ngb-offcanvas-backdrop at bounding box center [322, 160] width 644 height 320
click at [31, 60] on link "Performance" at bounding box center [34, 57] width 45 height 10
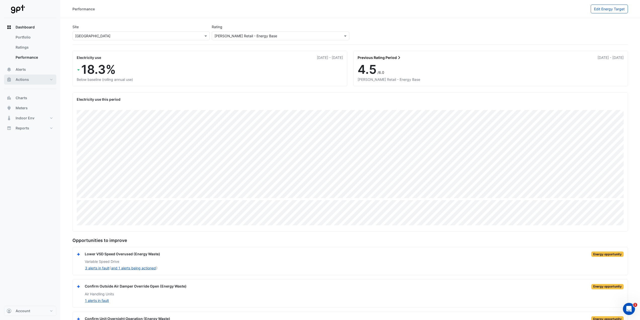
click at [50, 79] on button "Actions" at bounding box center [30, 79] width 52 height 10
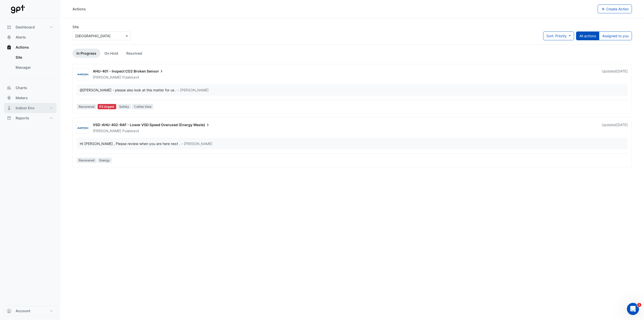
click at [31, 110] on span "Indoor Env" at bounding box center [25, 107] width 19 height 5
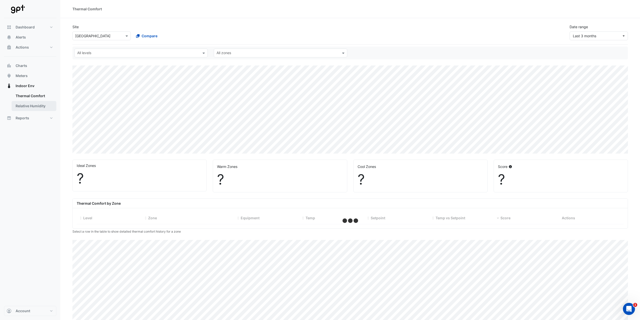
select select "**"
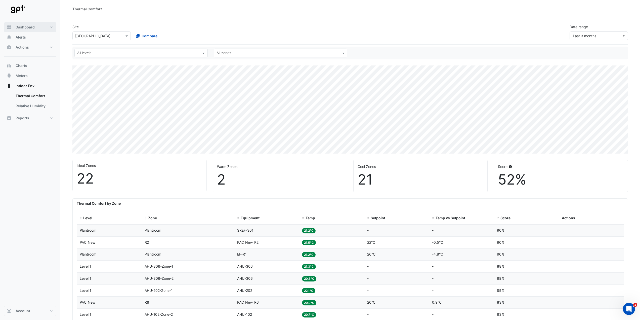
click at [49, 28] on button "Dashboard" at bounding box center [30, 27] width 52 height 10
select select "**"
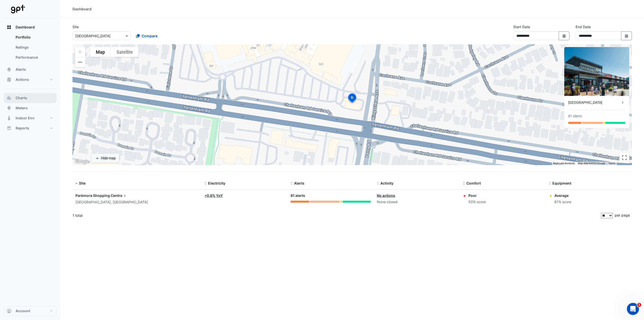
click at [40, 97] on button "Charts" at bounding box center [30, 98] width 52 height 10
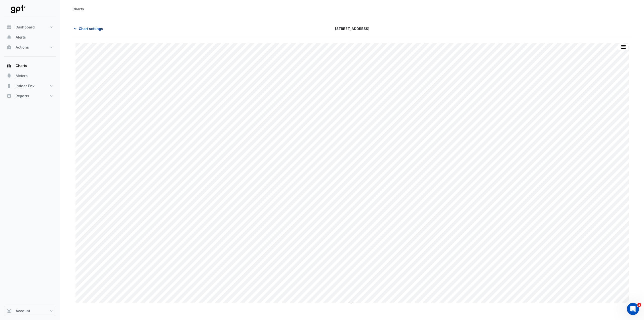
type input "**********"
click at [99, 30] on span "Chart settings" at bounding box center [91, 28] width 24 height 5
